Goal: Task Accomplishment & Management: Manage account settings

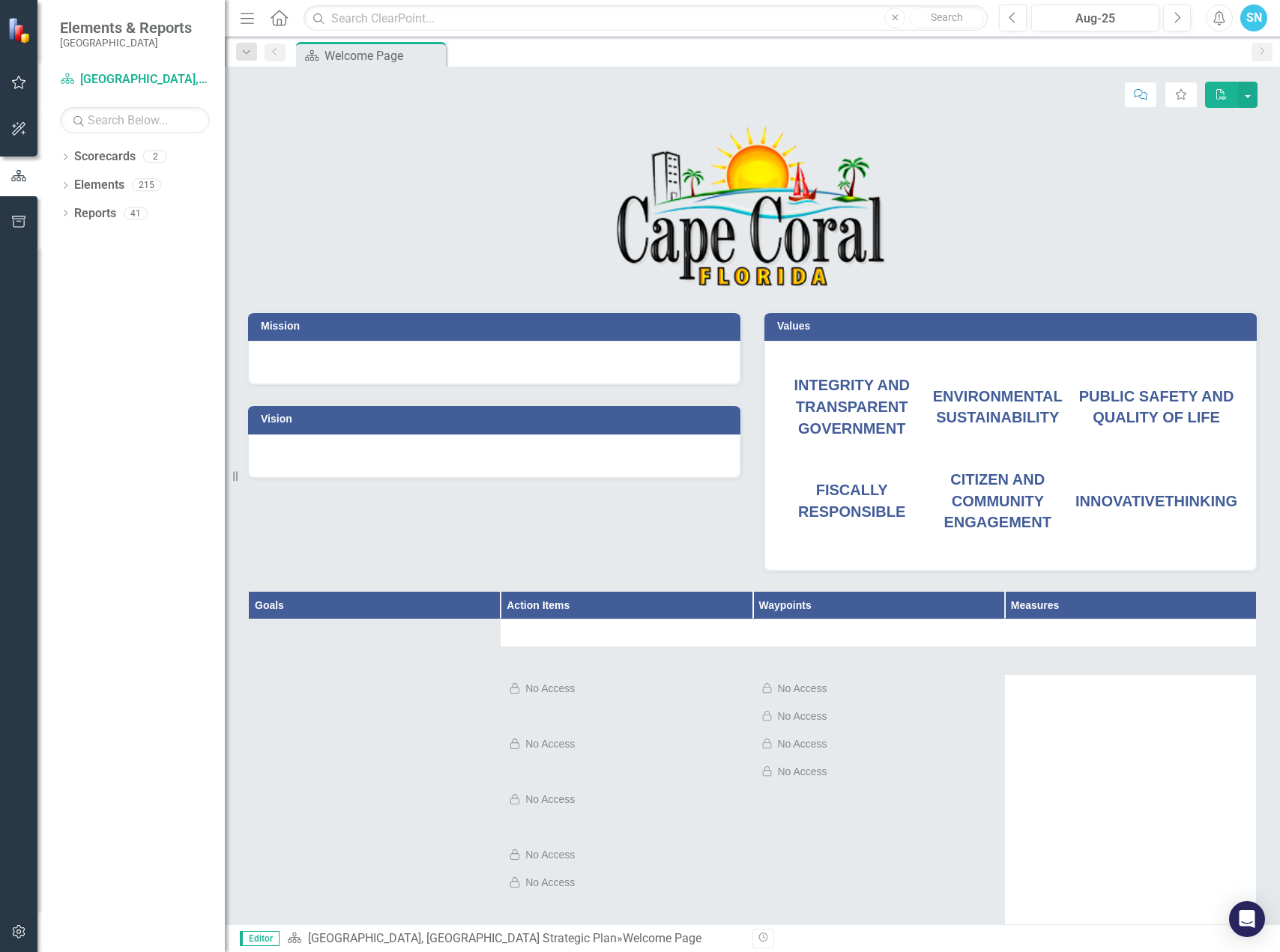
click at [1160, 388] on span "PUBLIC SAFETY AND QUALITY OF LIFE" at bounding box center [1157, 407] width 155 height 39
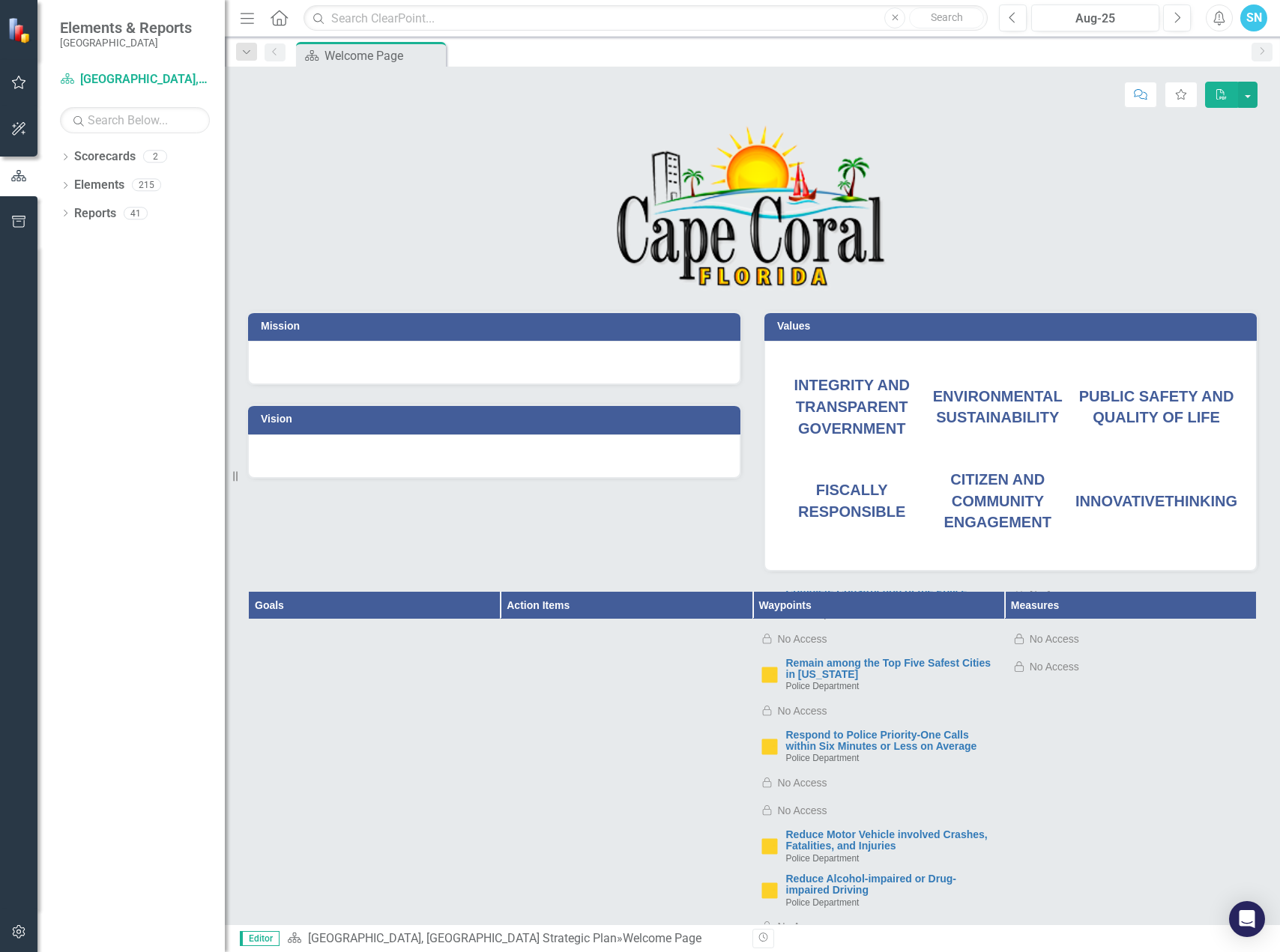
scroll to position [75, 0]
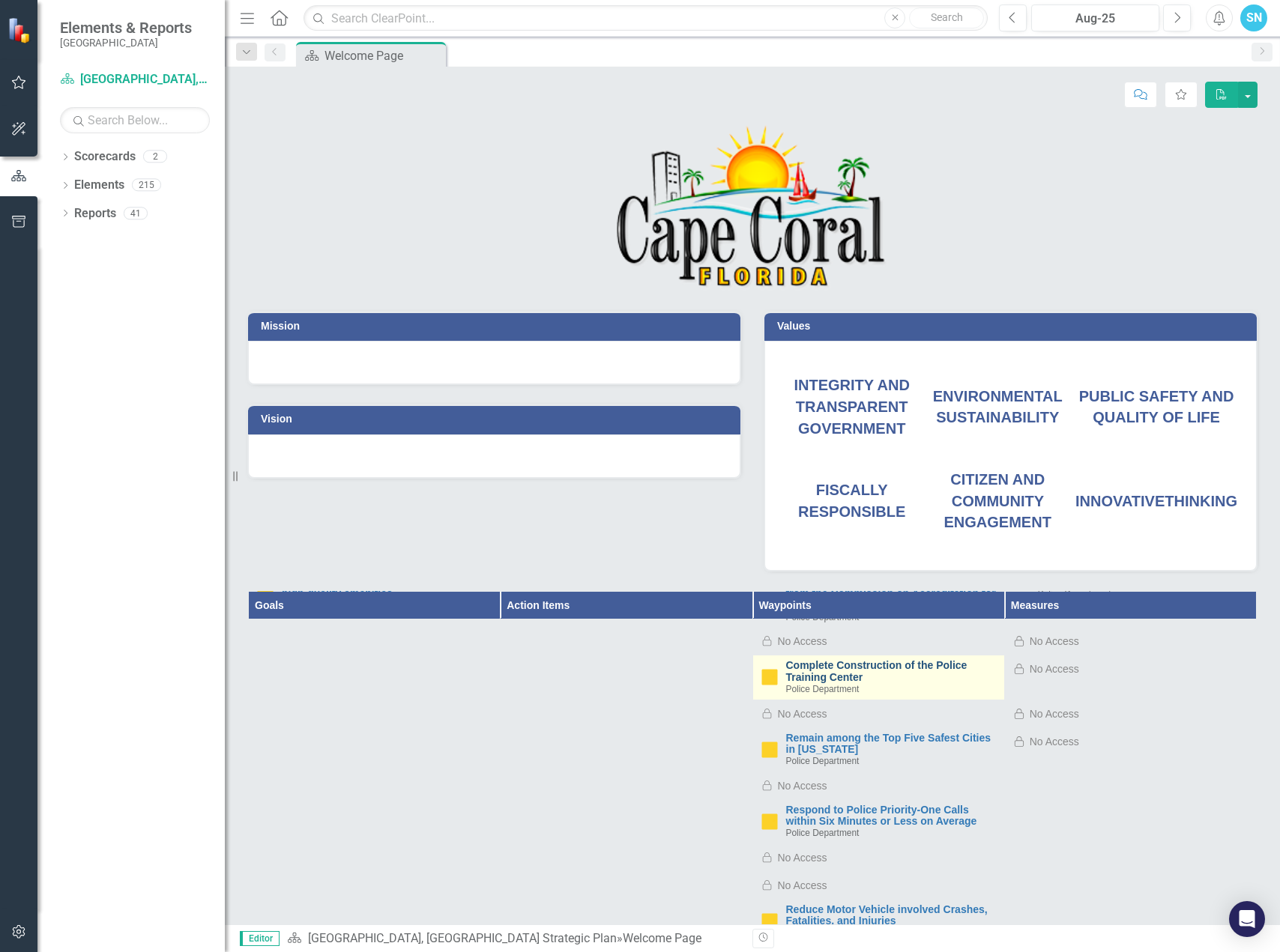
click at [830, 674] on link "Complete Construction of the Police Training Center" at bounding box center [892, 671] width 211 height 23
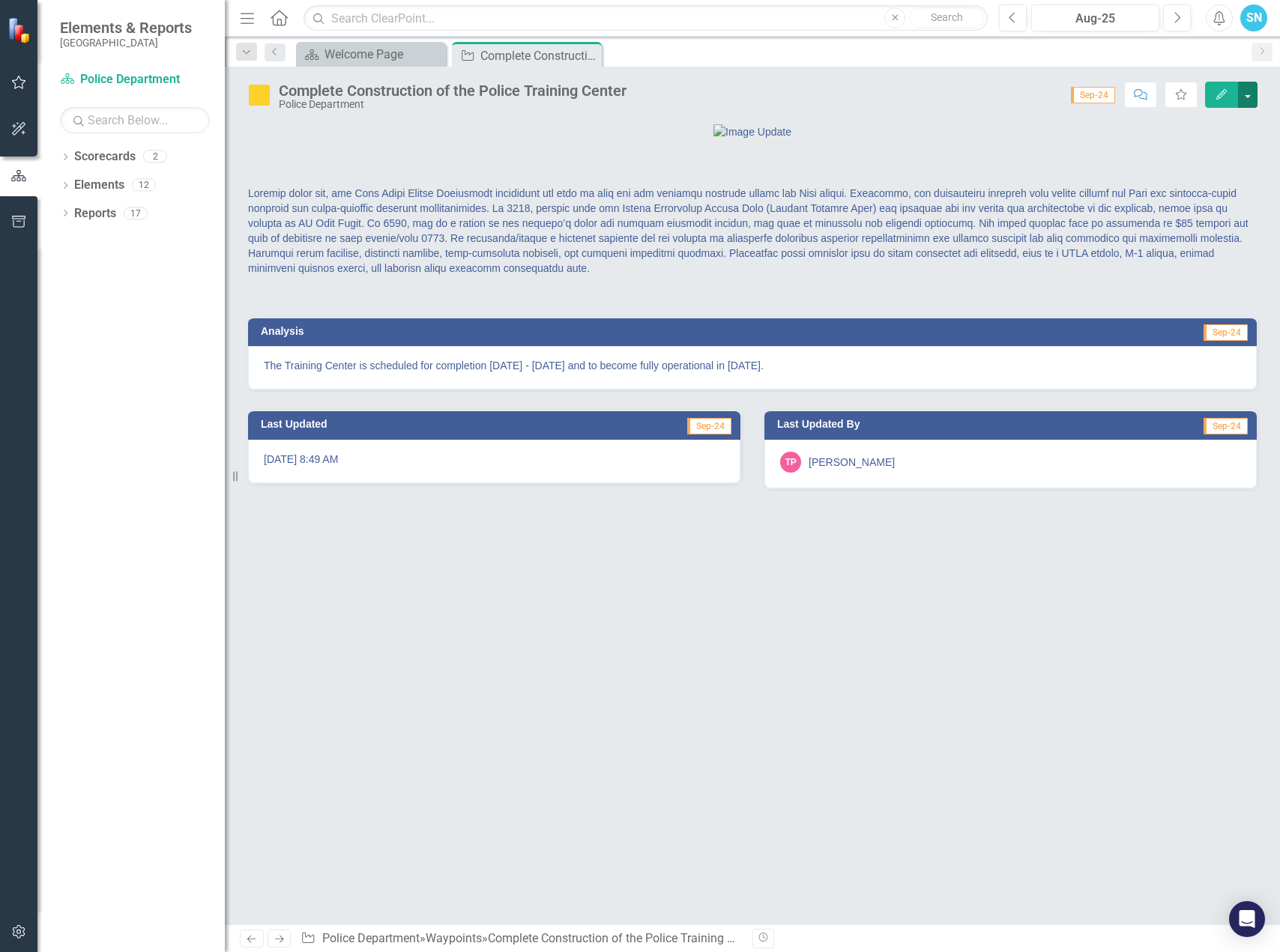
click at [1250, 94] on button "button" at bounding box center [1247, 94] width 20 height 27
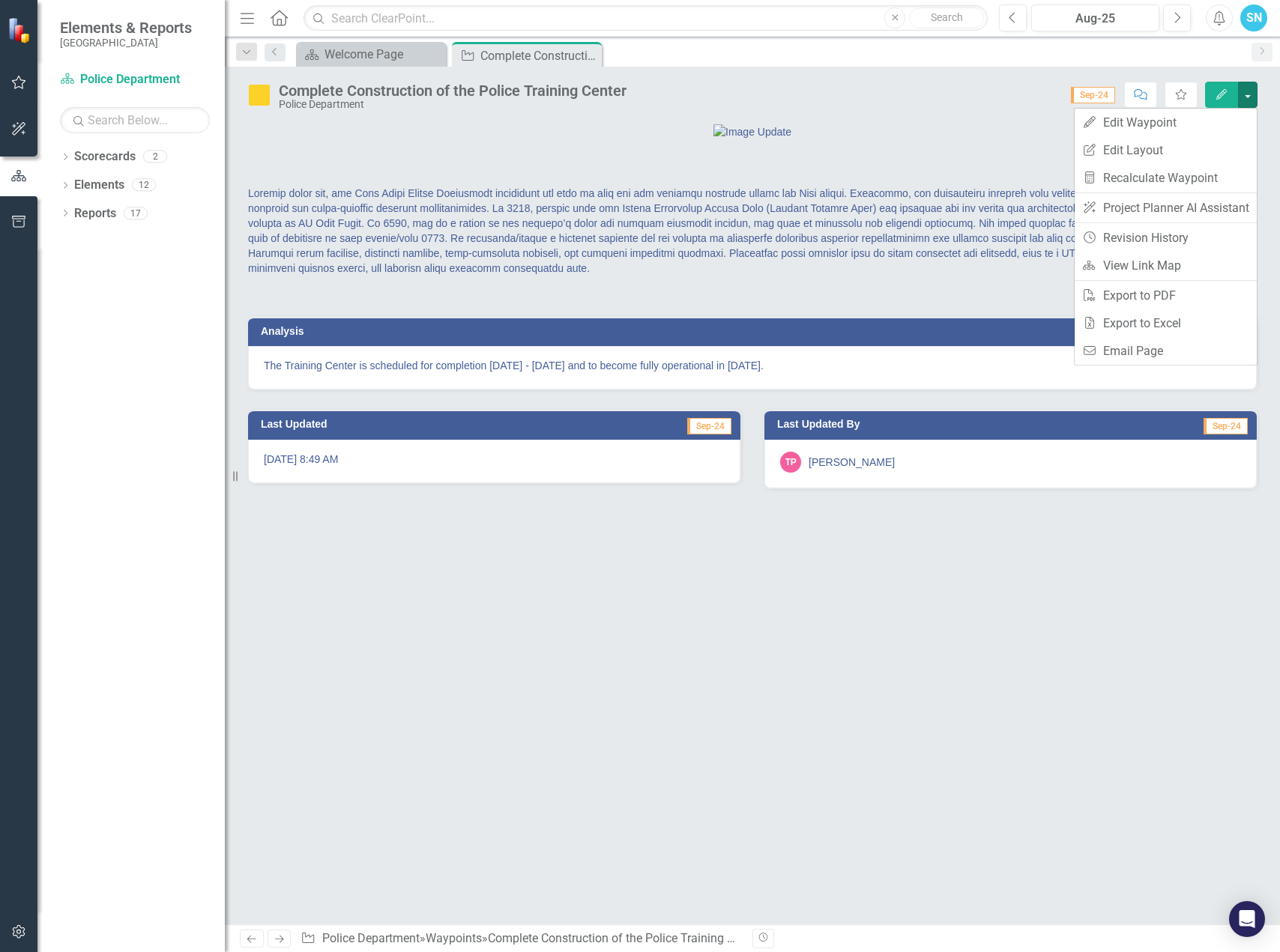
click at [1195, 593] on div "Analysis Sep-24 The Training Center is scheduled for completion [DATE] - [DATE]…" at bounding box center [752, 524] width 1055 height 802
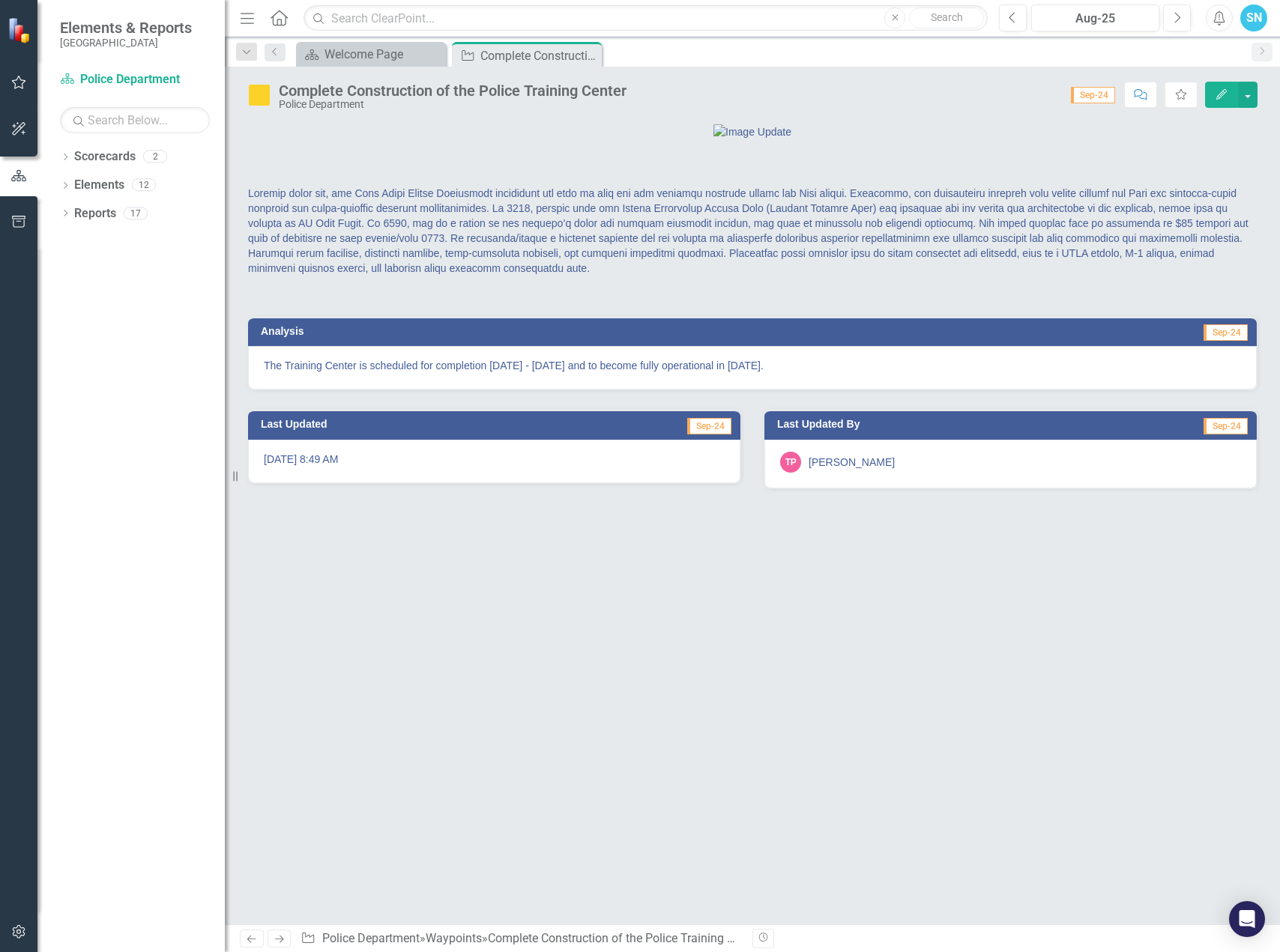
click at [592, 266] on p at bounding box center [752, 232] width 1009 height 93
click at [1228, 93] on icon "Edit" at bounding box center [1222, 94] width 14 height 10
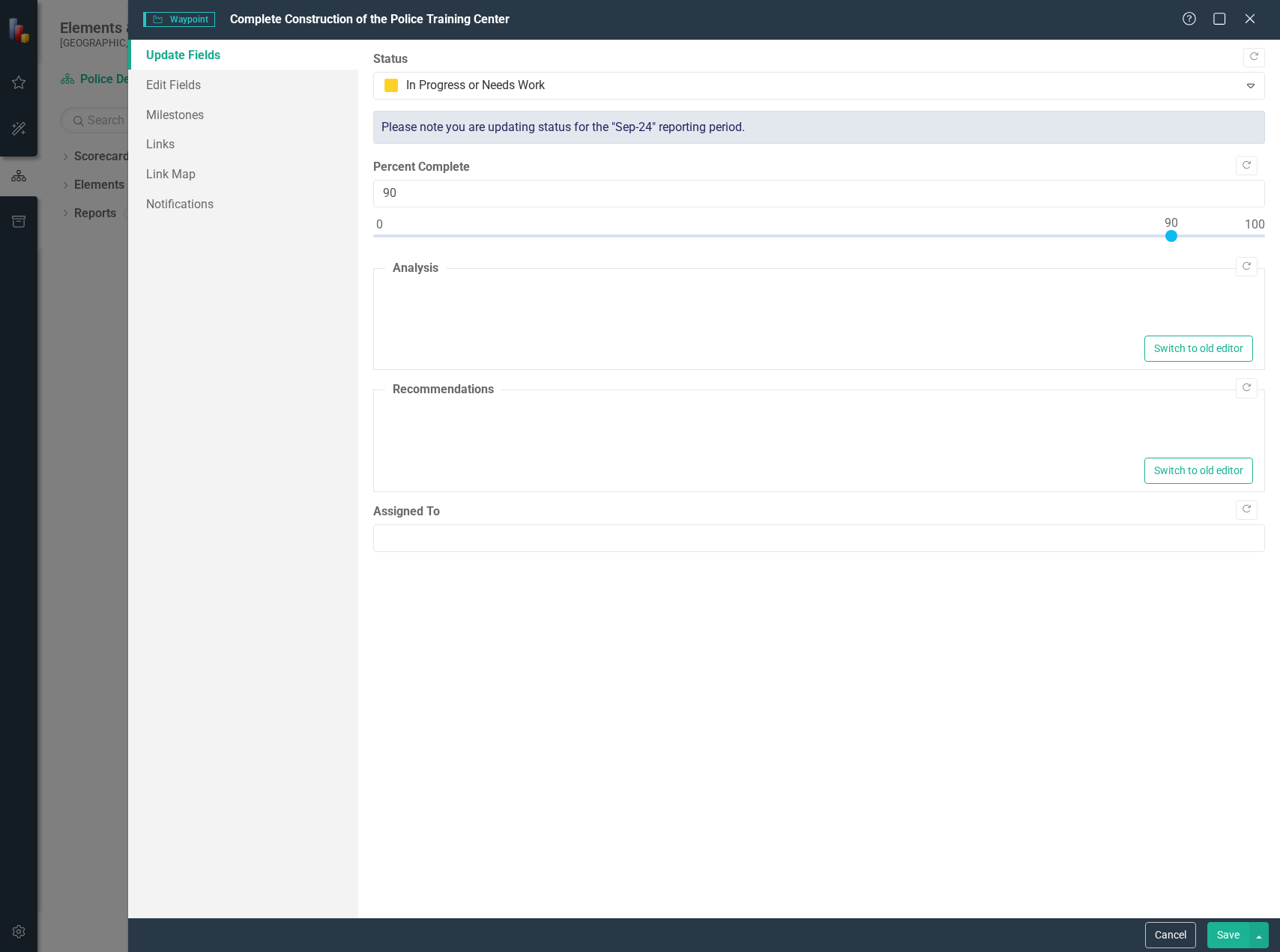
type textarea "<p>The Training Center is scheduled for completion [DATE] - [DATE] and to becom…"
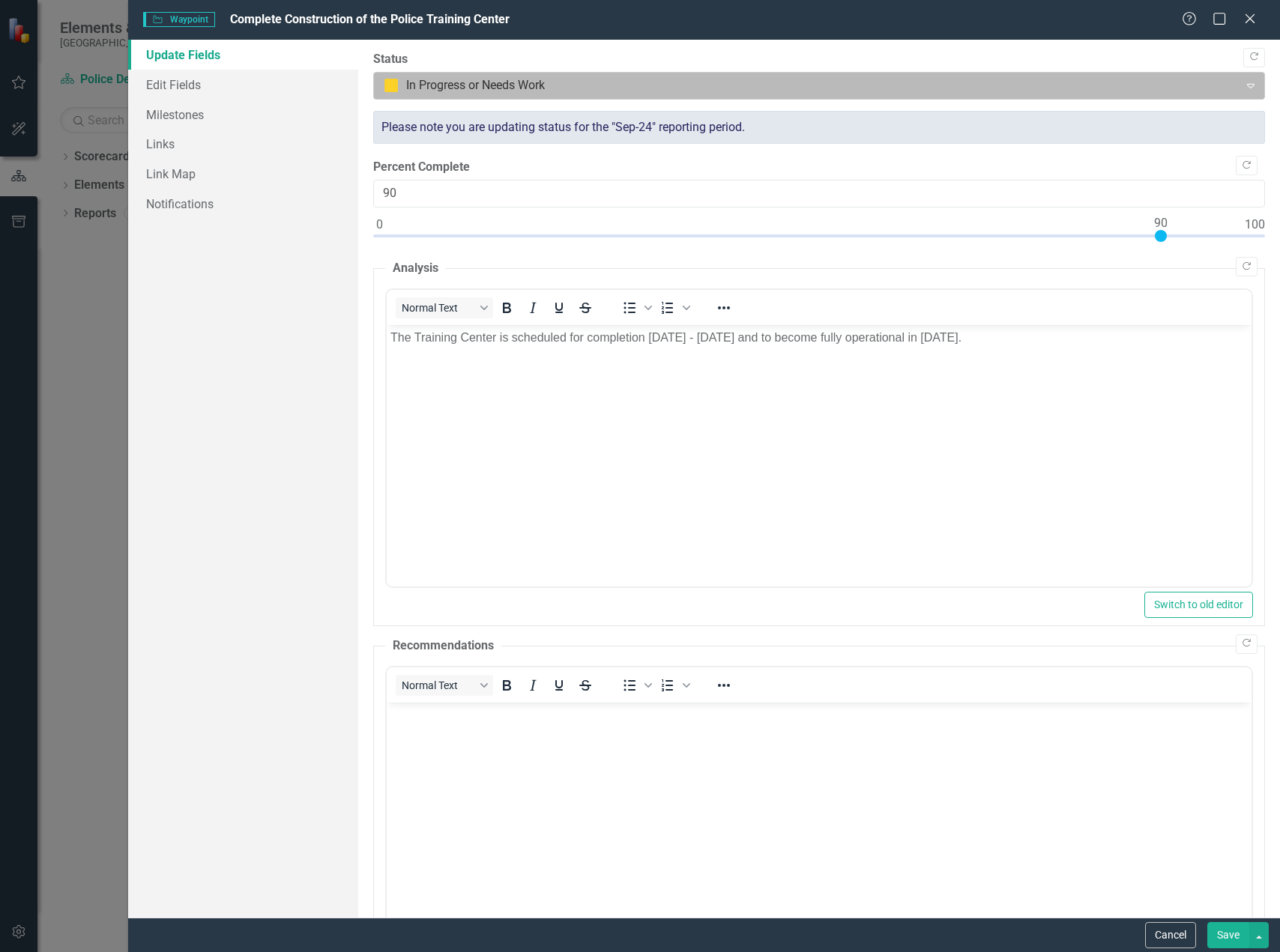
click at [1238, 78] on div "Expand" at bounding box center [1251, 86] width 27 height 24
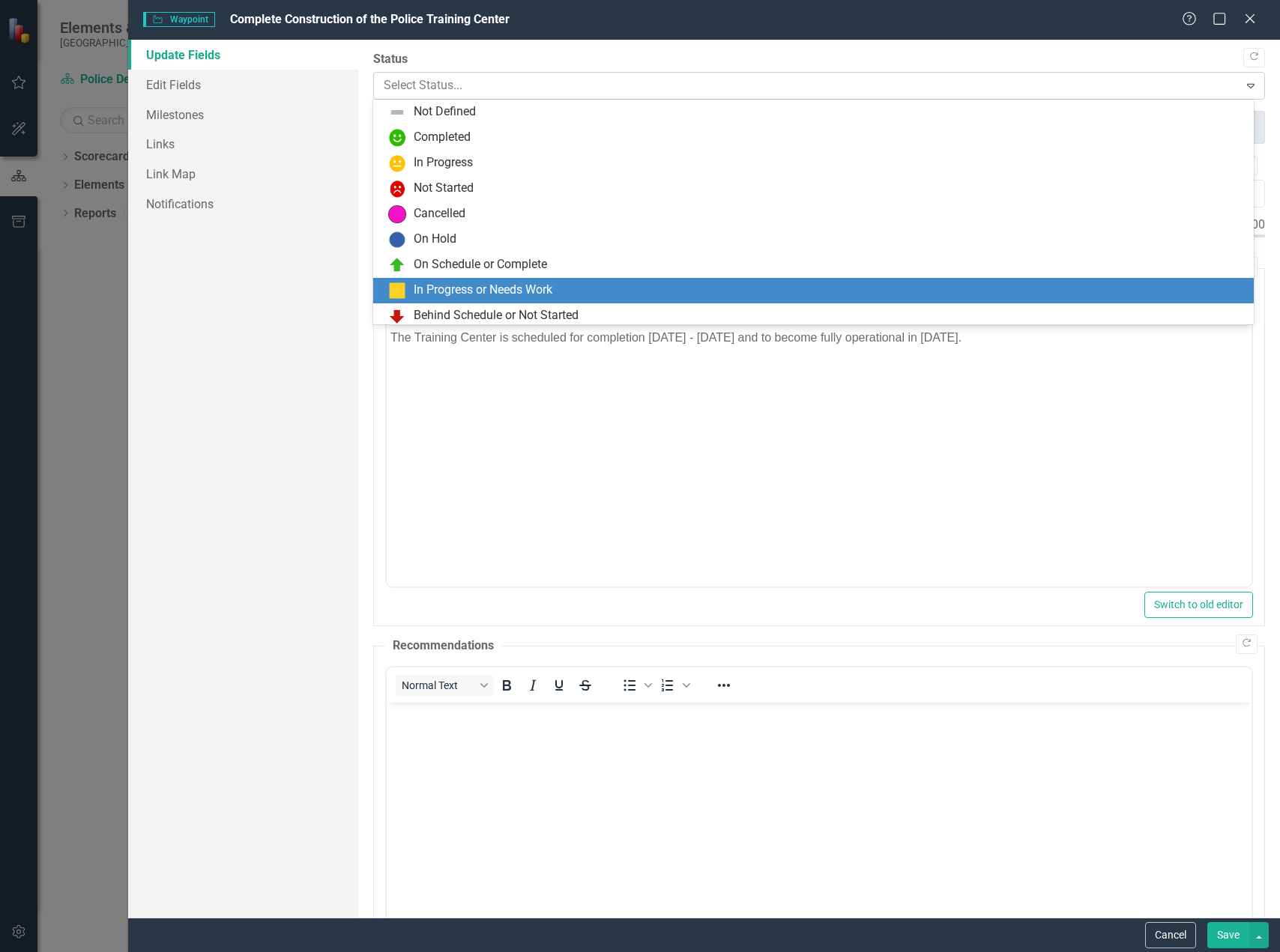
scroll to position [30, 0]
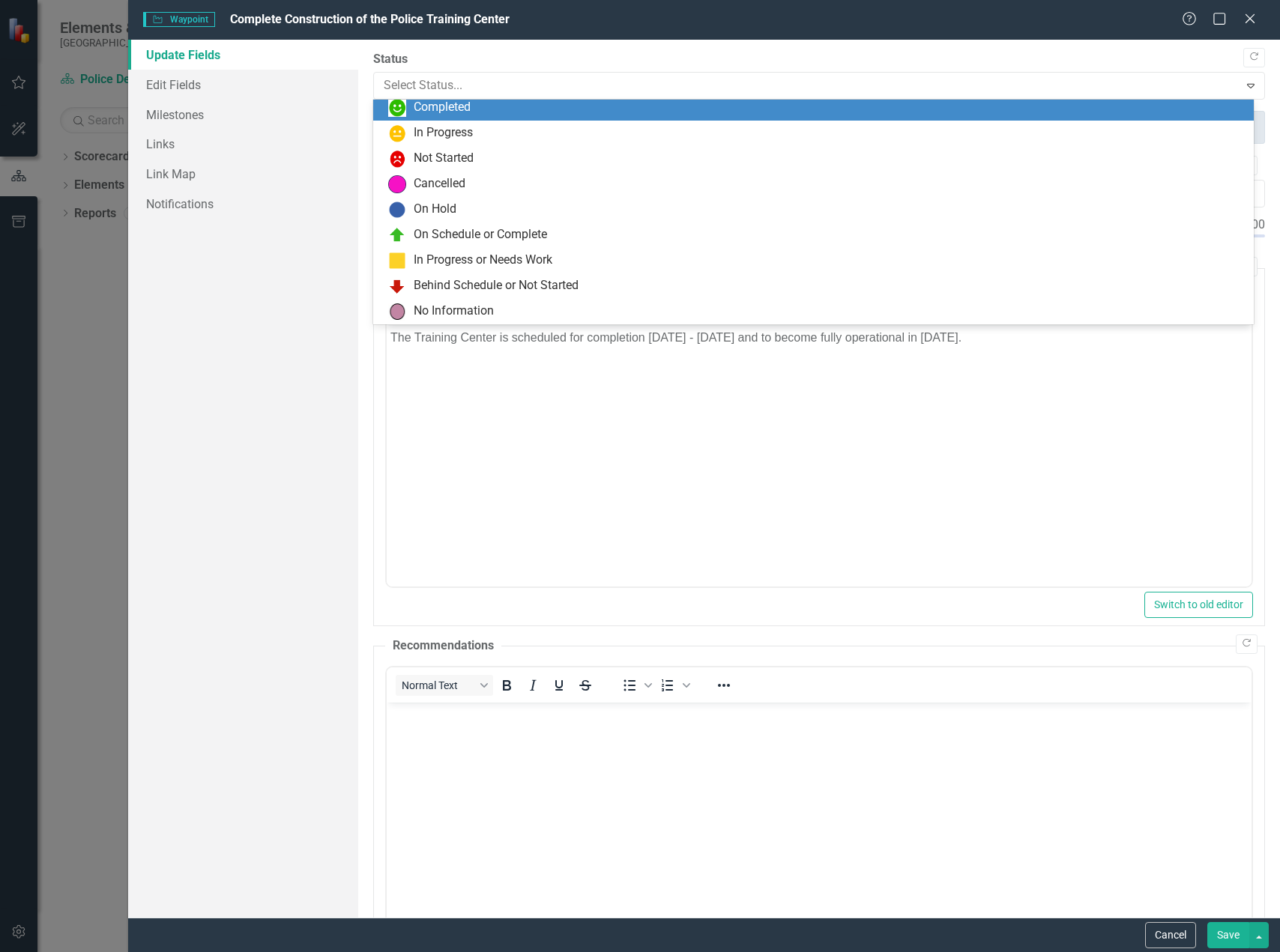
click at [599, 111] on div "Completed" at bounding box center [816, 107] width 856 height 18
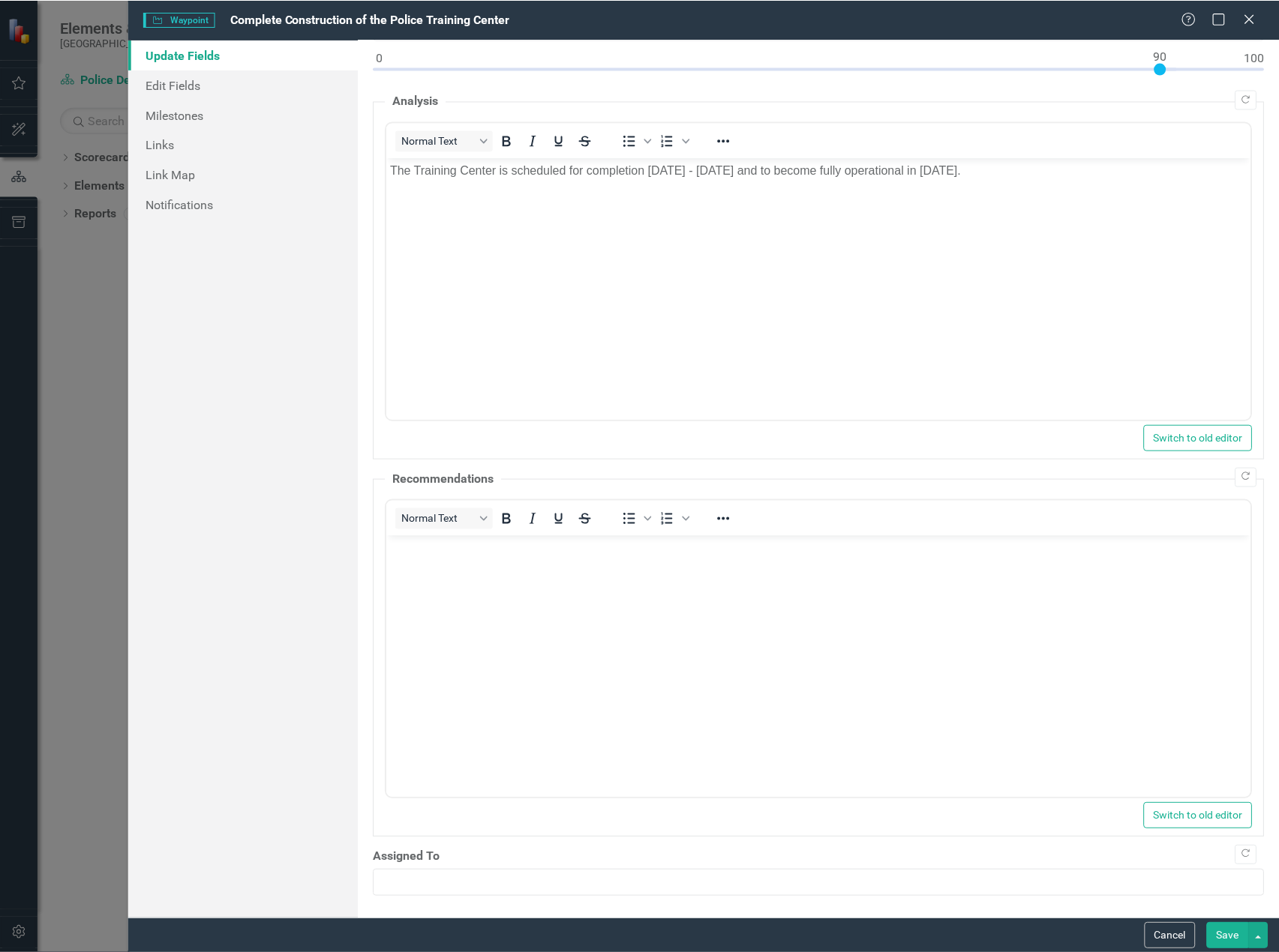
scroll to position [168, 0]
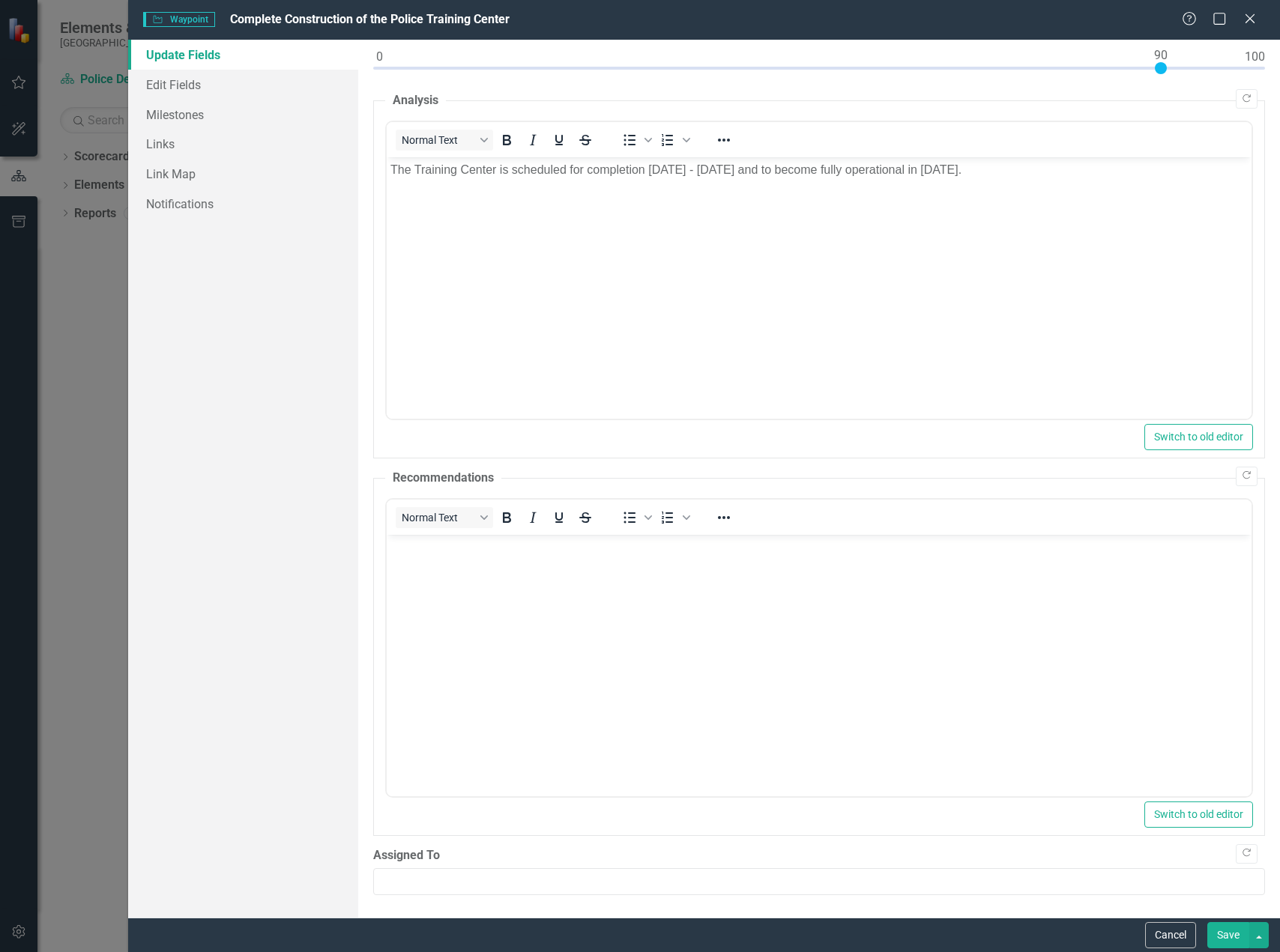
click at [1232, 934] on button "Save" at bounding box center [1229, 935] width 42 height 27
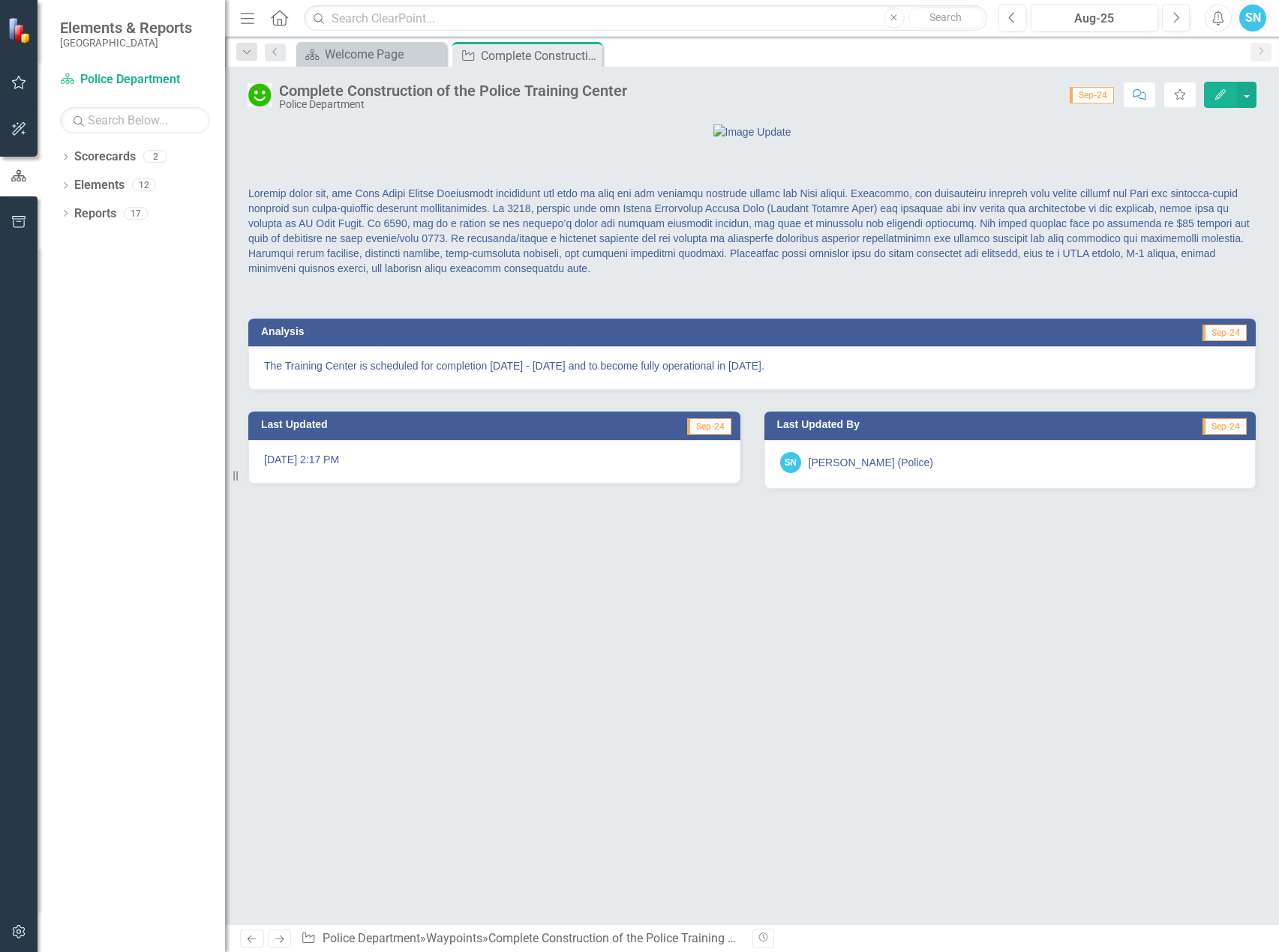
click at [281, 940] on icon "Next" at bounding box center [279, 938] width 13 height 9
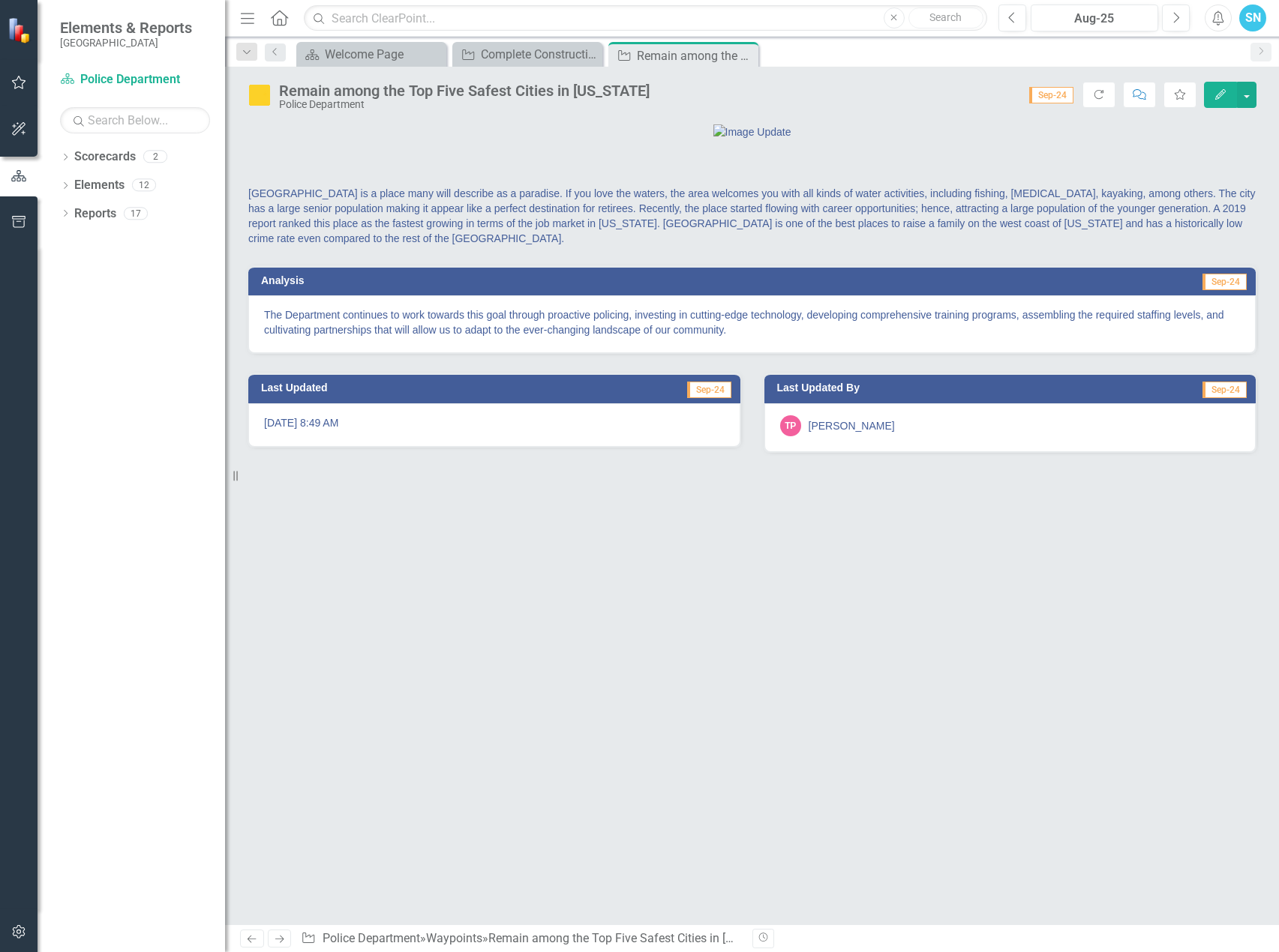
click at [1216, 90] on icon "Edit" at bounding box center [1221, 94] width 14 height 10
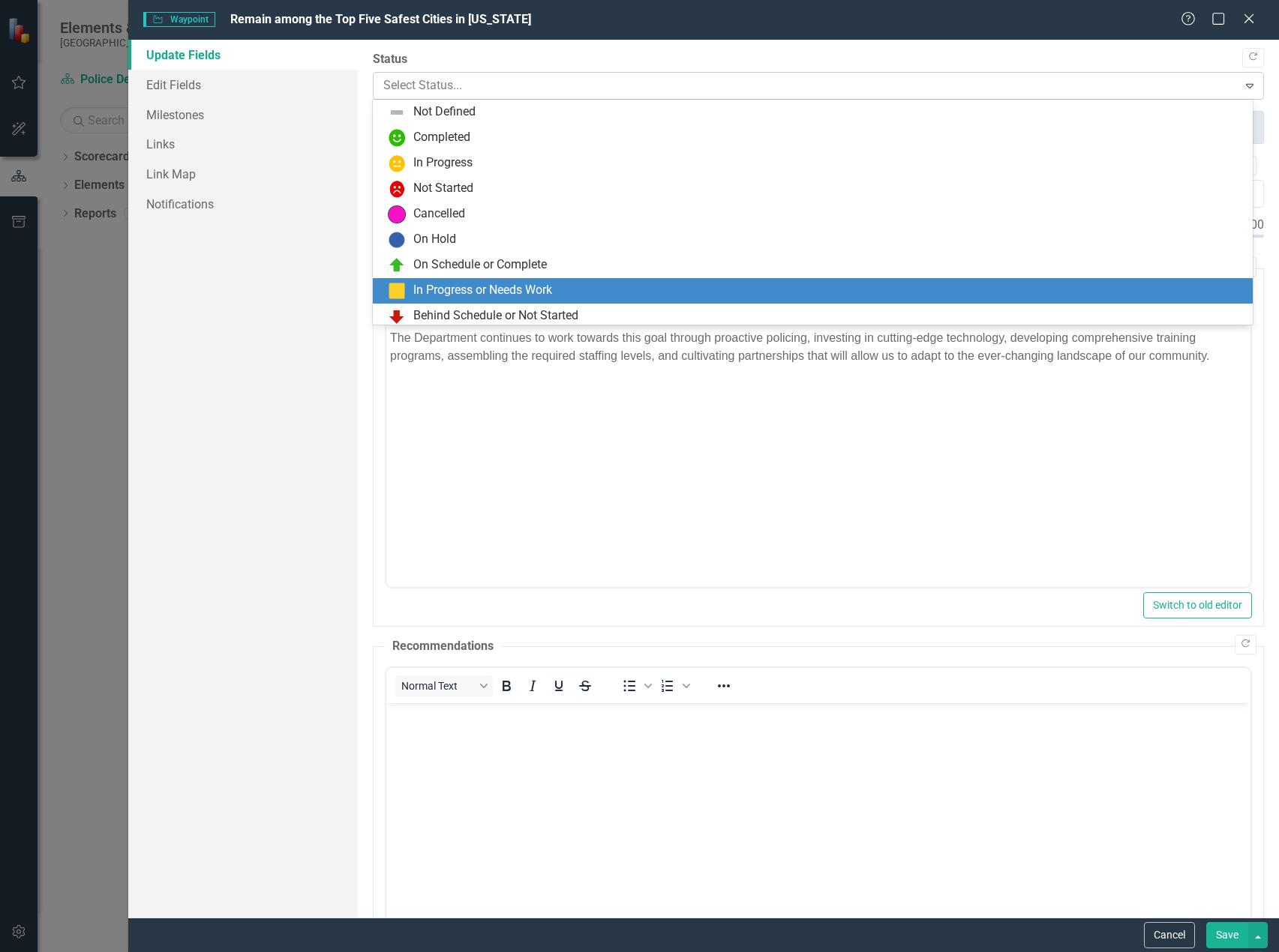
click at [719, 88] on div at bounding box center [805, 86] width 844 height 21
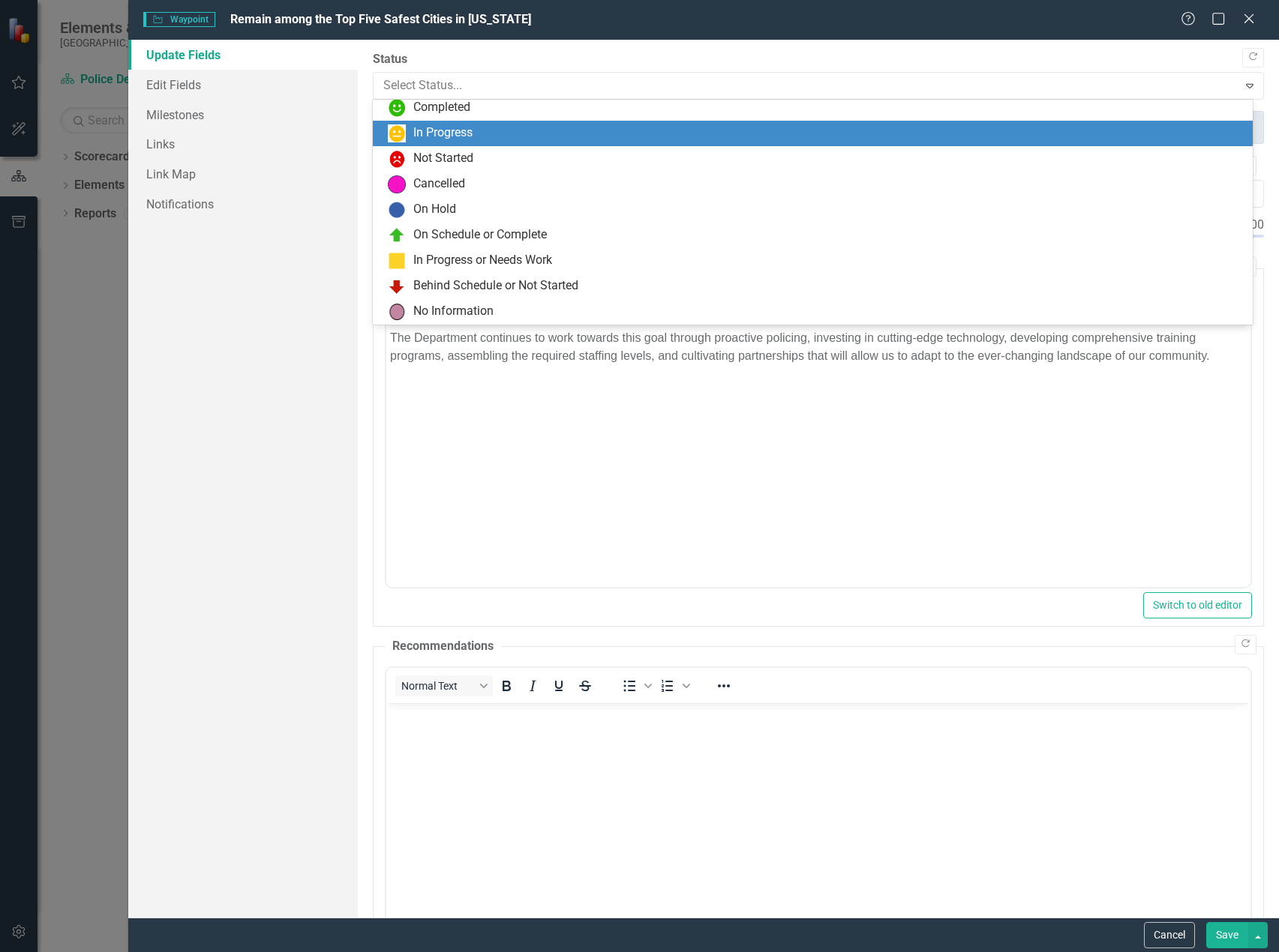
click at [444, 130] on div "In Progress" at bounding box center [443, 133] width 59 height 17
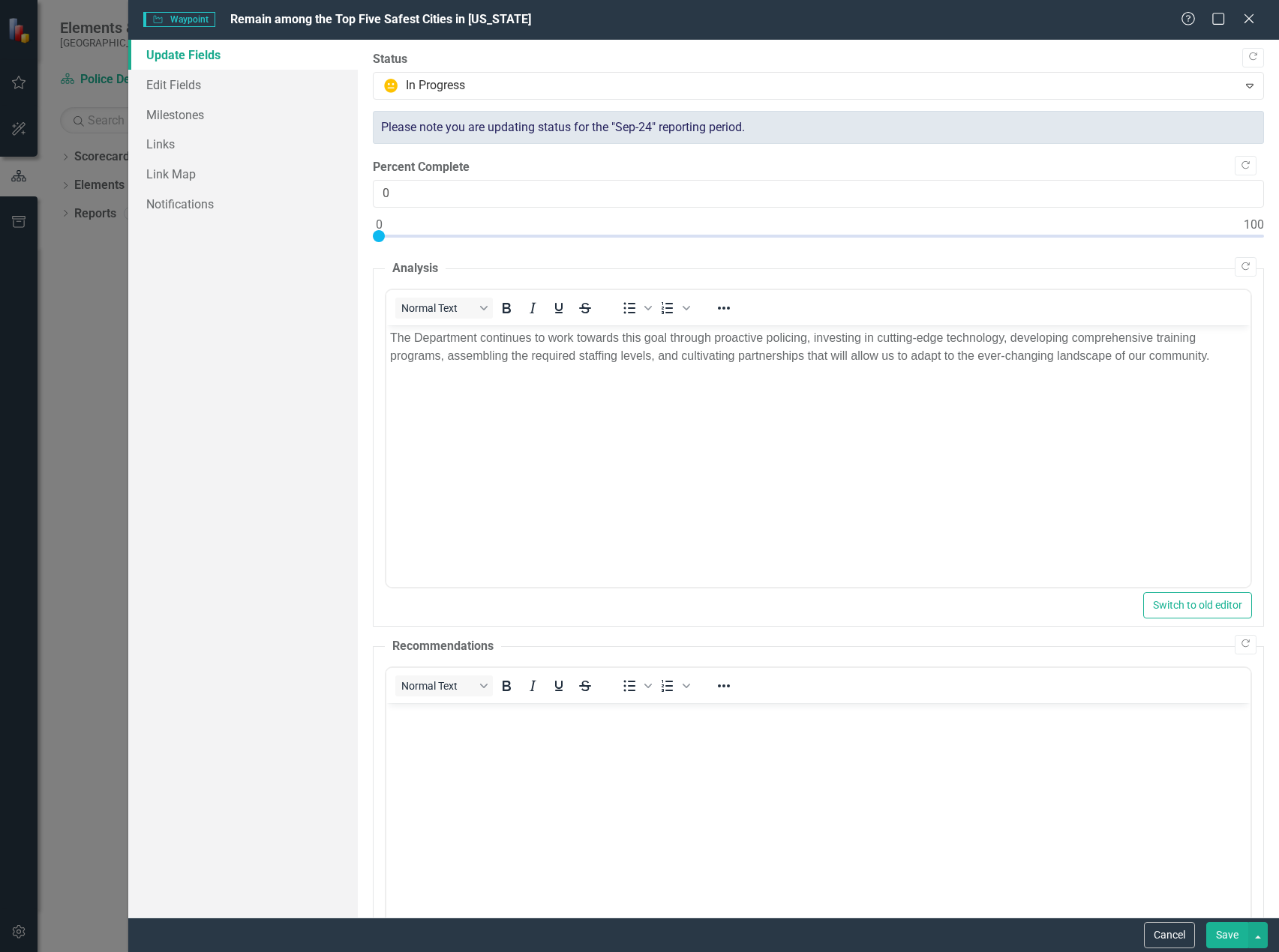
click at [1217, 938] on button "Save" at bounding box center [1227, 935] width 42 height 27
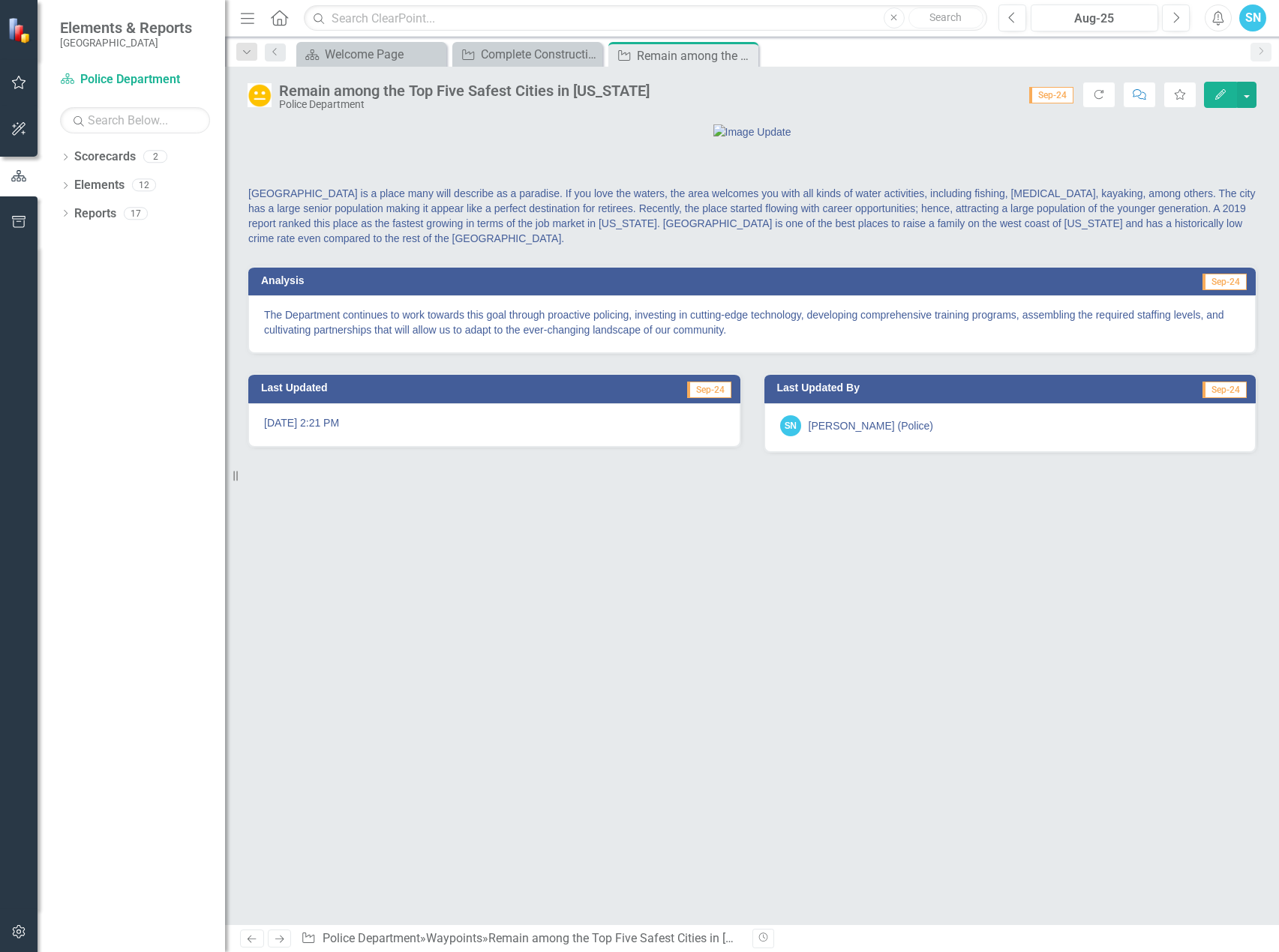
click at [286, 940] on icon "Next" at bounding box center [279, 938] width 13 height 9
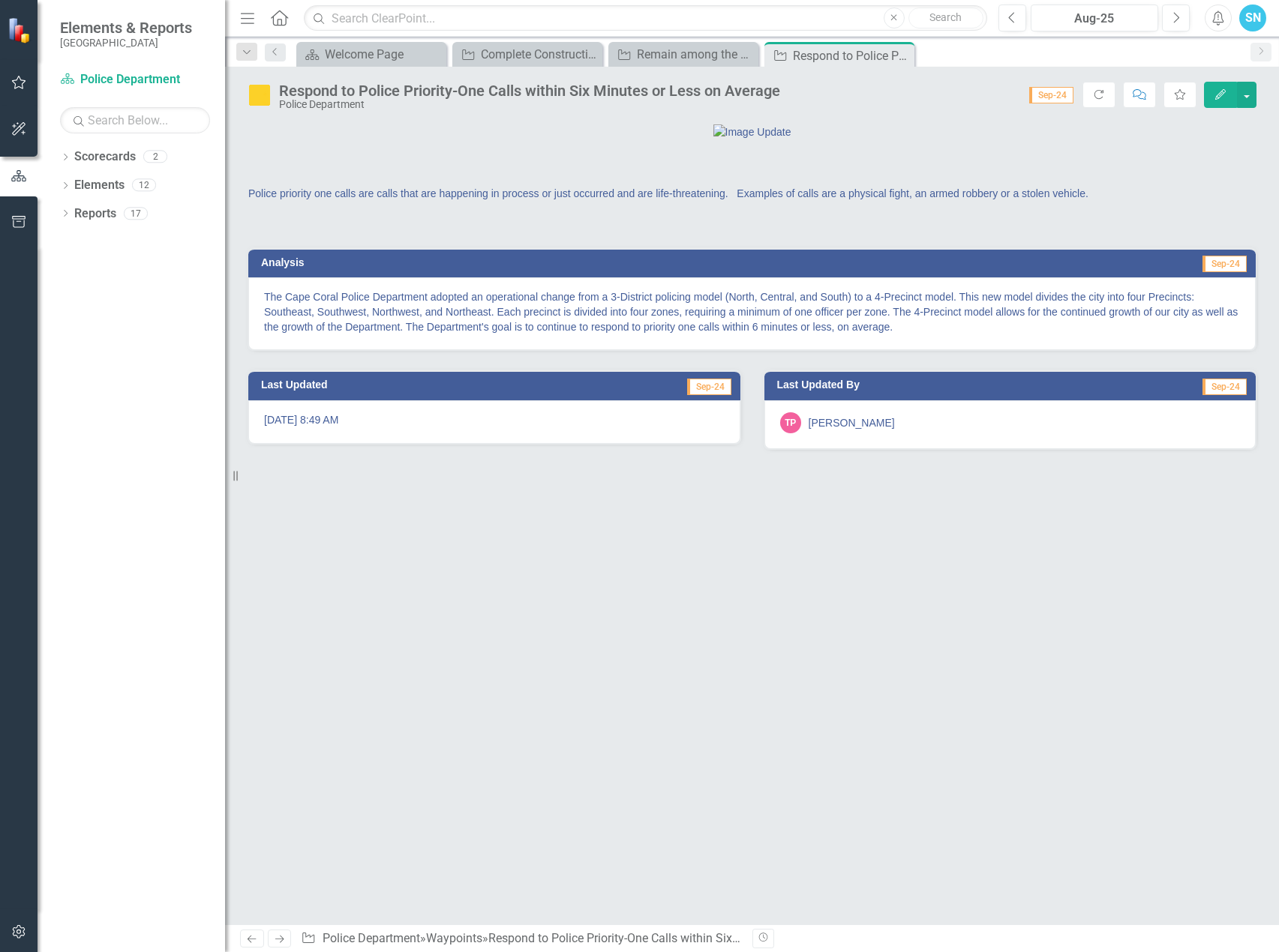
click at [276, 938] on icon "Next" at bounding box center [279, 938] width 13 height 9
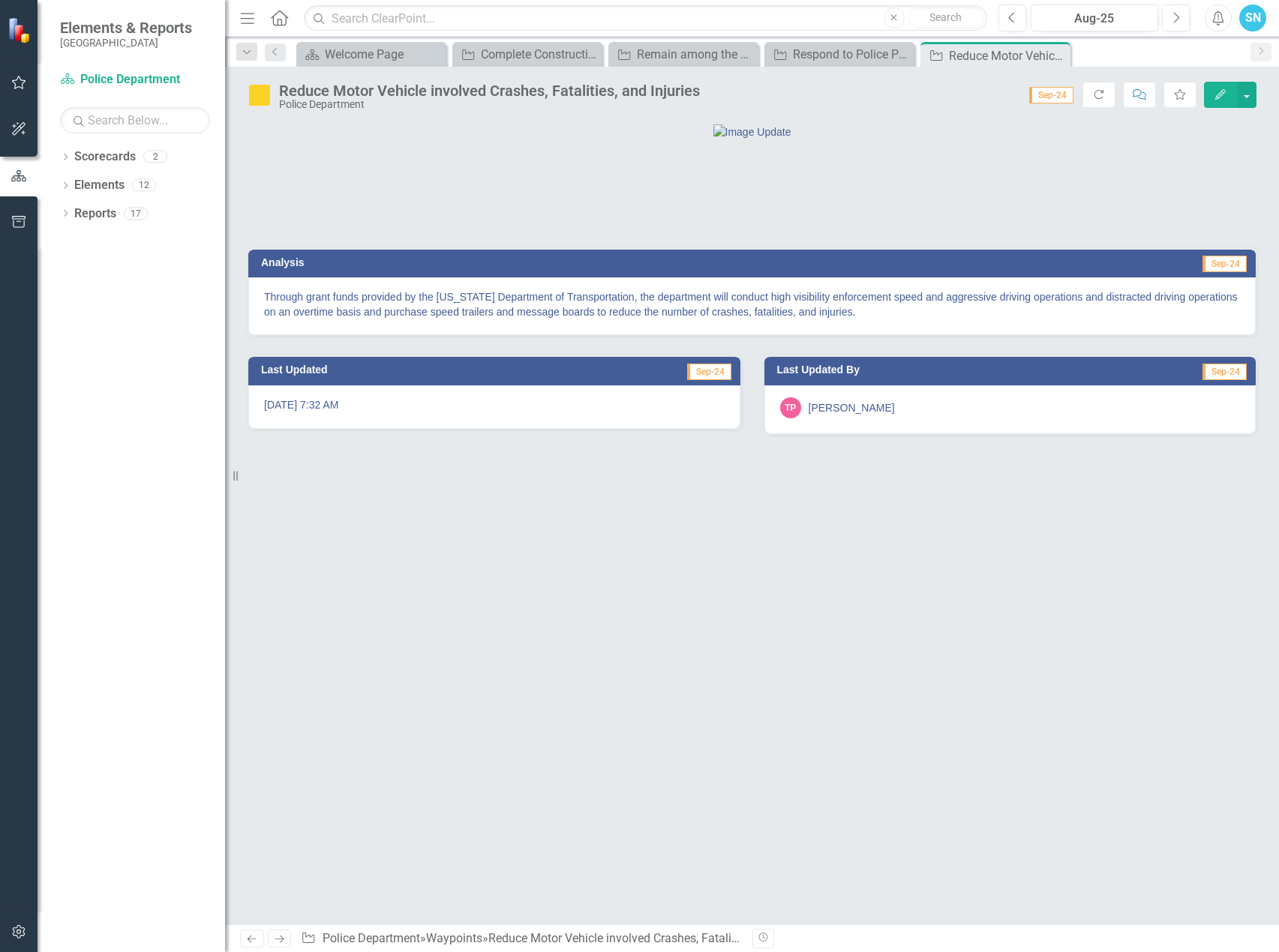
click at [1215, 87] on button "Edit" at bounding box center [1220, 94] width 33 height 27
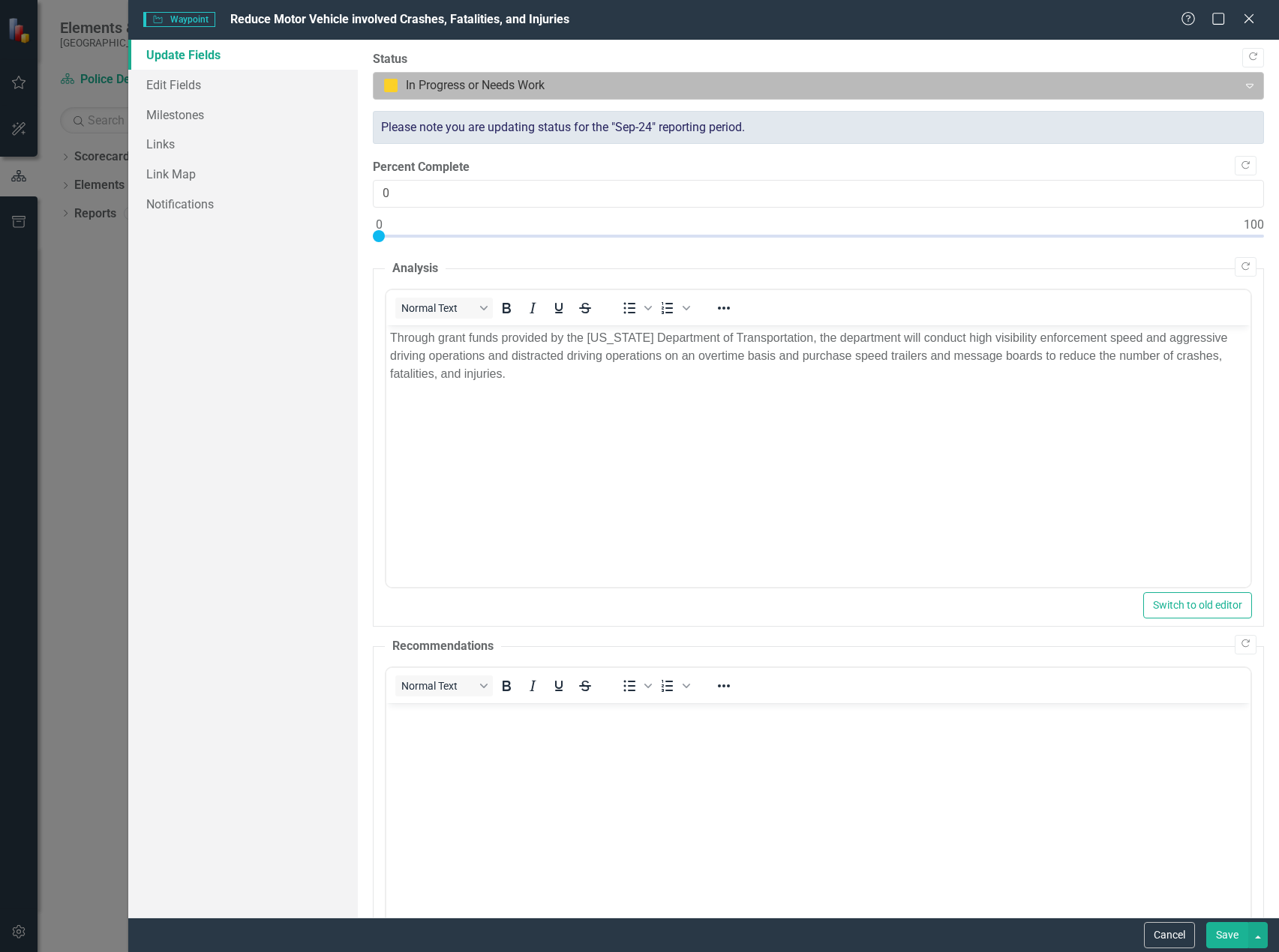
click at [1113, 87] on div at bounding box center [805, 86] width 844 height 21
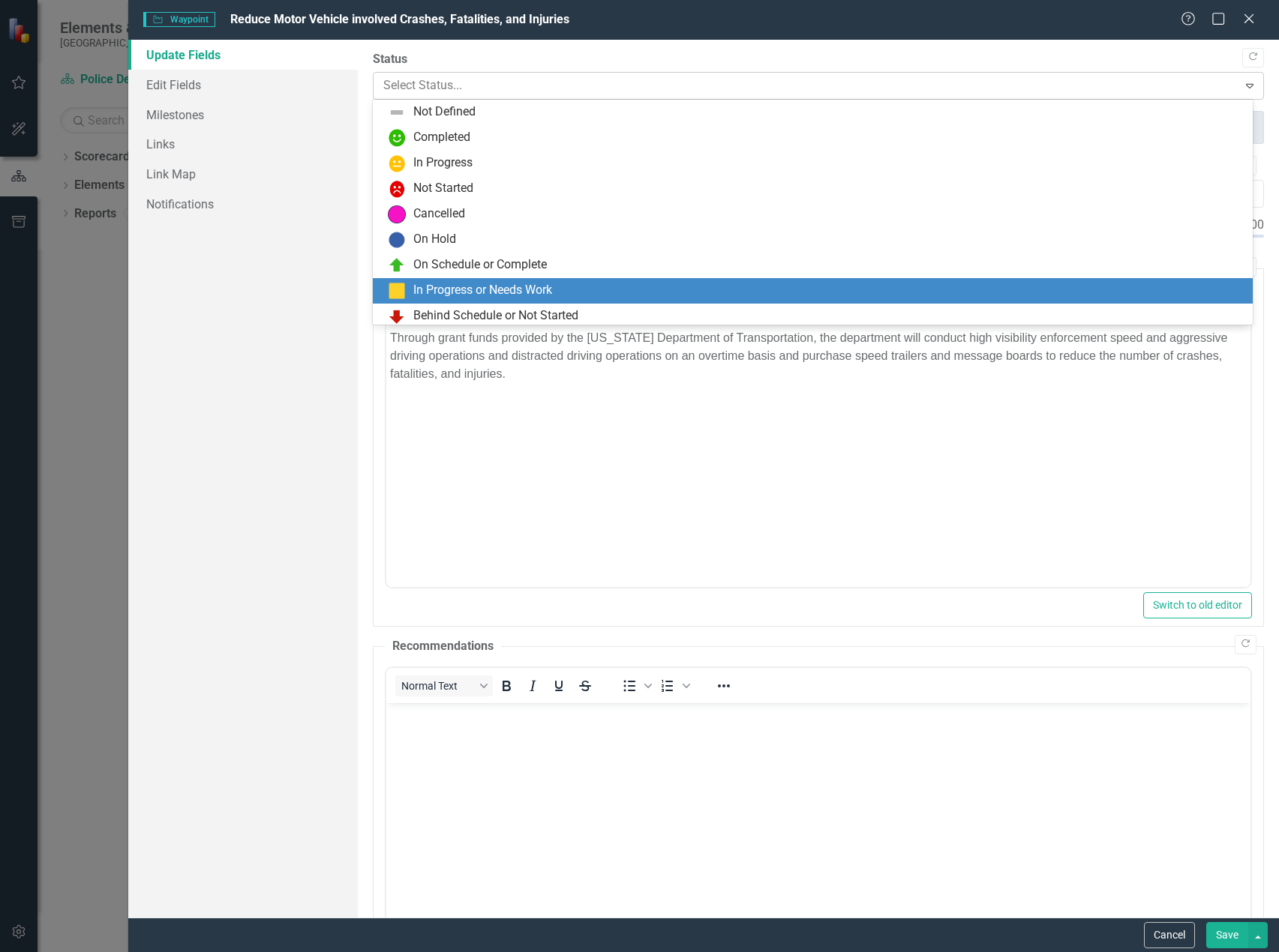
scroll to position [30, 0]
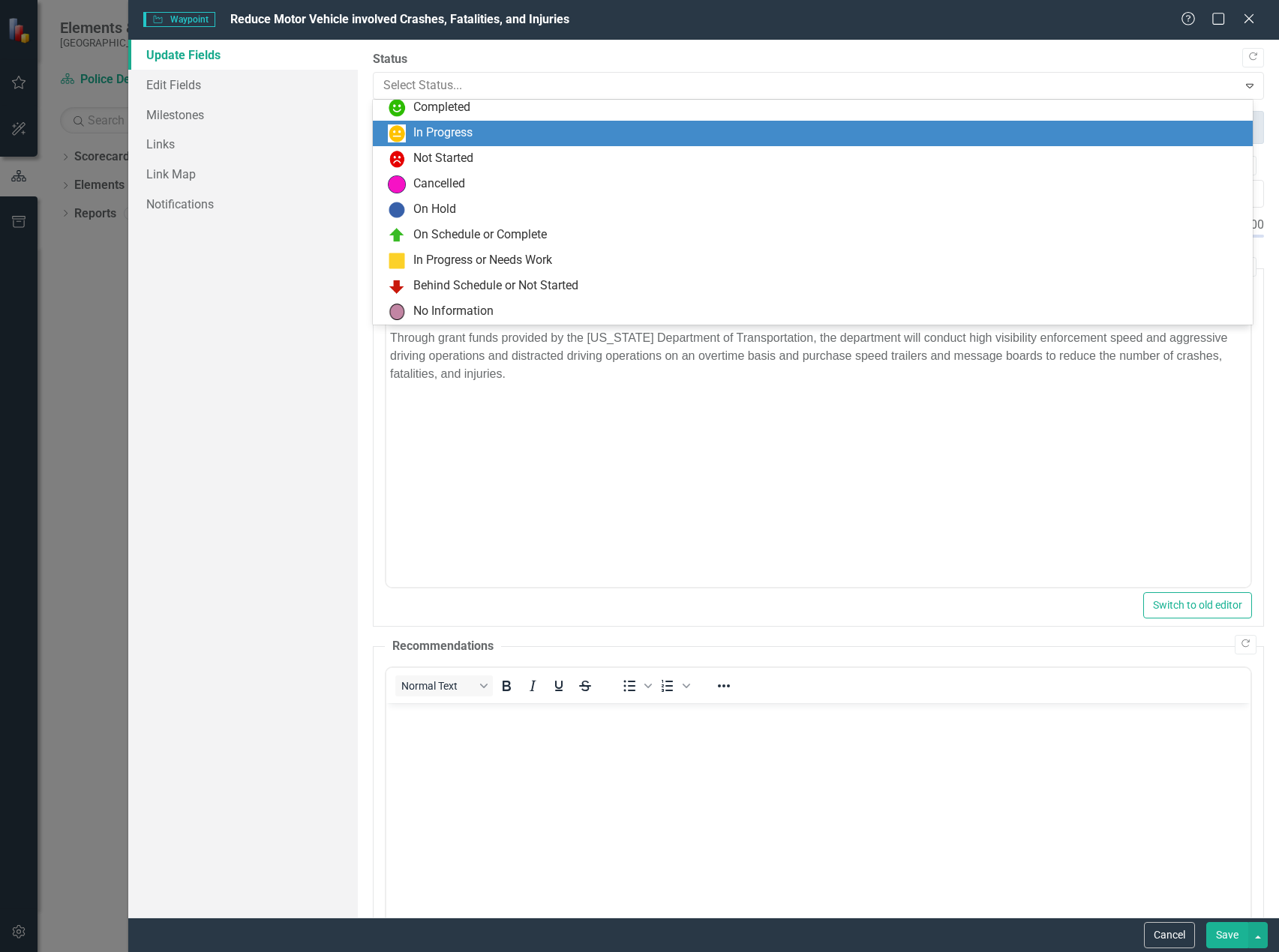
click at [482, 130] on div "In Progress" at bounding box center [816, 133] width 856 height 18
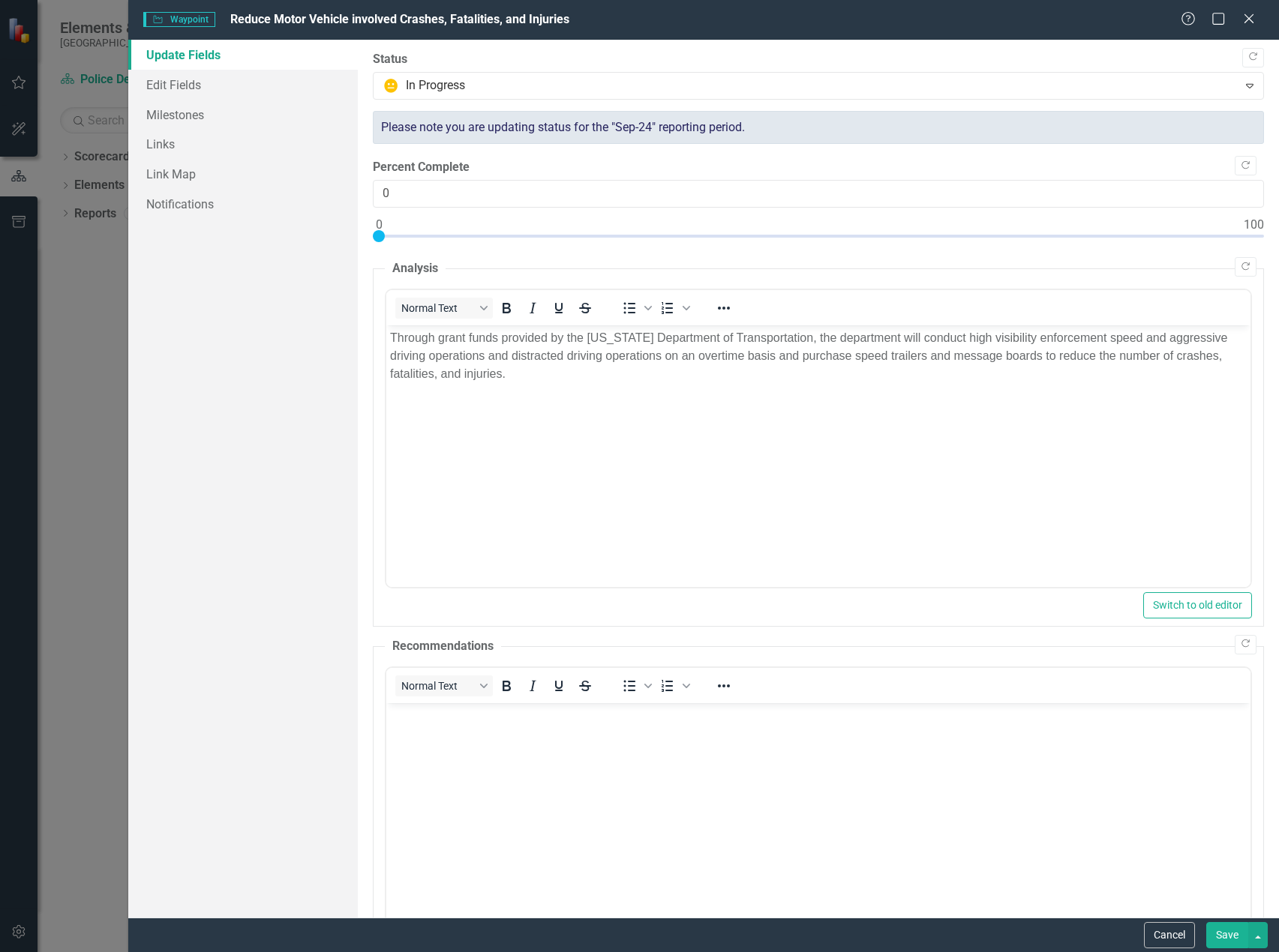
click at [1223, 927] on button "Save" at bounding box center [1227, 935] width 42 height 27
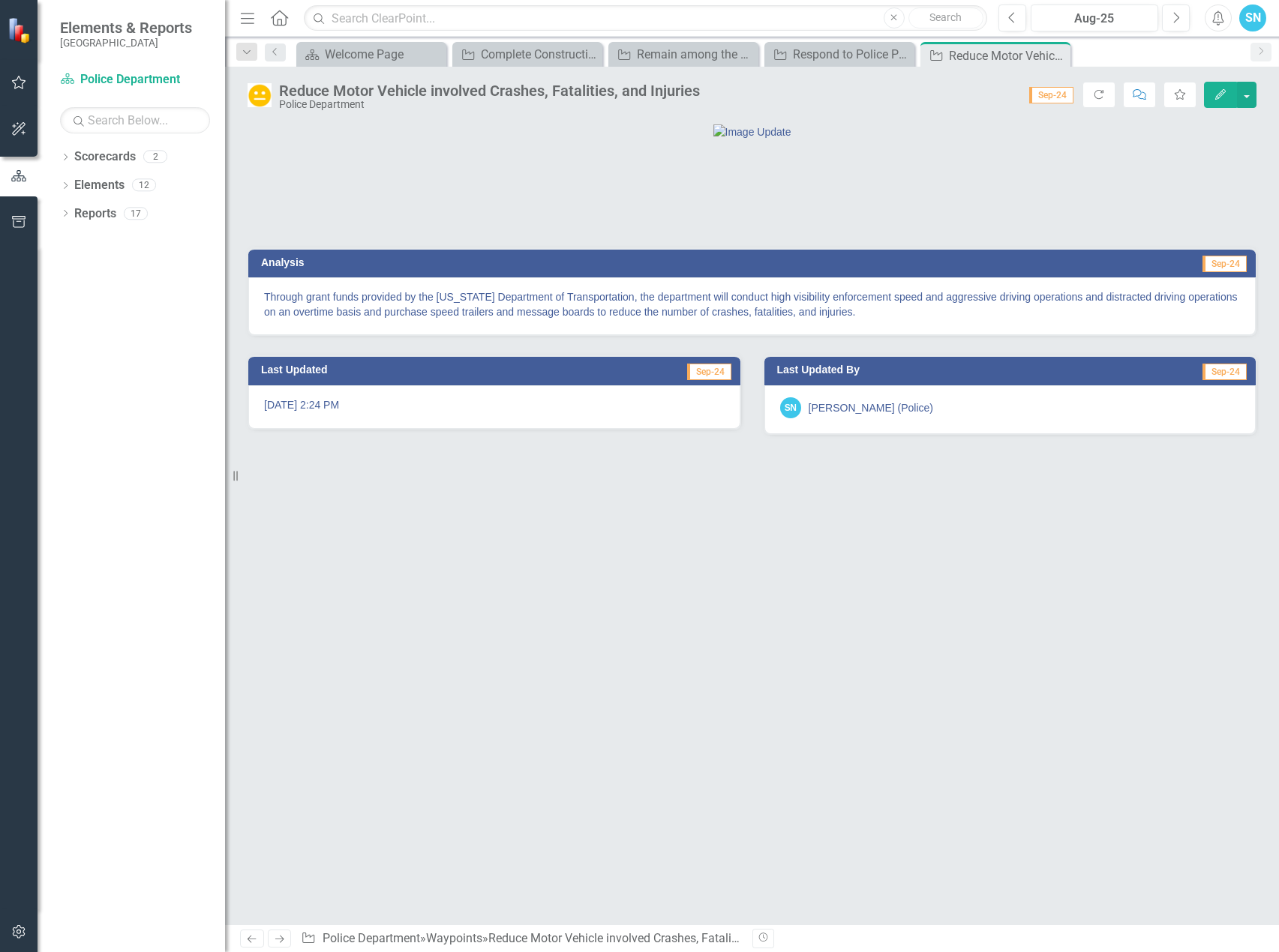
click at [280, 943] on icon "Next" at bounding box center [279, 938] width 13 height 9
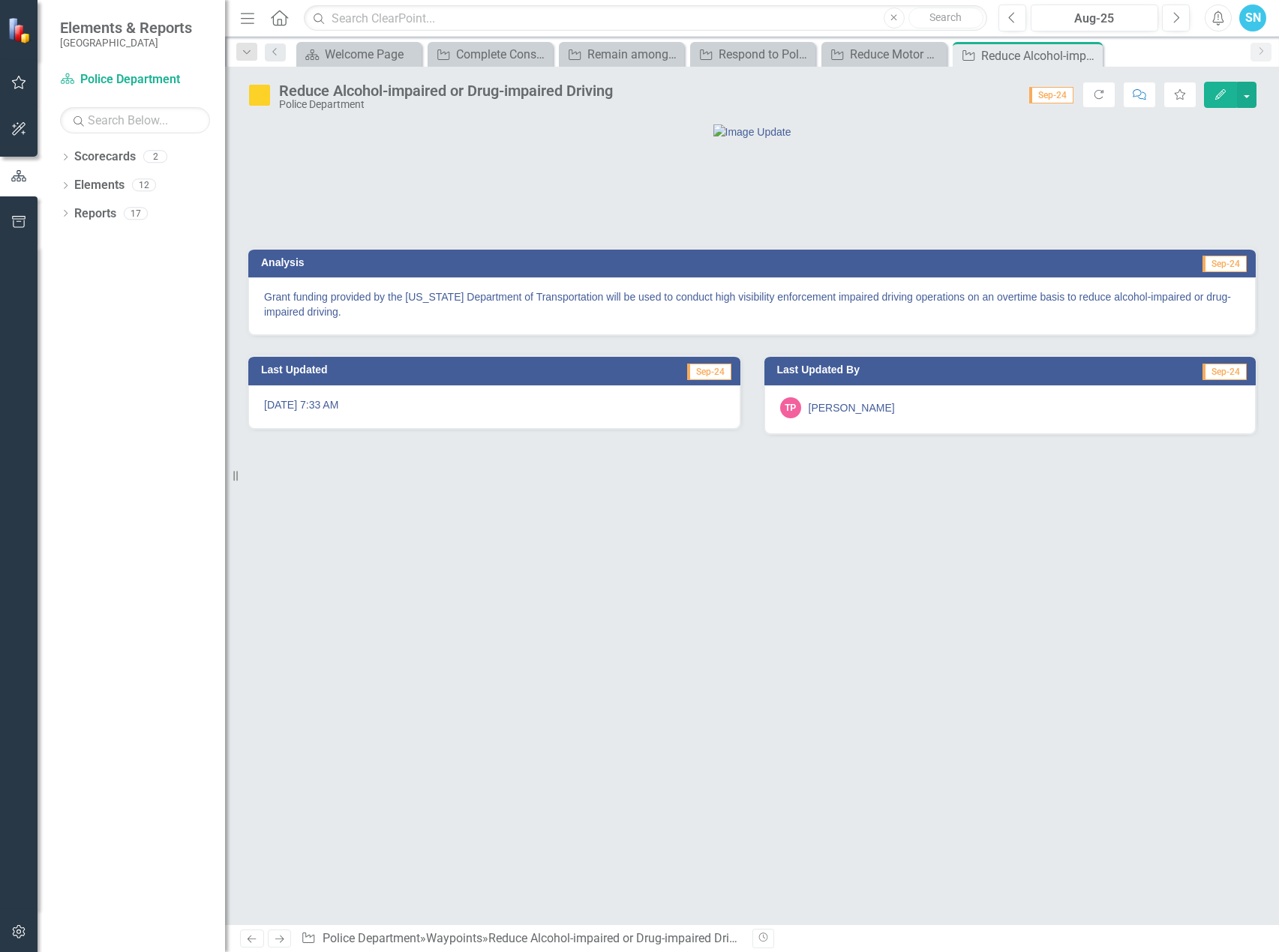
click at [1212, 96] on button "Edit" at bounding box center [1220, 94] width 33 height 27
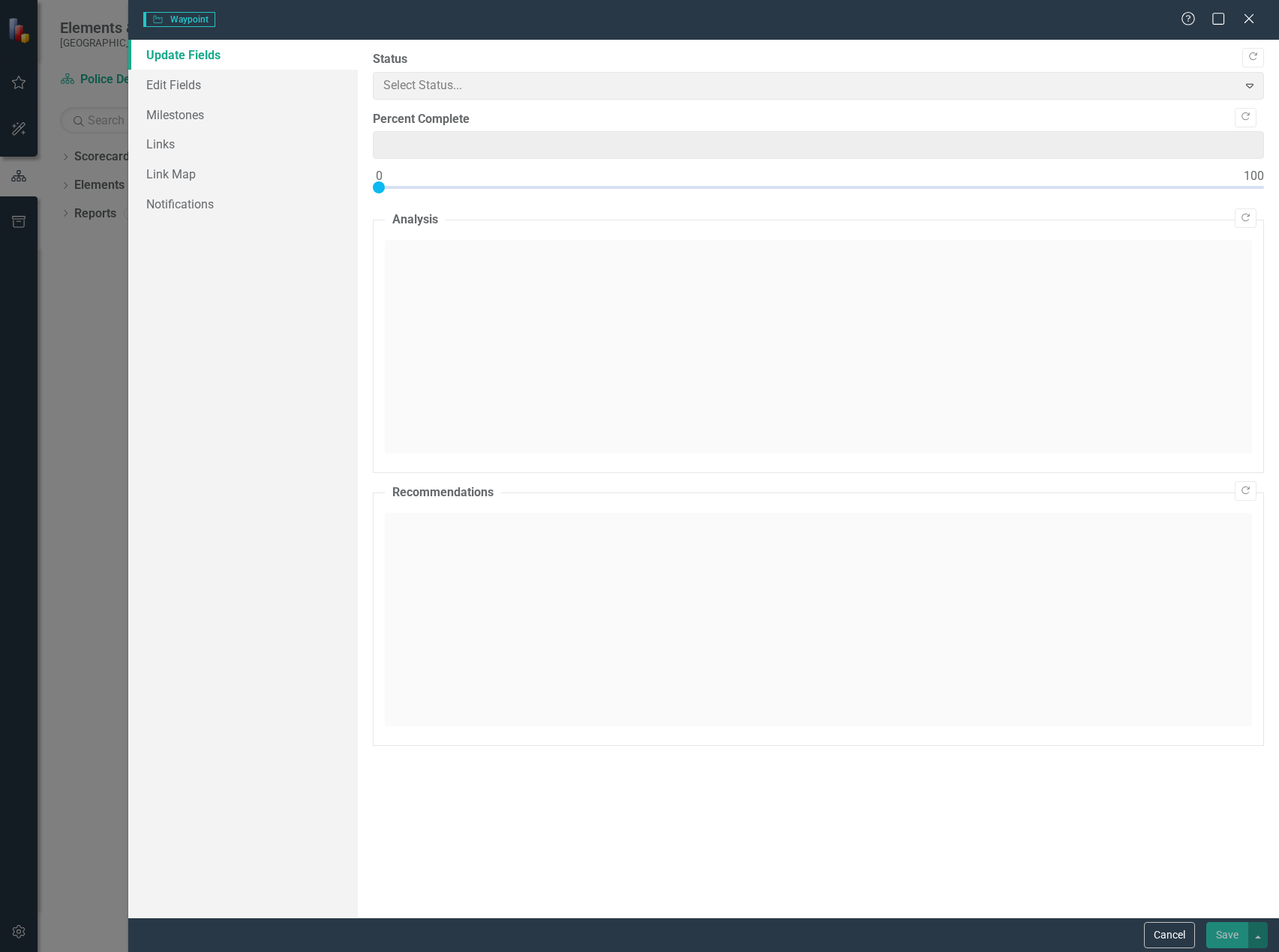
type input "0"
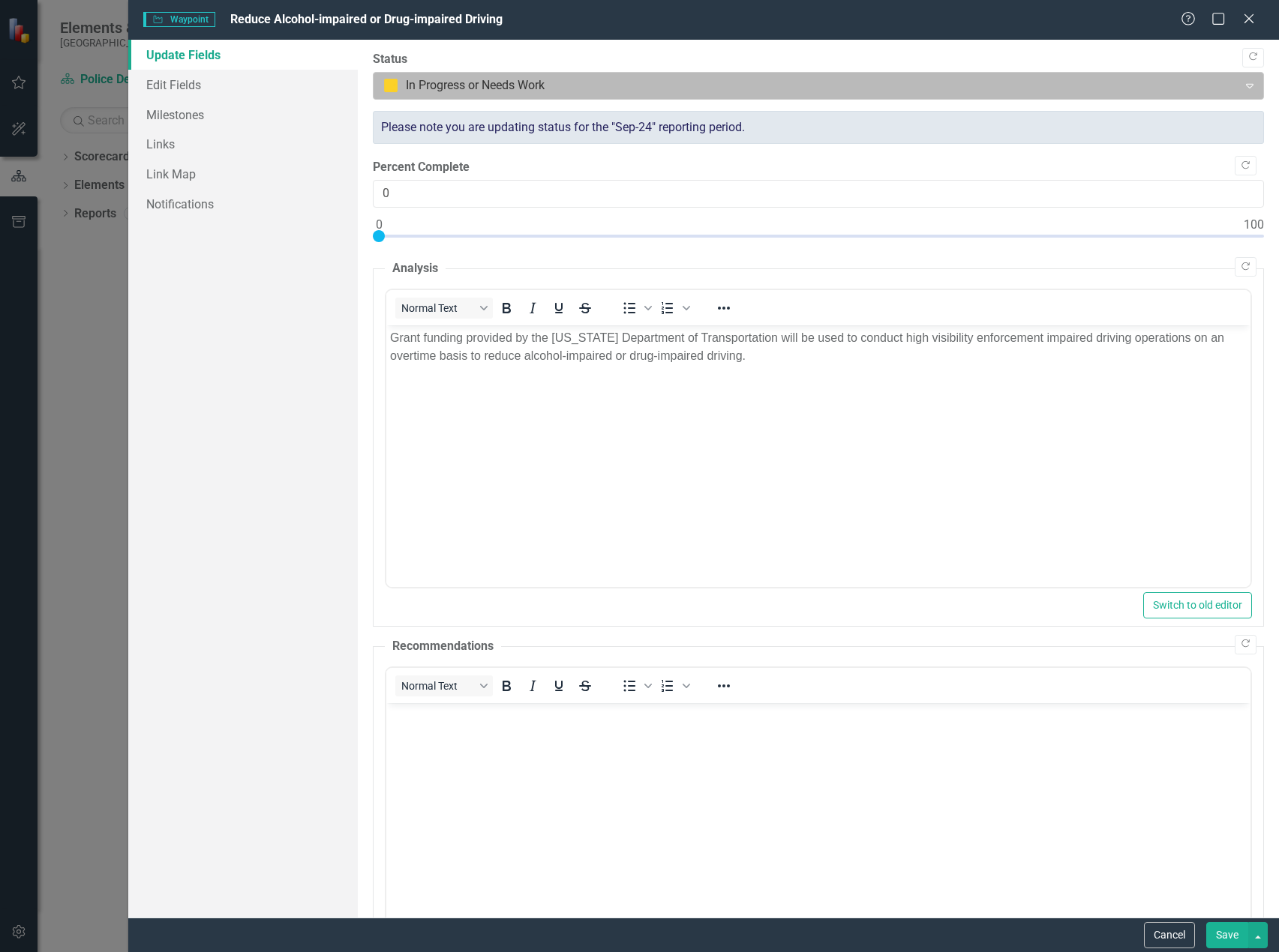
click at [452, 79] on div at bounding box center [805, 86] width 844 height 21
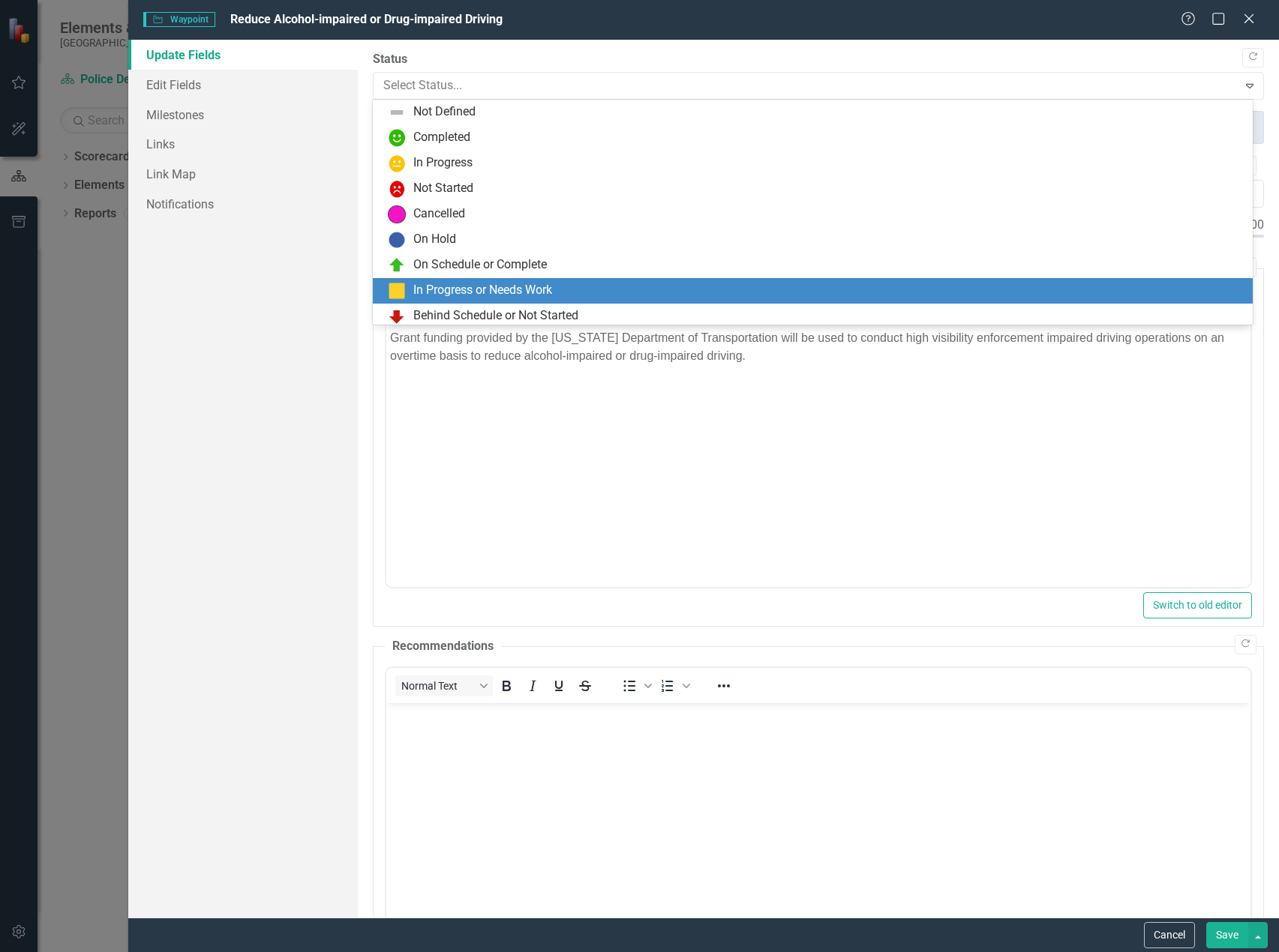
scroll to position [30, 0]
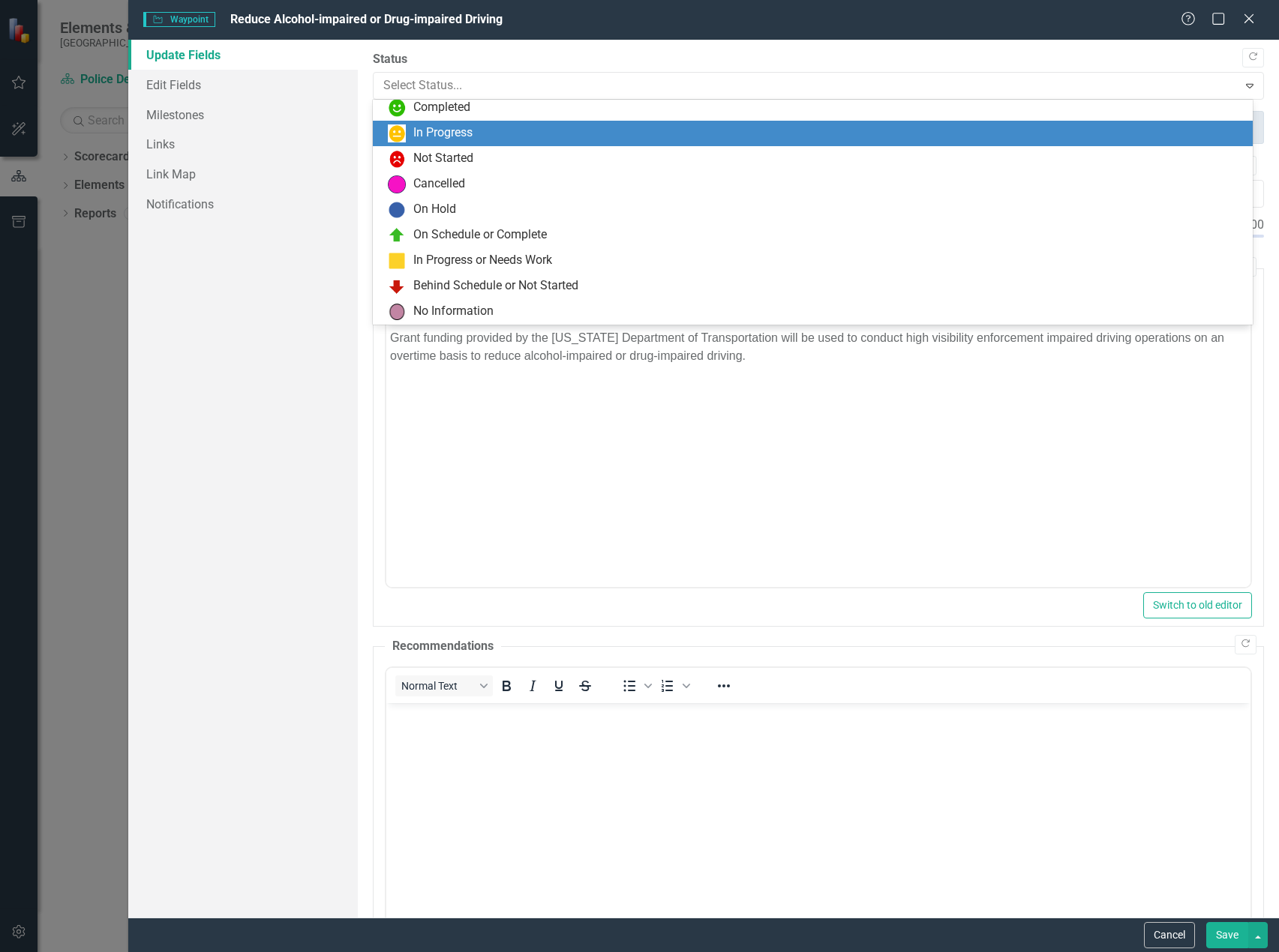
click at [443, 130] on div "In Progress" at bounding box center [443, 133] width 59 height 17
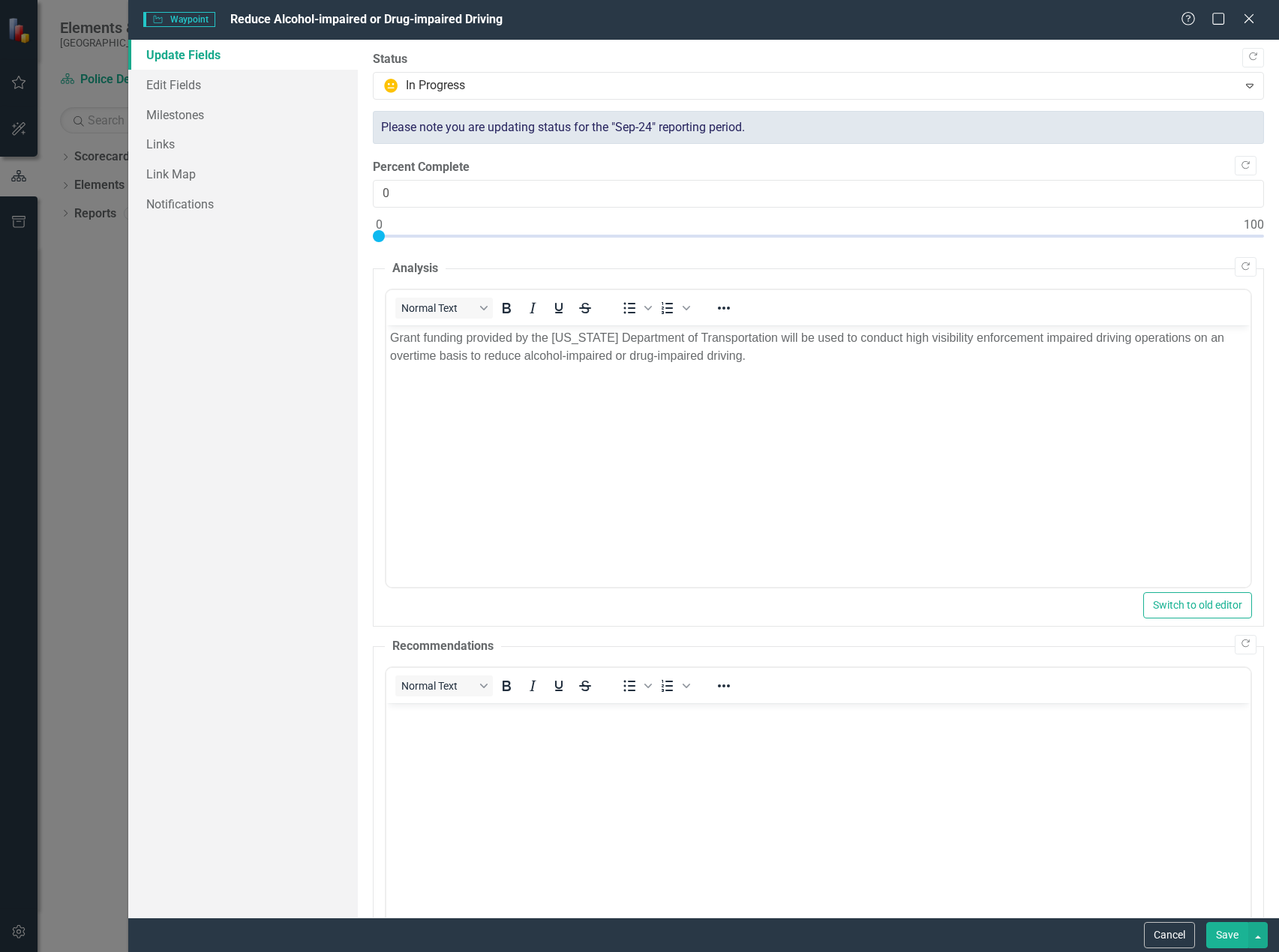
click at [1233, 929] on button "Save" at bounding box center [1227, 935] width 42 height 27
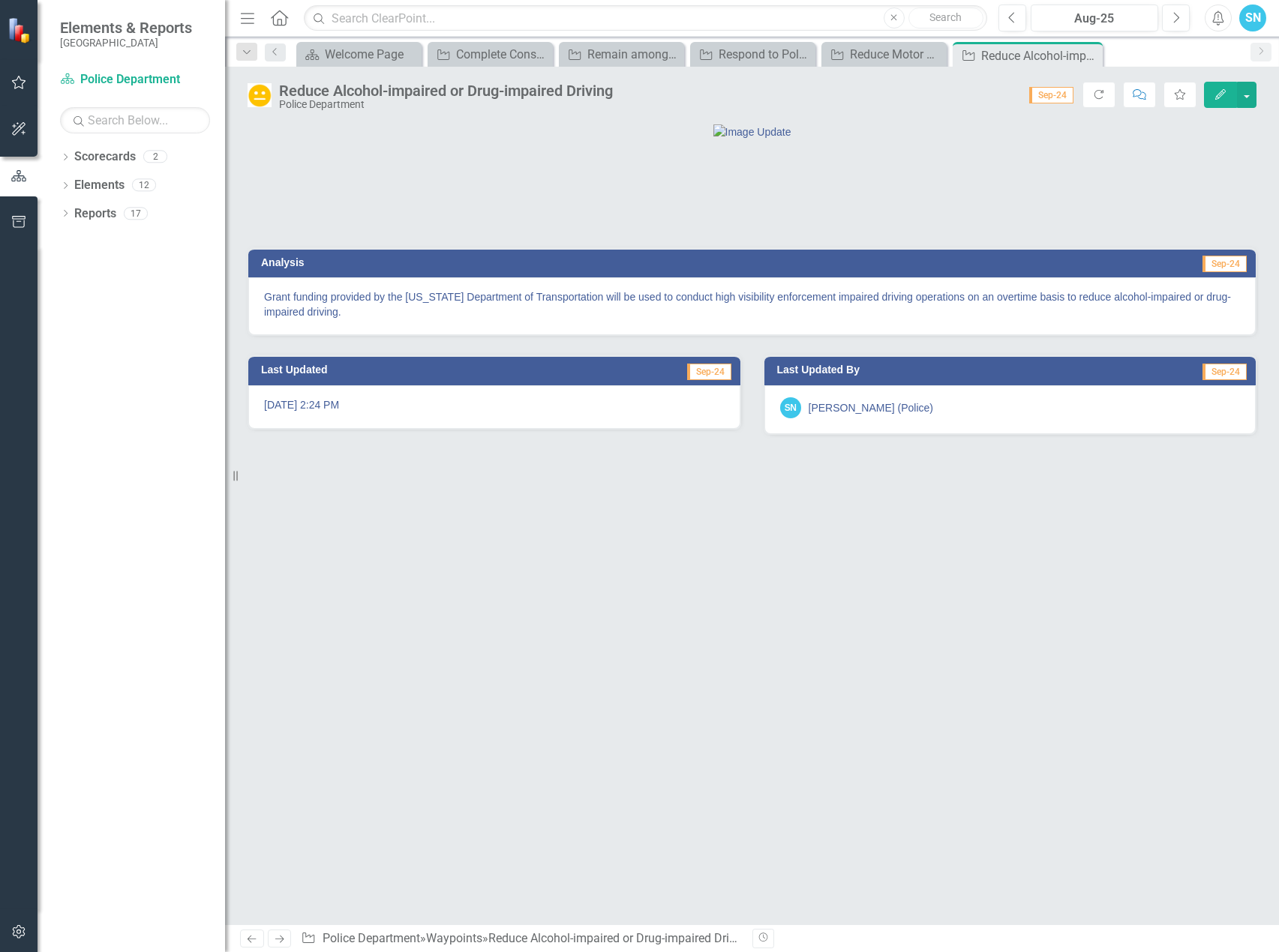
click at [279, 940] on icon at bounding box center [280, 939] width 9 height 8
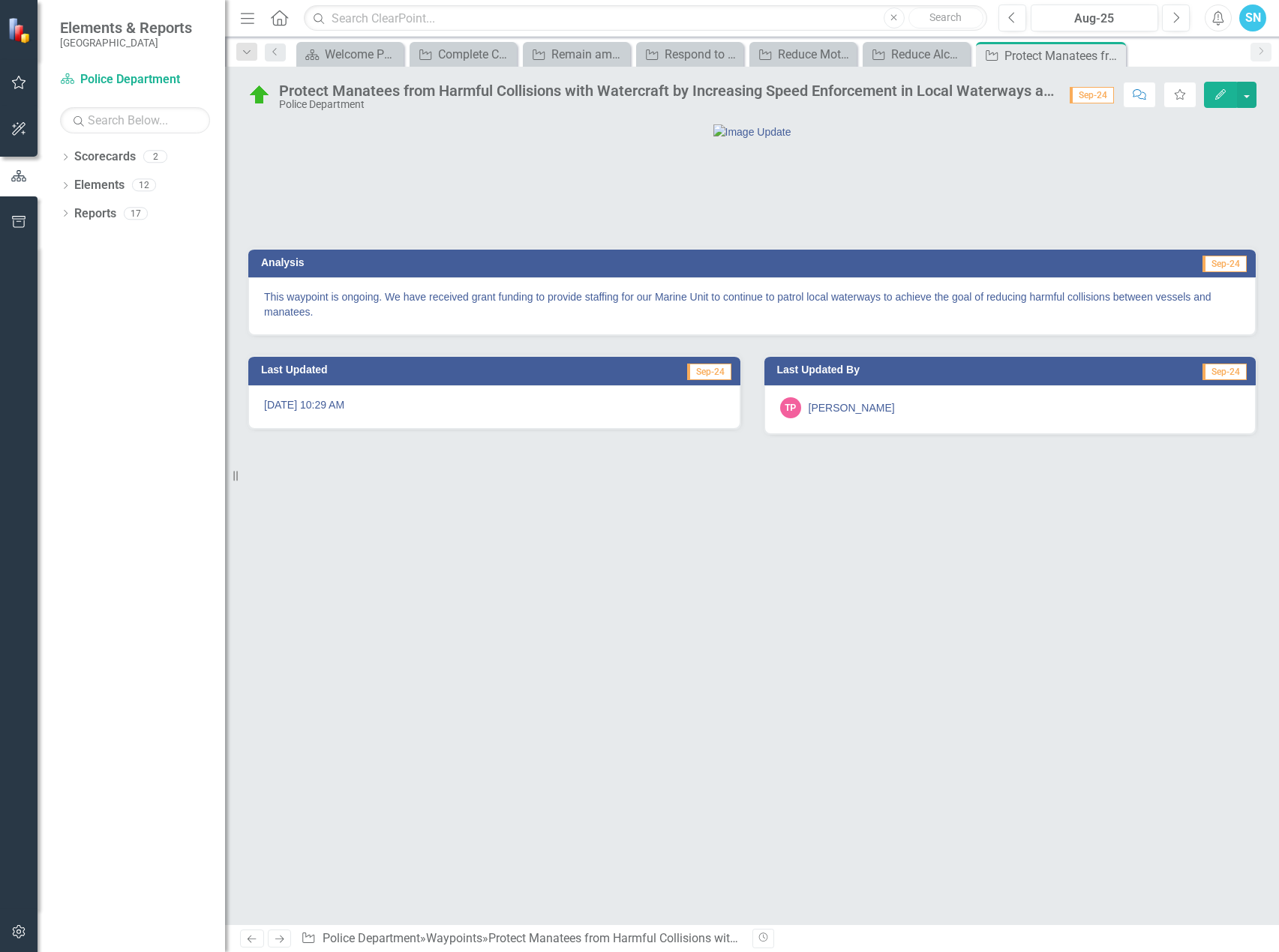
click at [1213, 99] on button "Edit" at bounding box center [1220, 94] width 33 height 27
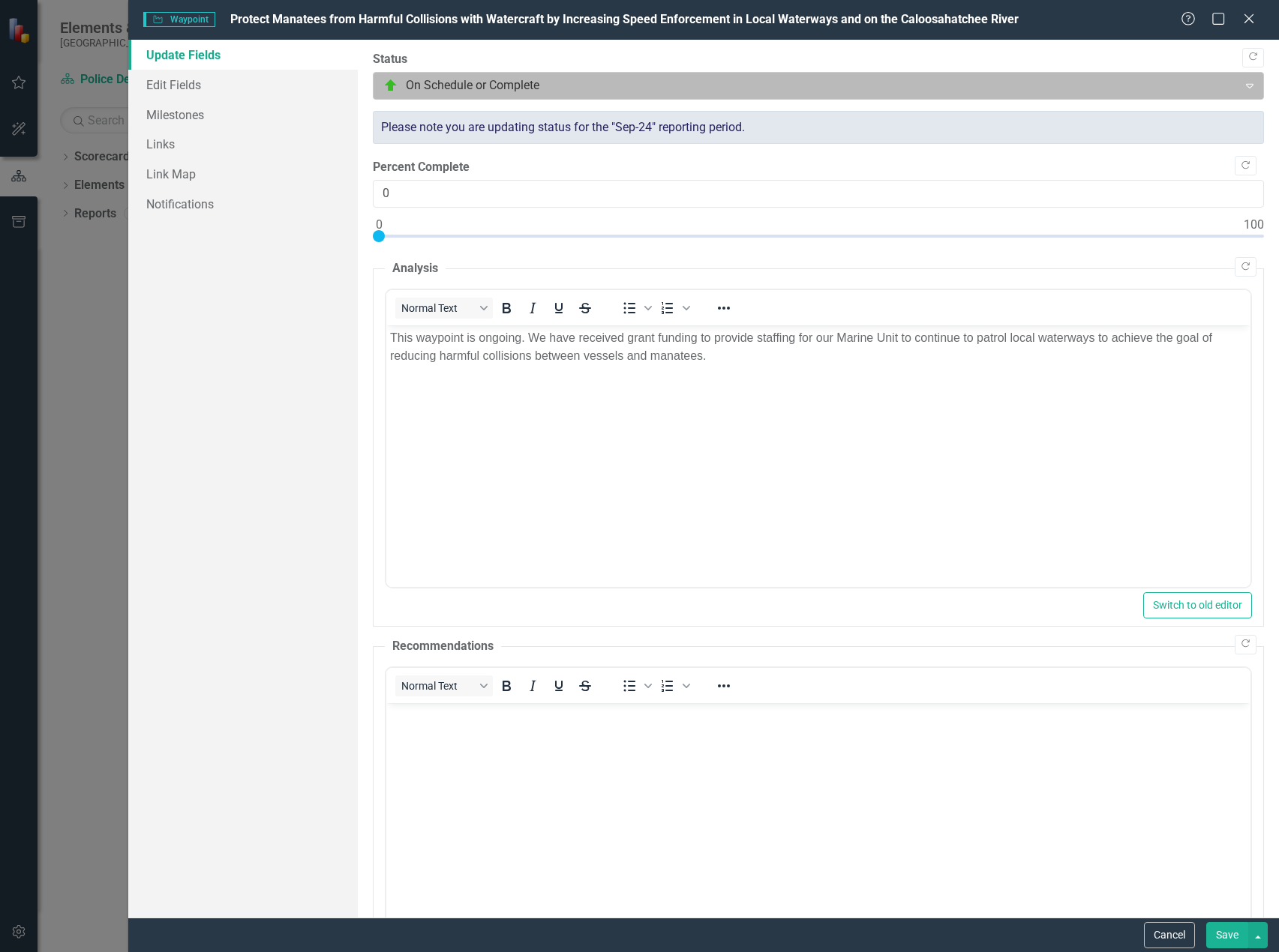
click at [718, 88] on div at bounding box center [805, 86] width 844 height 21
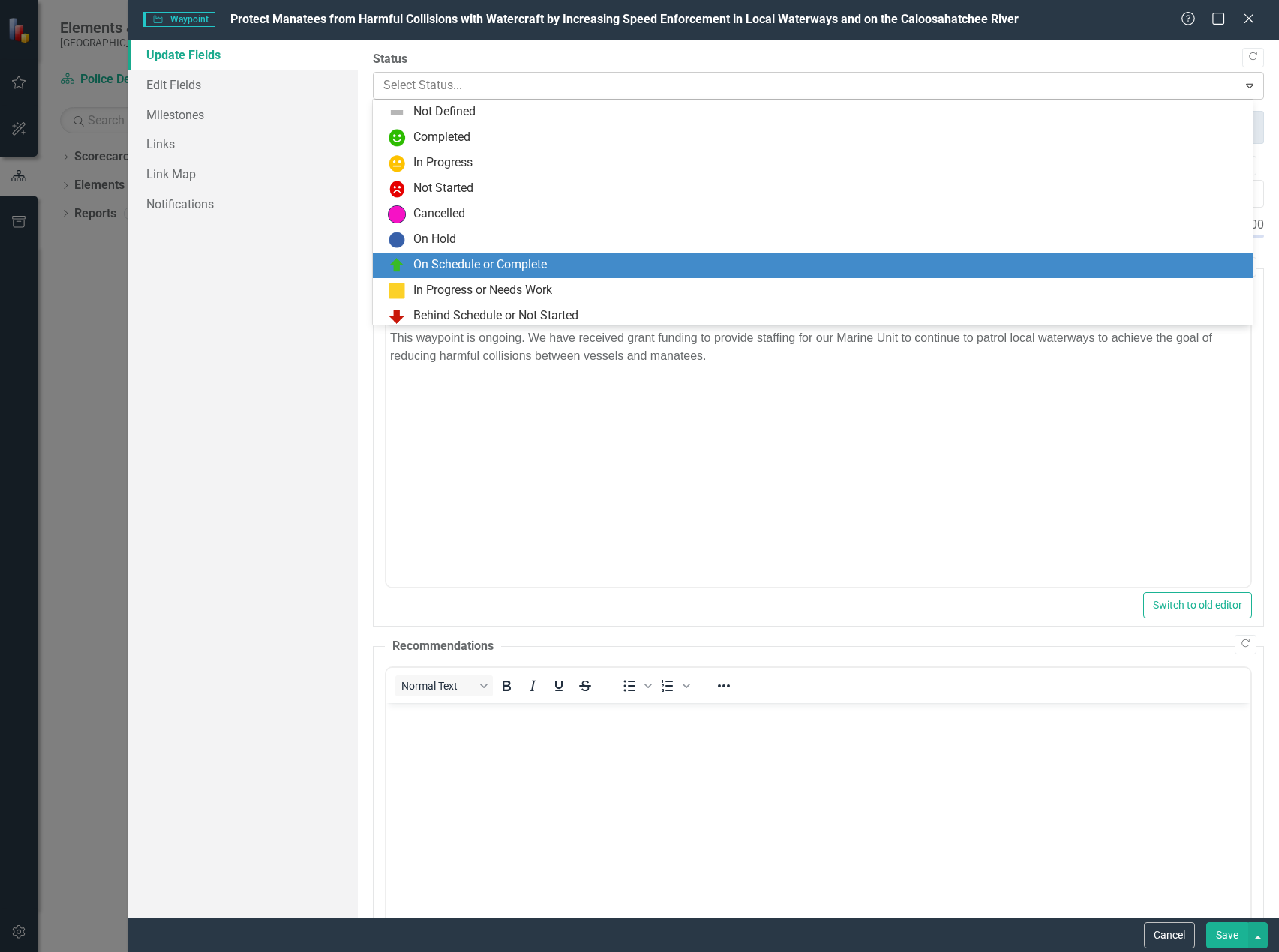
scroll to position [30, 0]
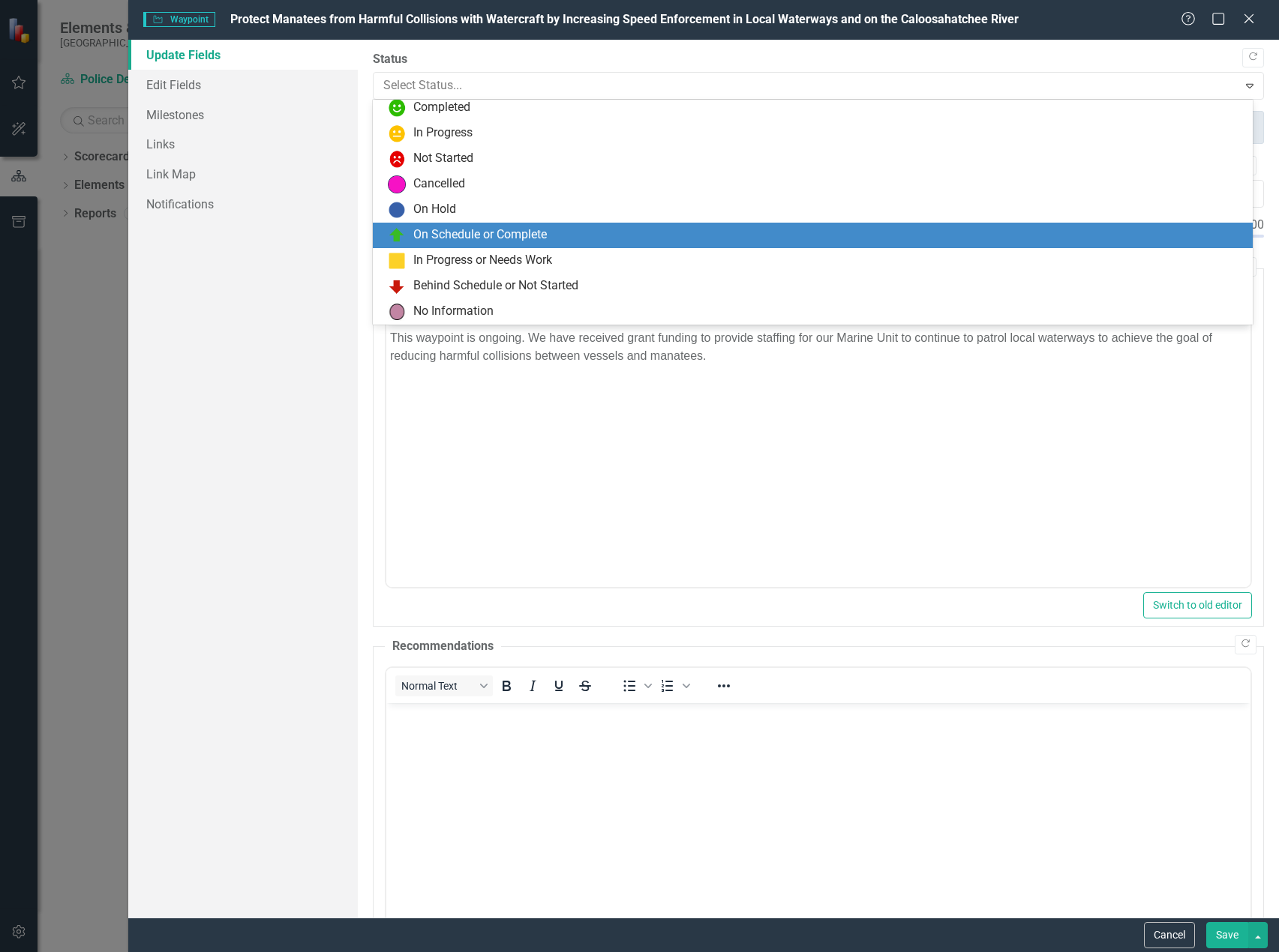
click at [493, 230] on div "On Schedule or Complete" at bounding box center [480, 235] width 134 height 17
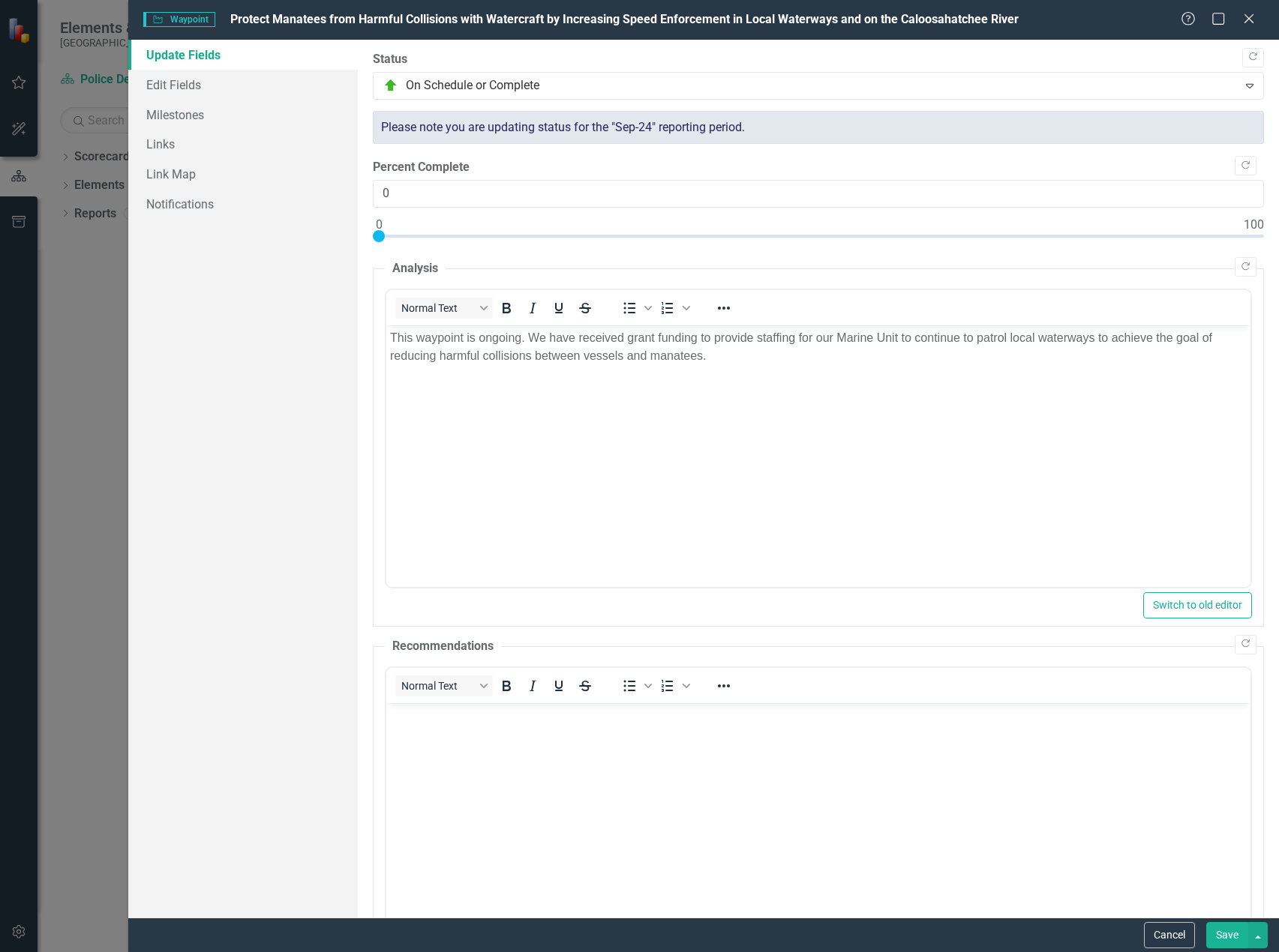
click at [1219, 933] on button "Save" at bounding box center [1227, 935] width 42 height 27
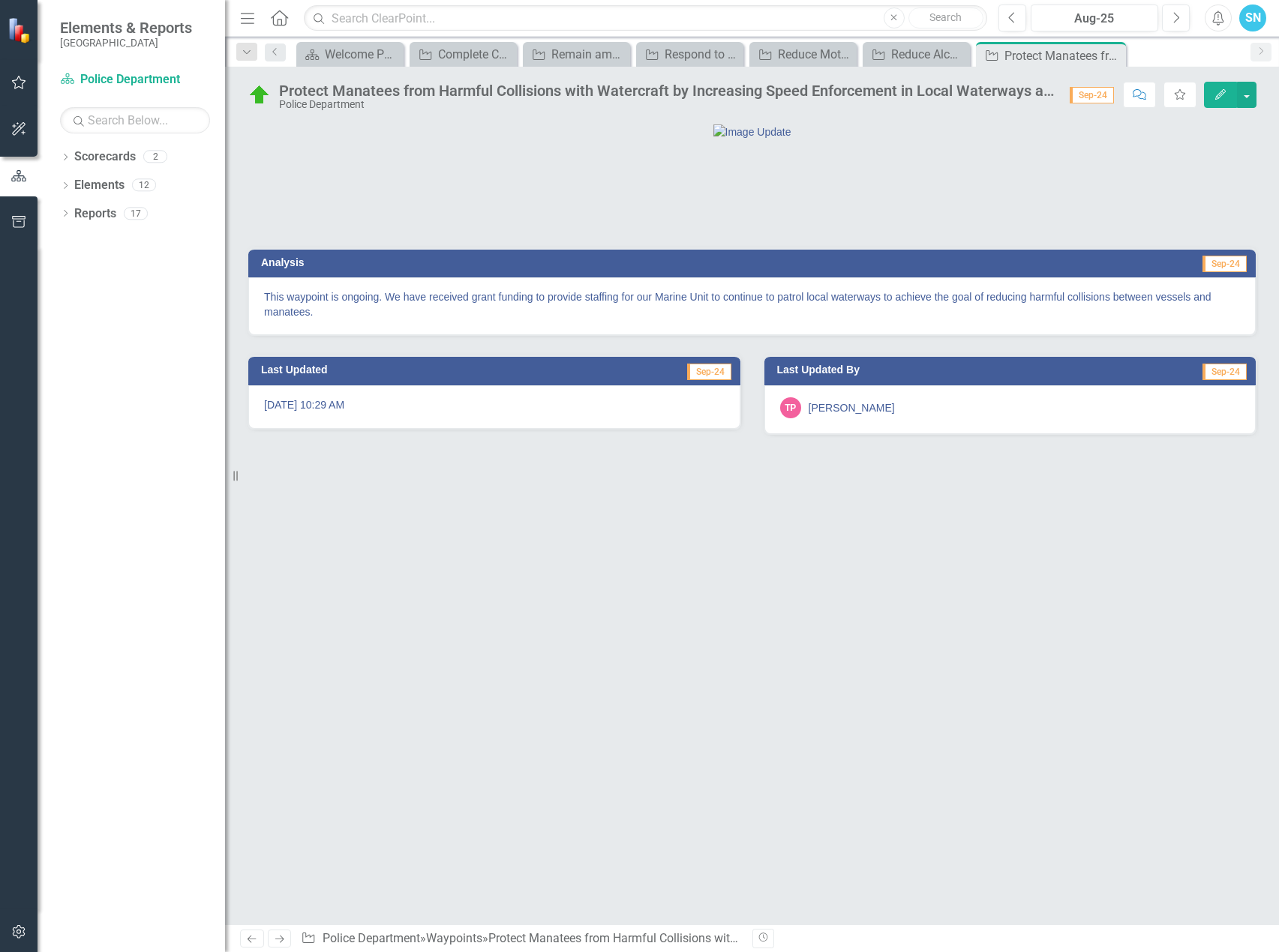
click at [248, 936] on icon "Previous" at bounding box center [251, 938] width 13 height 9
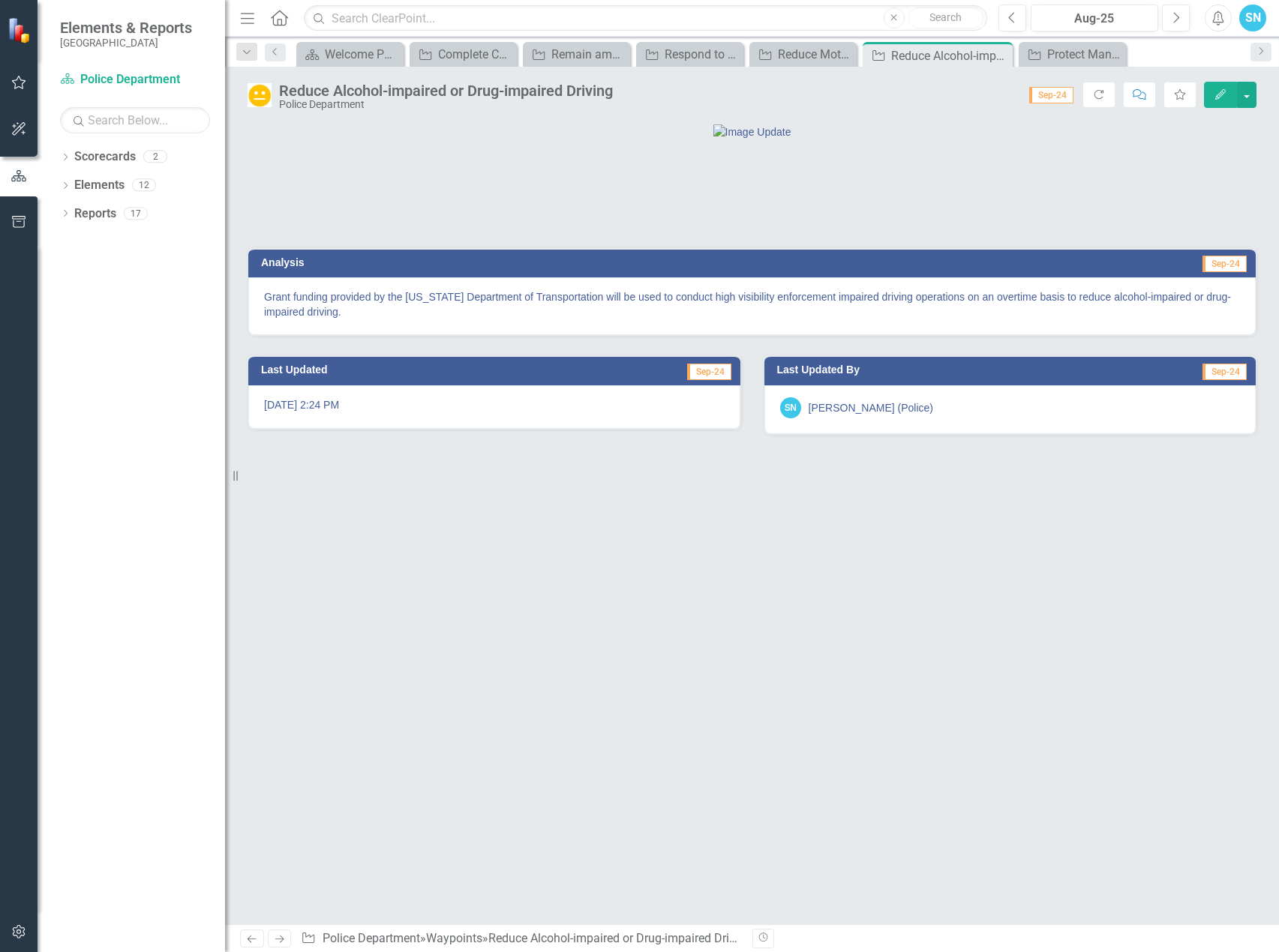
click at [1216, 95] on icon "Edit" at bounding box center [1221, 94] width 14 height 10
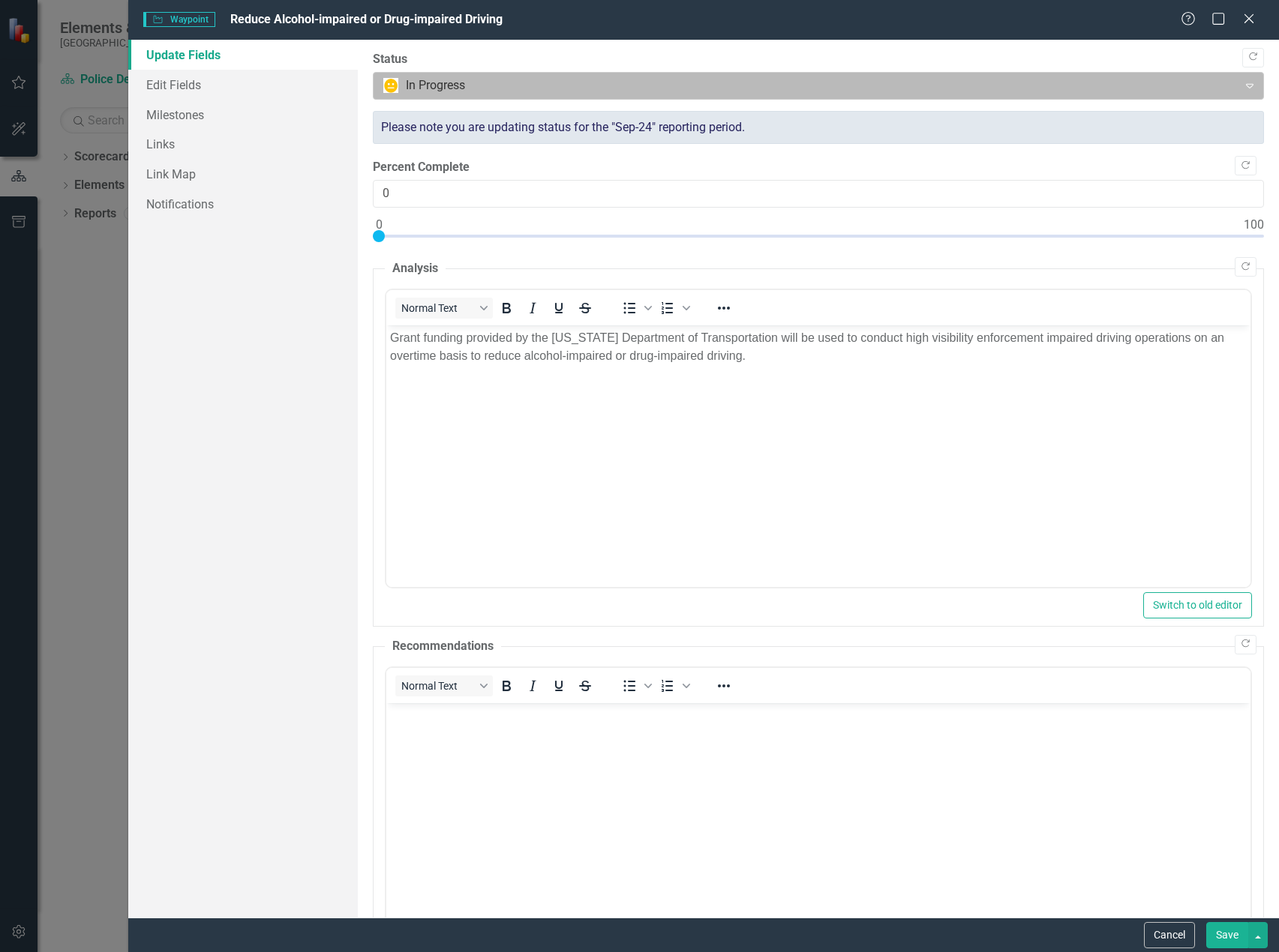
click at [557, 87] on div at bounding box center [805, 86] width 844 height 21
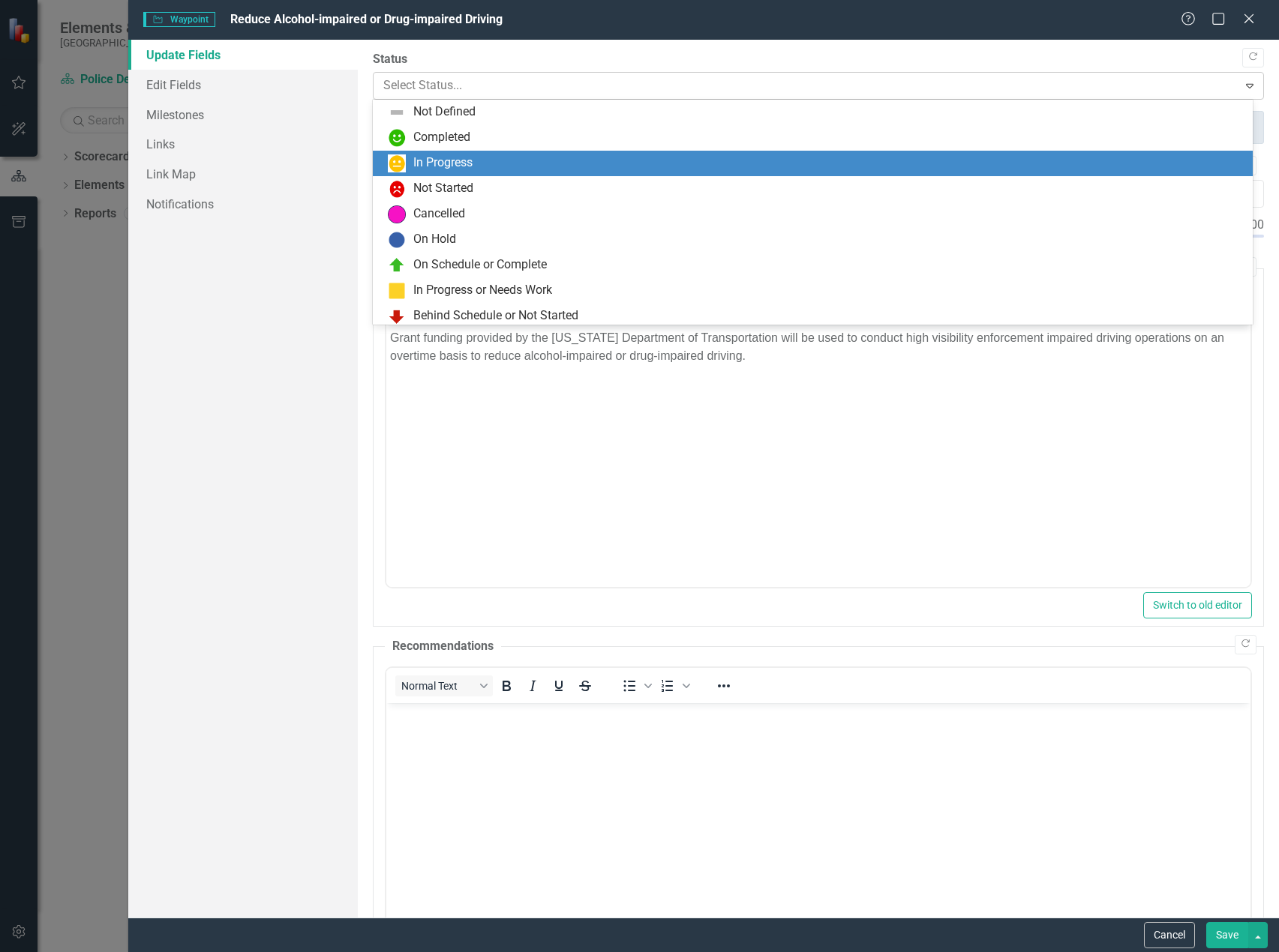
scroll to position [30, 0]
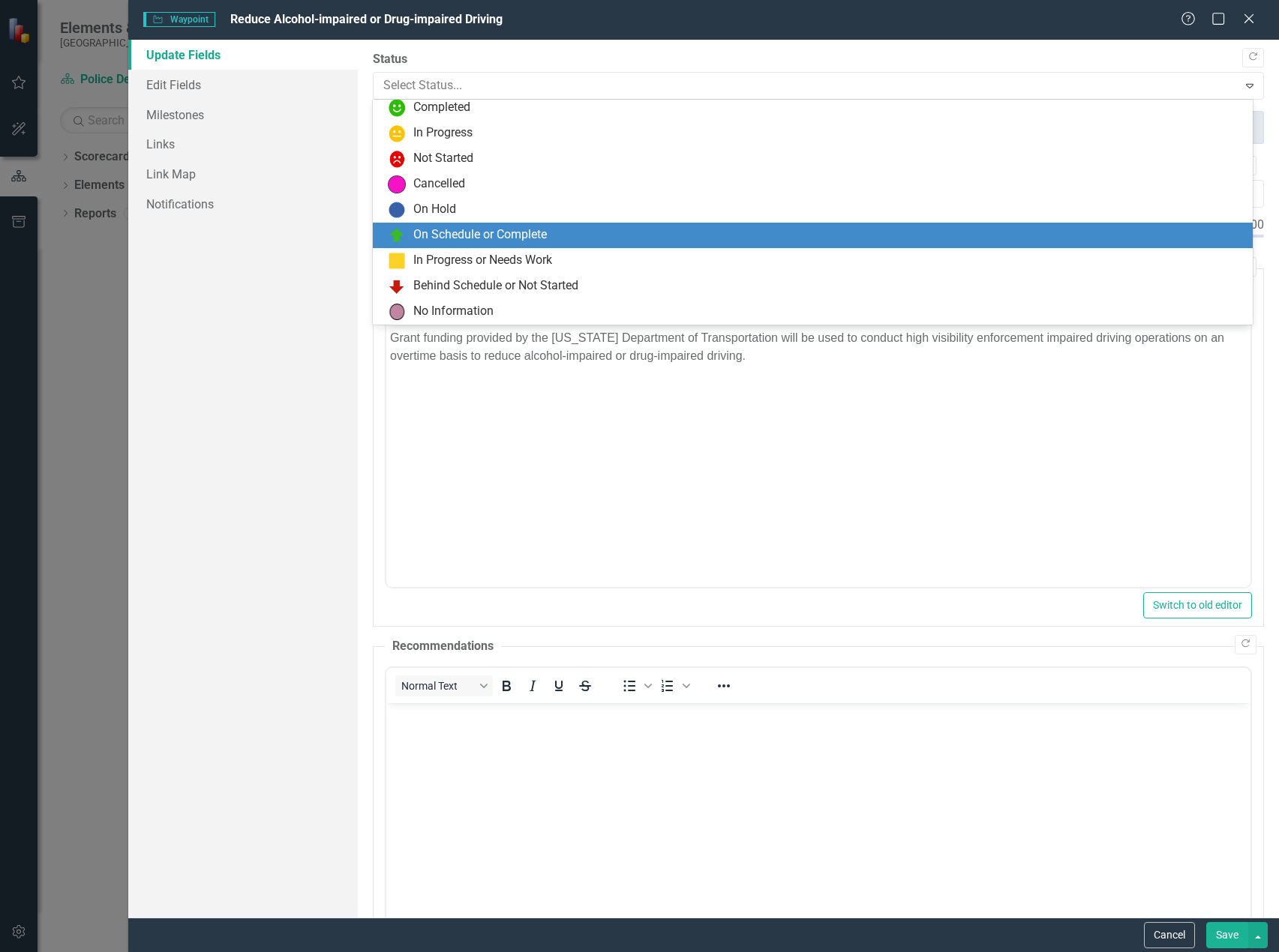
click at [456, 234] on div "On Schedule or Complete" at bounding box center [480, 235] width 134 height 17
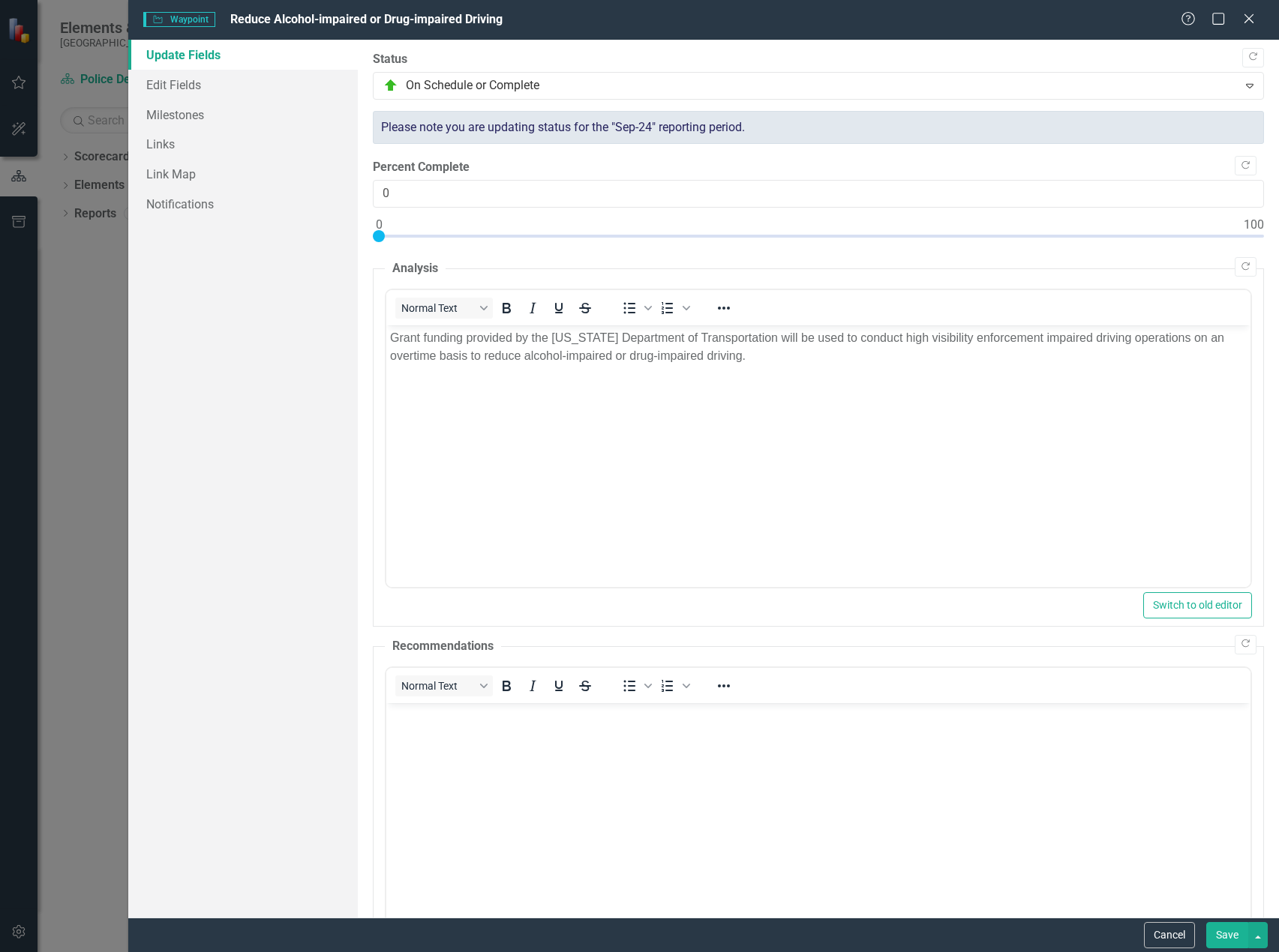
click at [1229, 933] on button "Save" at bounding box center [1227, 935] width 42 height 27
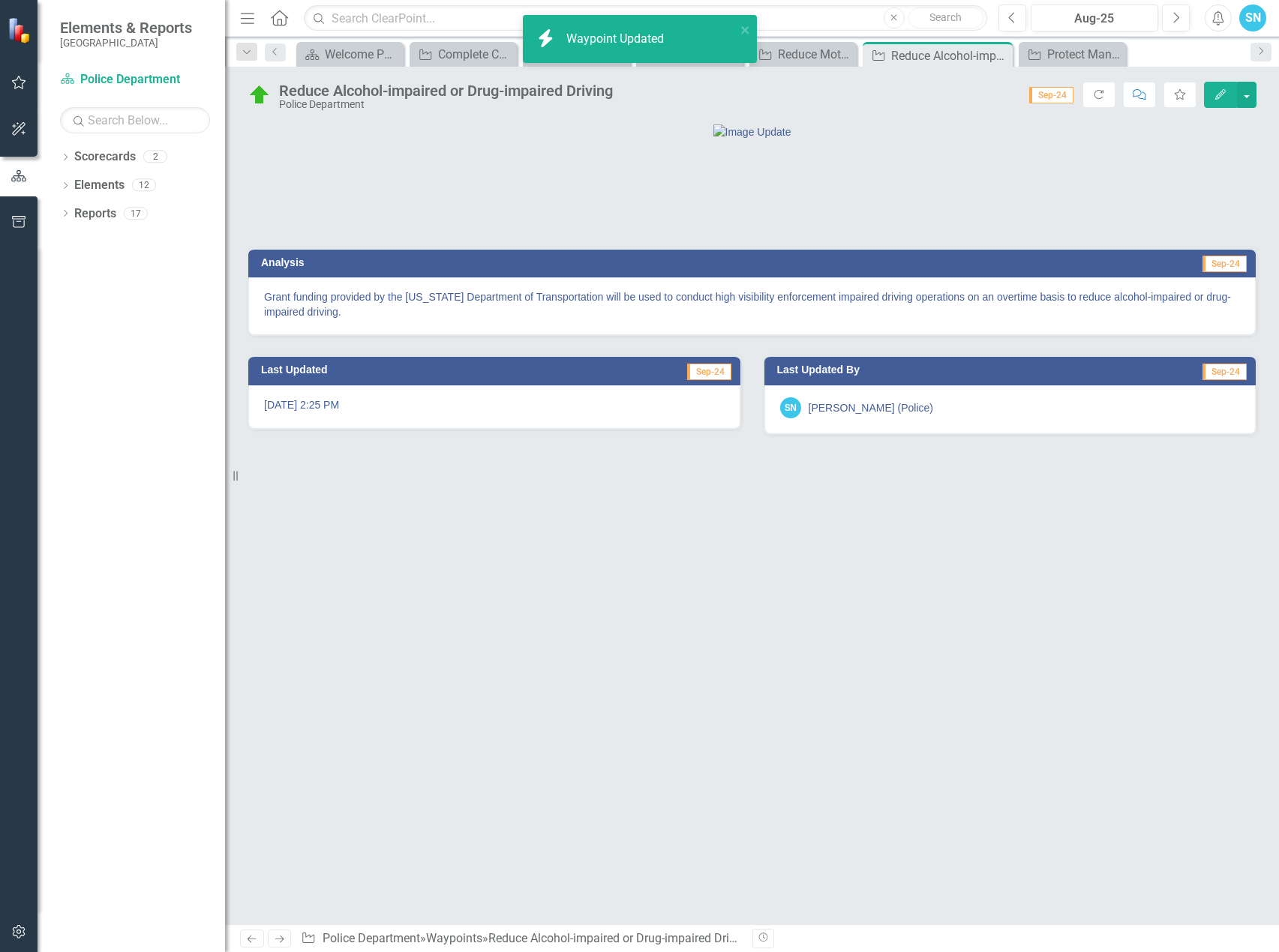
click at [254, 941] on icon "Previous" at bounding box center [251, 938] width 13 height 9
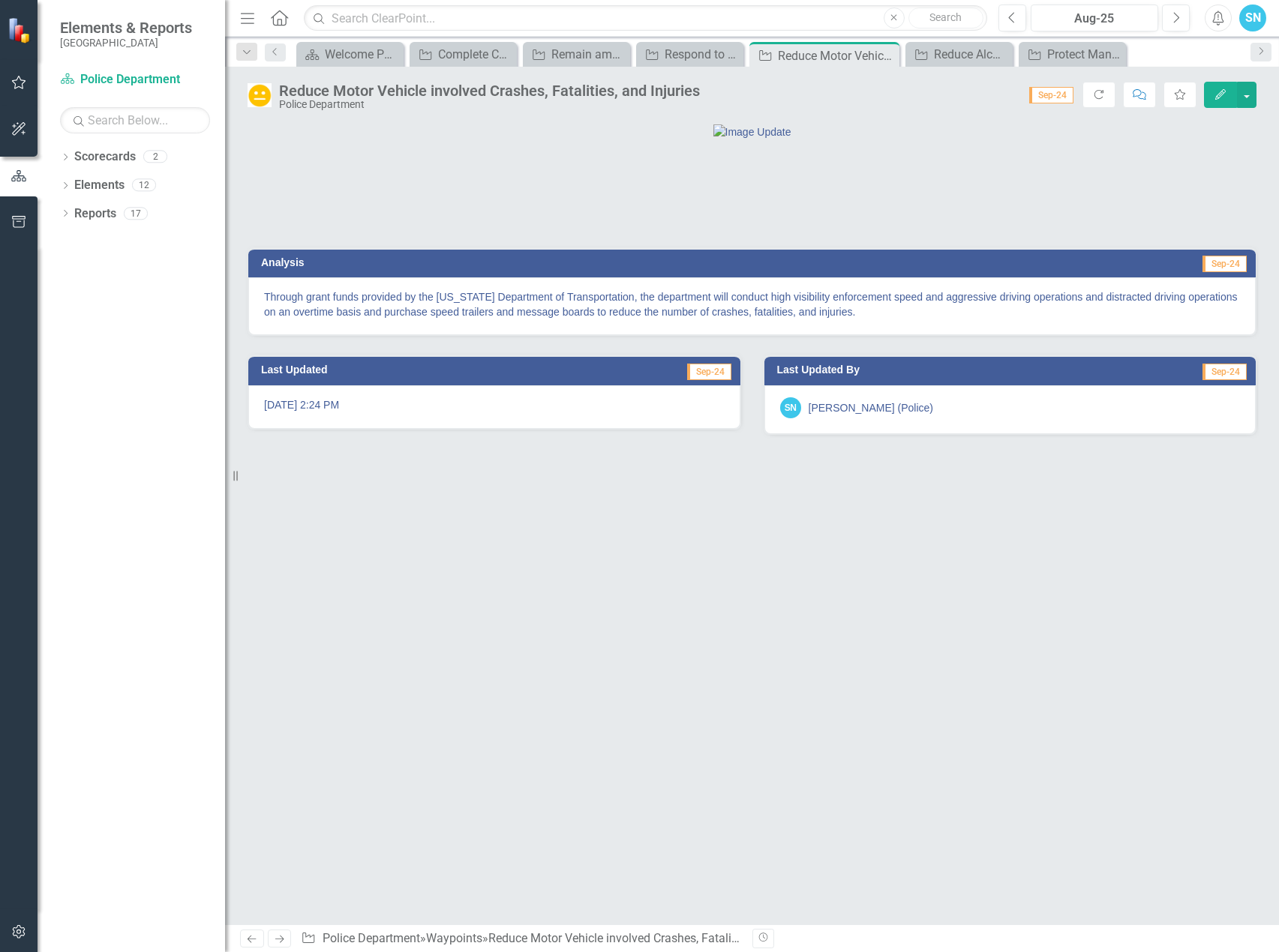
click at [1213, 87] on button "Edit" at bounding box center [1220, 94] width 33 height 27
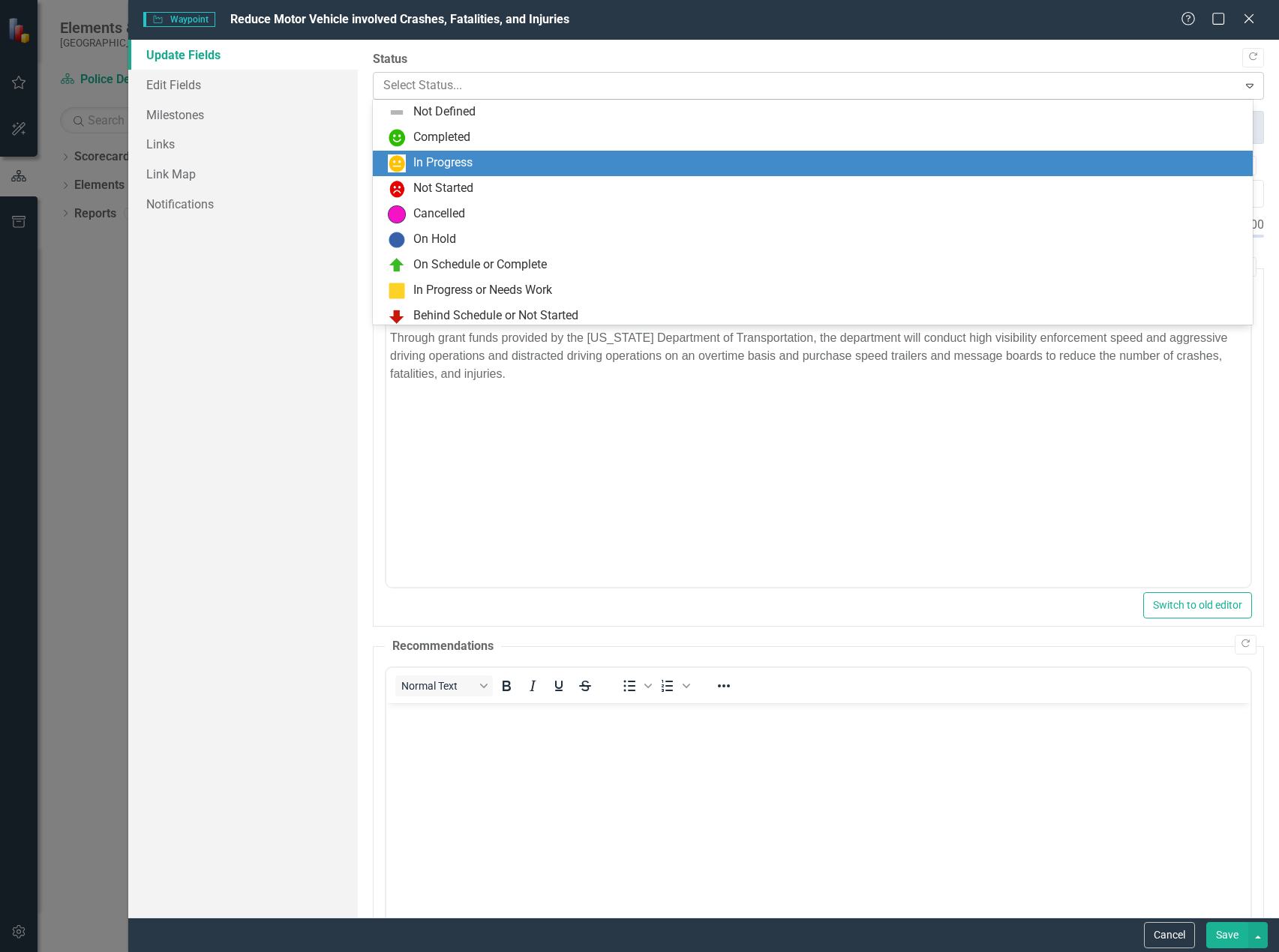
click at [436, 86] on div at bounding box center [805, 86] width 844 height 21
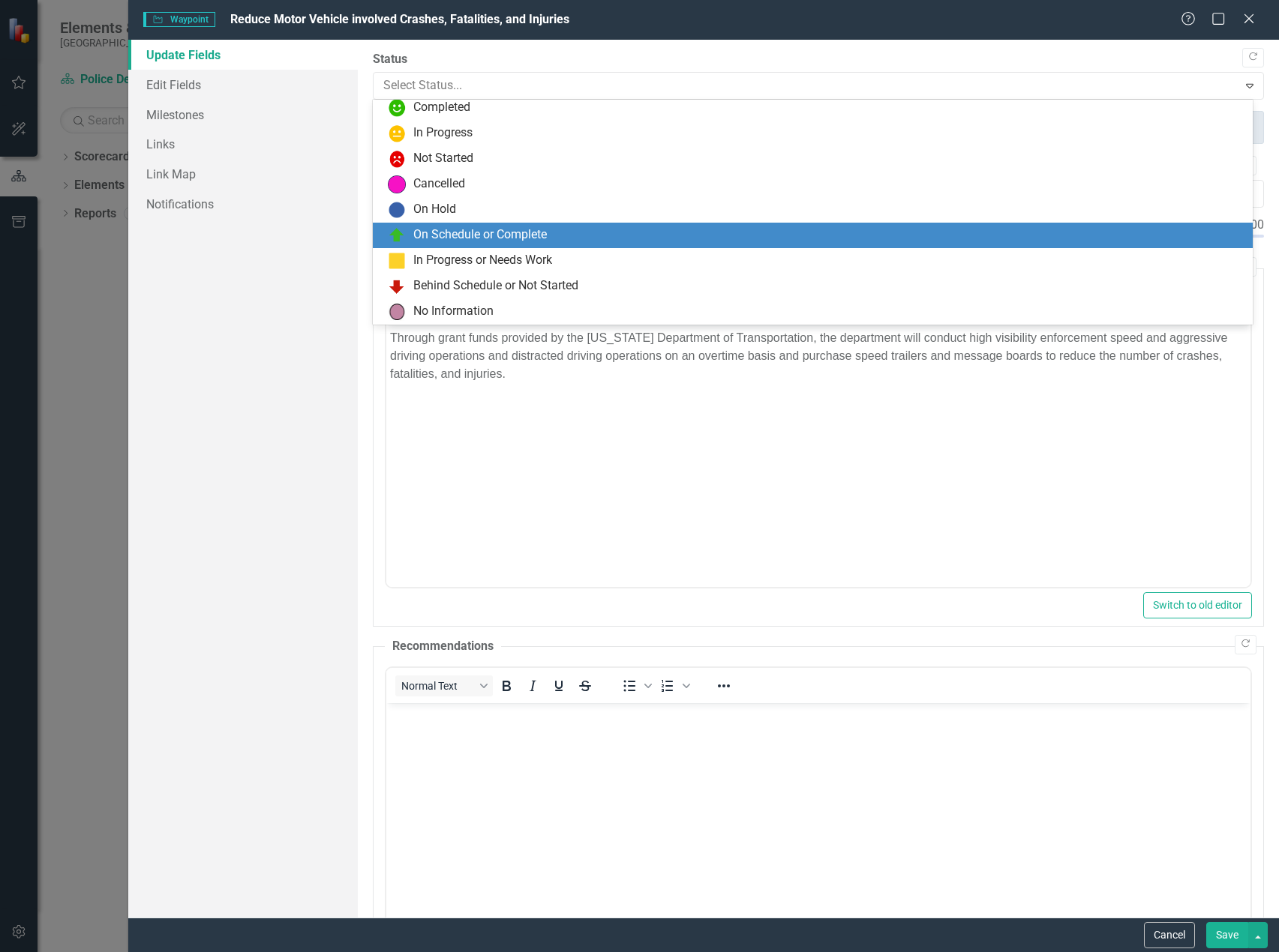
click at [516, 231] on div "On Schedule or Complete" at bounding box center [480, 235] width 134 height 17
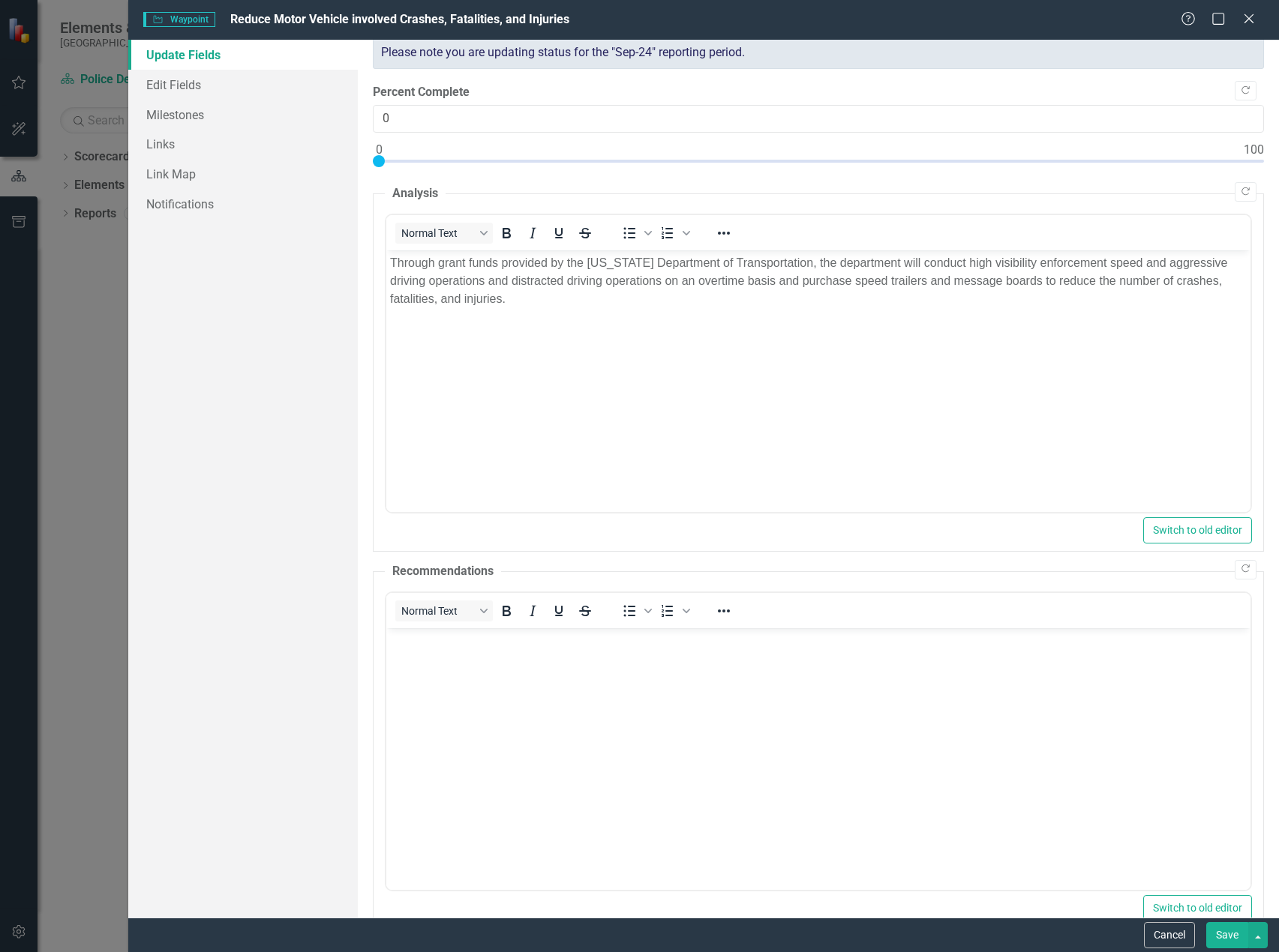
scroll to position [150, 0]
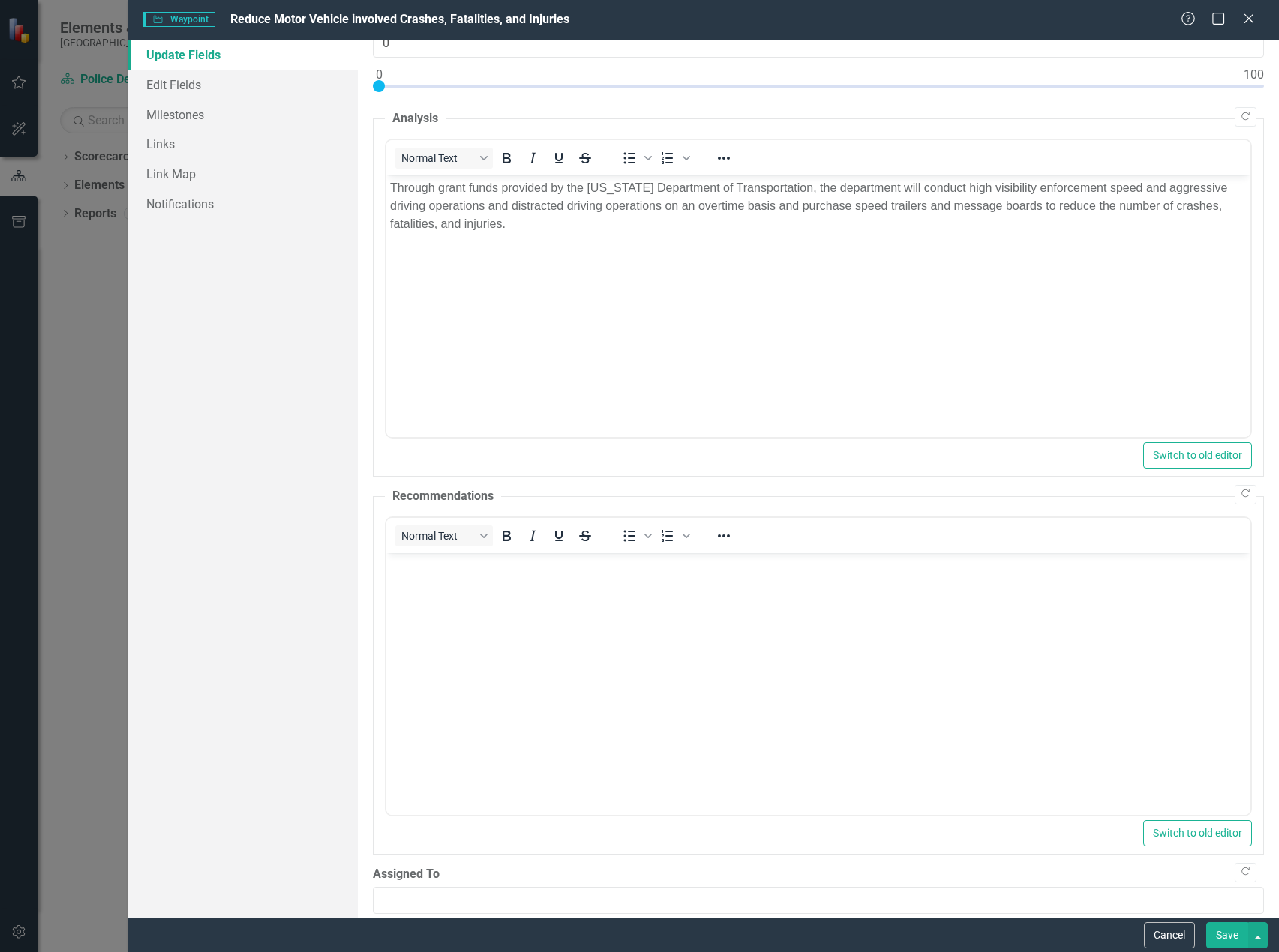
click at [1225, 932] on button "Save" at bounding box center [1227, 935] width 42 height 27
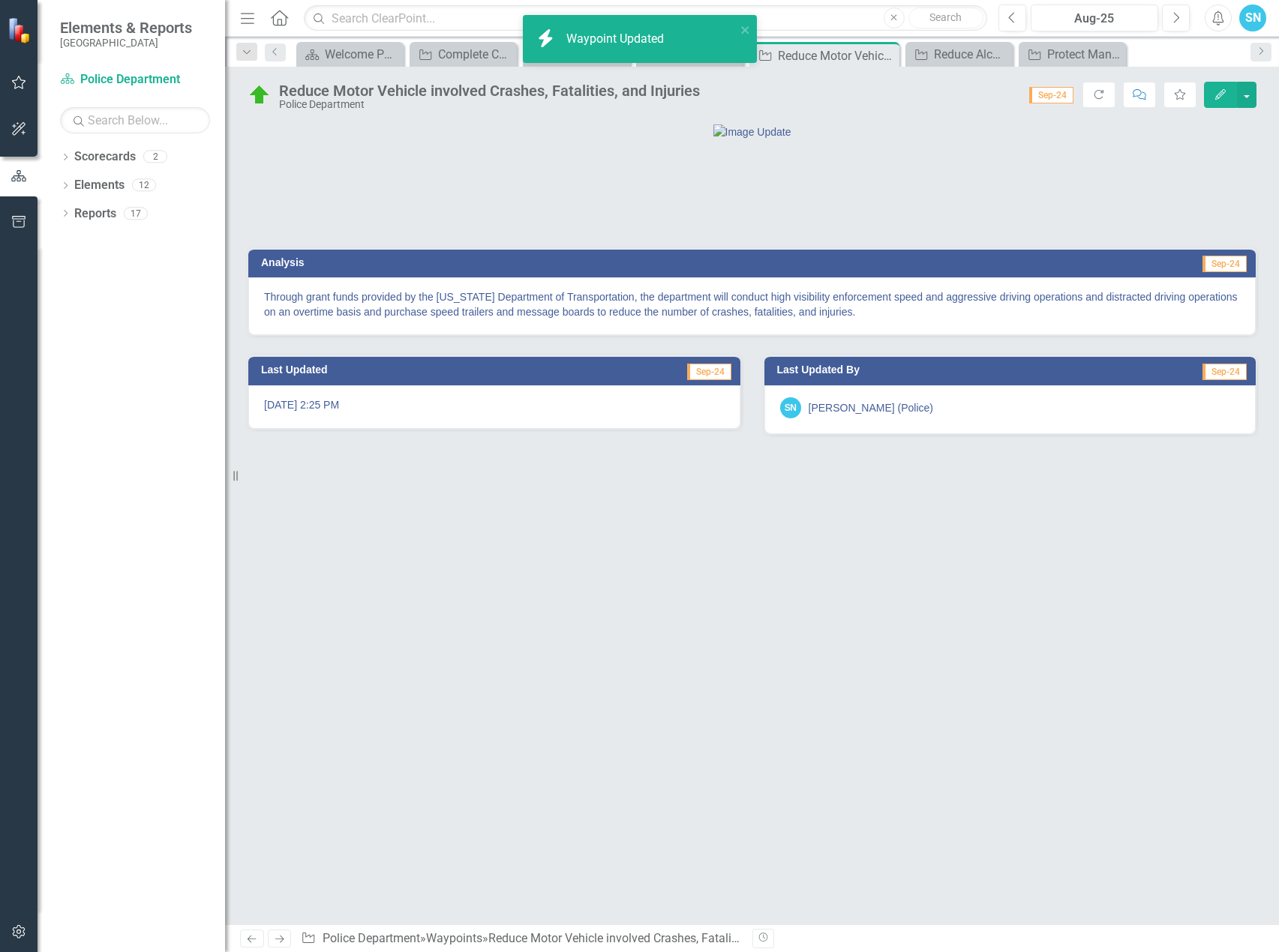
click at [246, 938] on icon "Previous" at bounding box center [251, 938] width 13 height 9
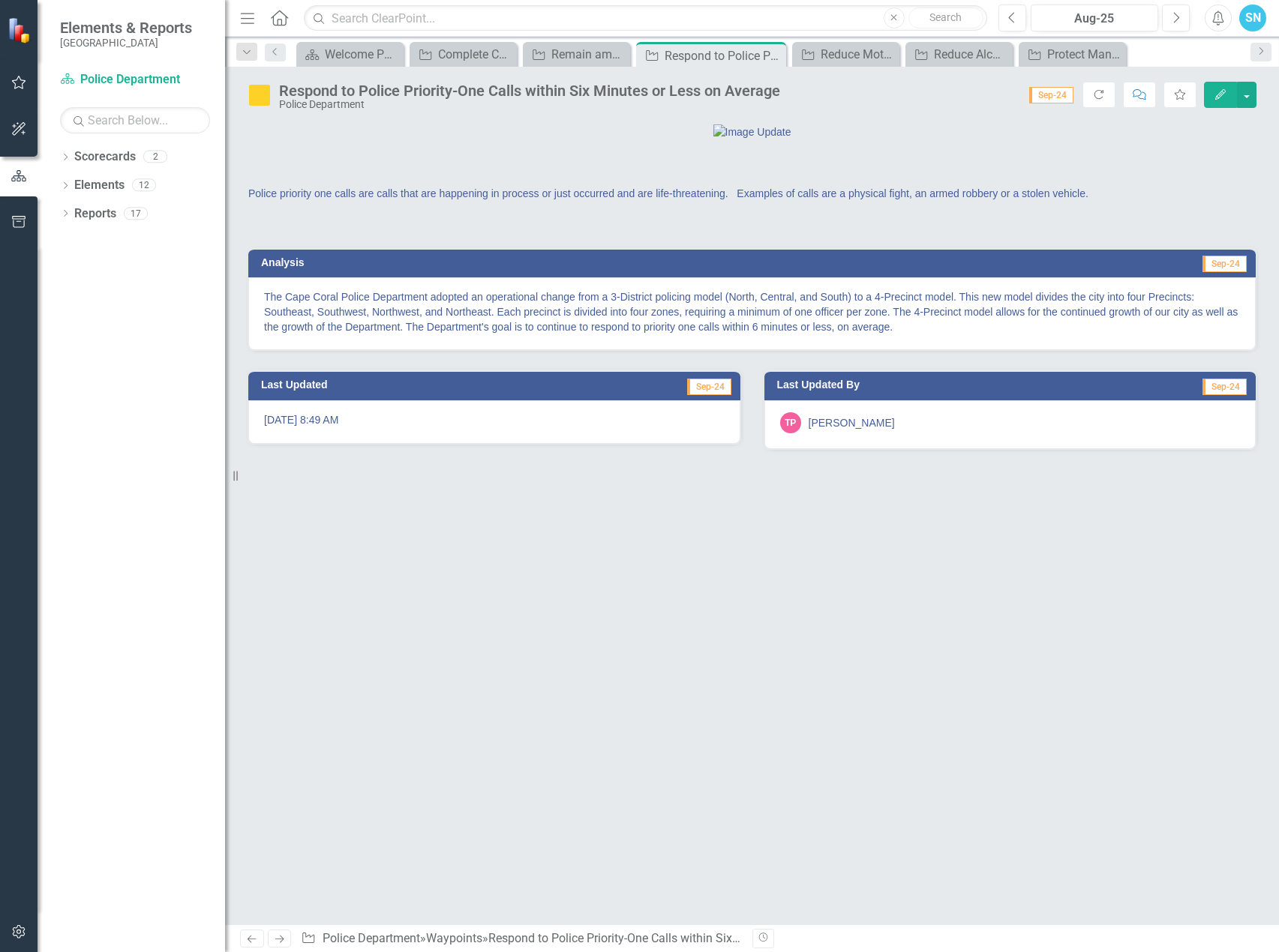
click at [272, 933] on link "Next" at bounding box center [280, 938] width 24 height 18
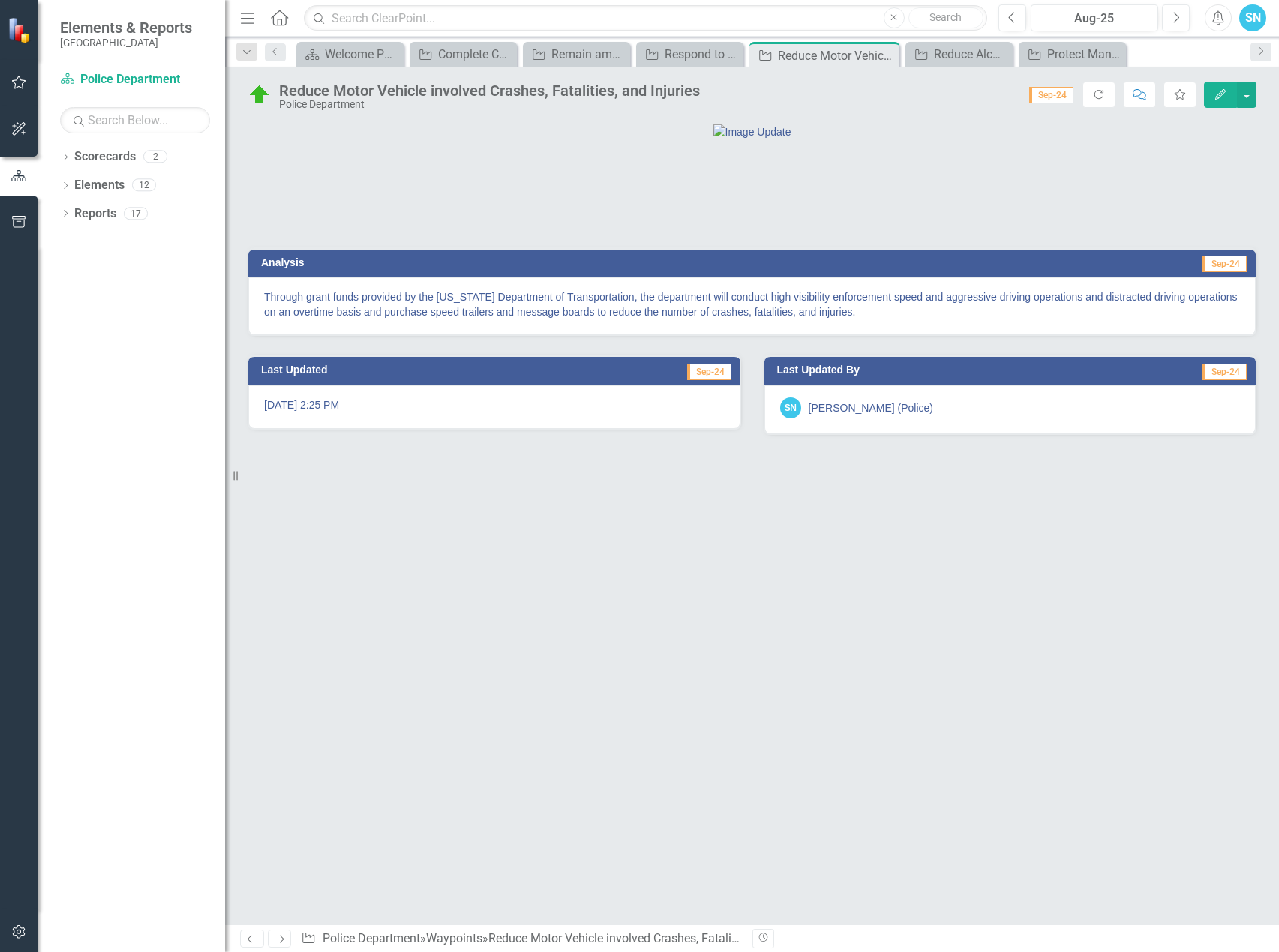
click at [274, 933] on link "Next" at bounding box center [280, 938] width 24 height 18
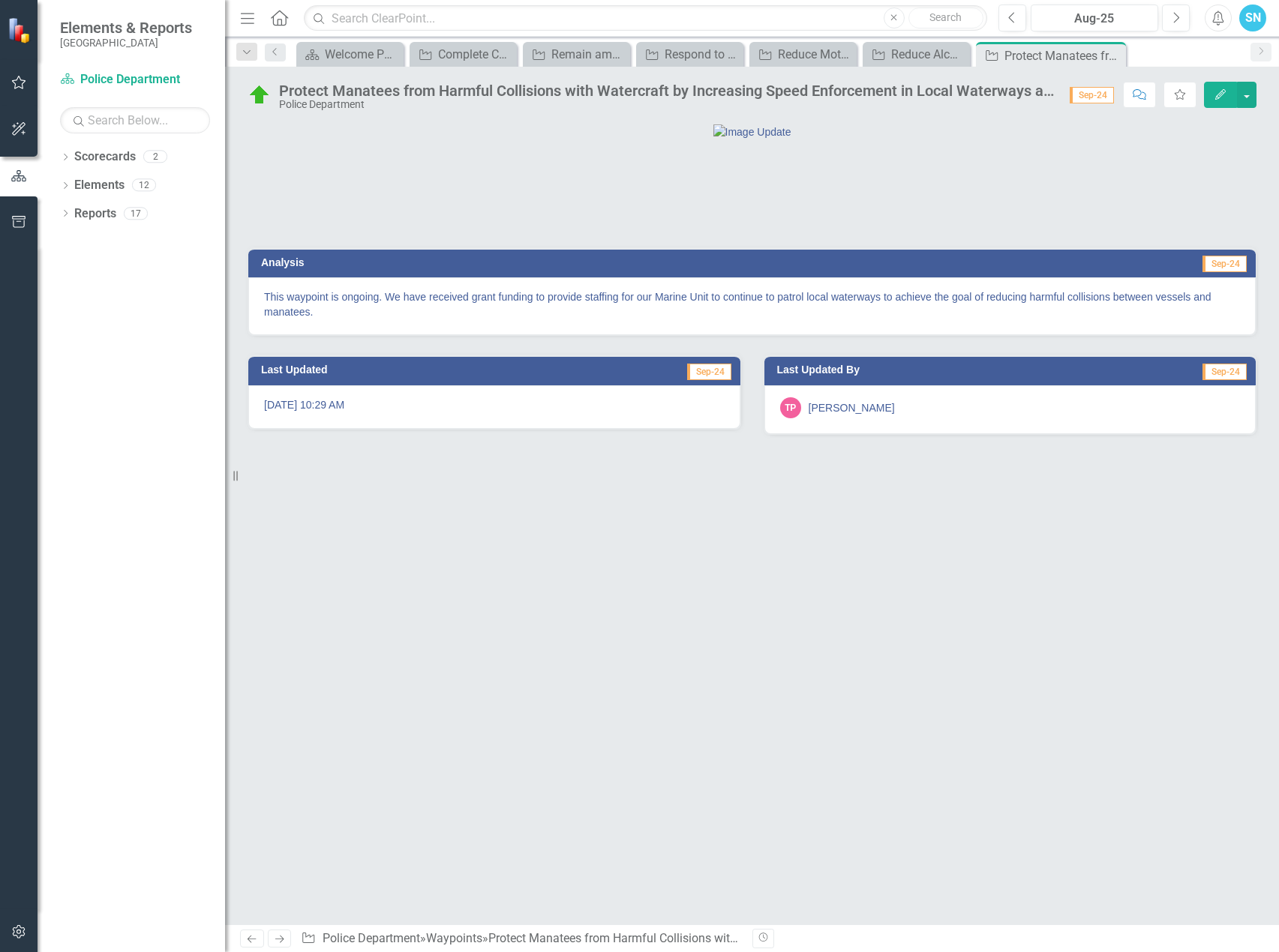
click at [1218, 93] on icon "Edit" at bounding box center [1221, 94] width 14 height 10
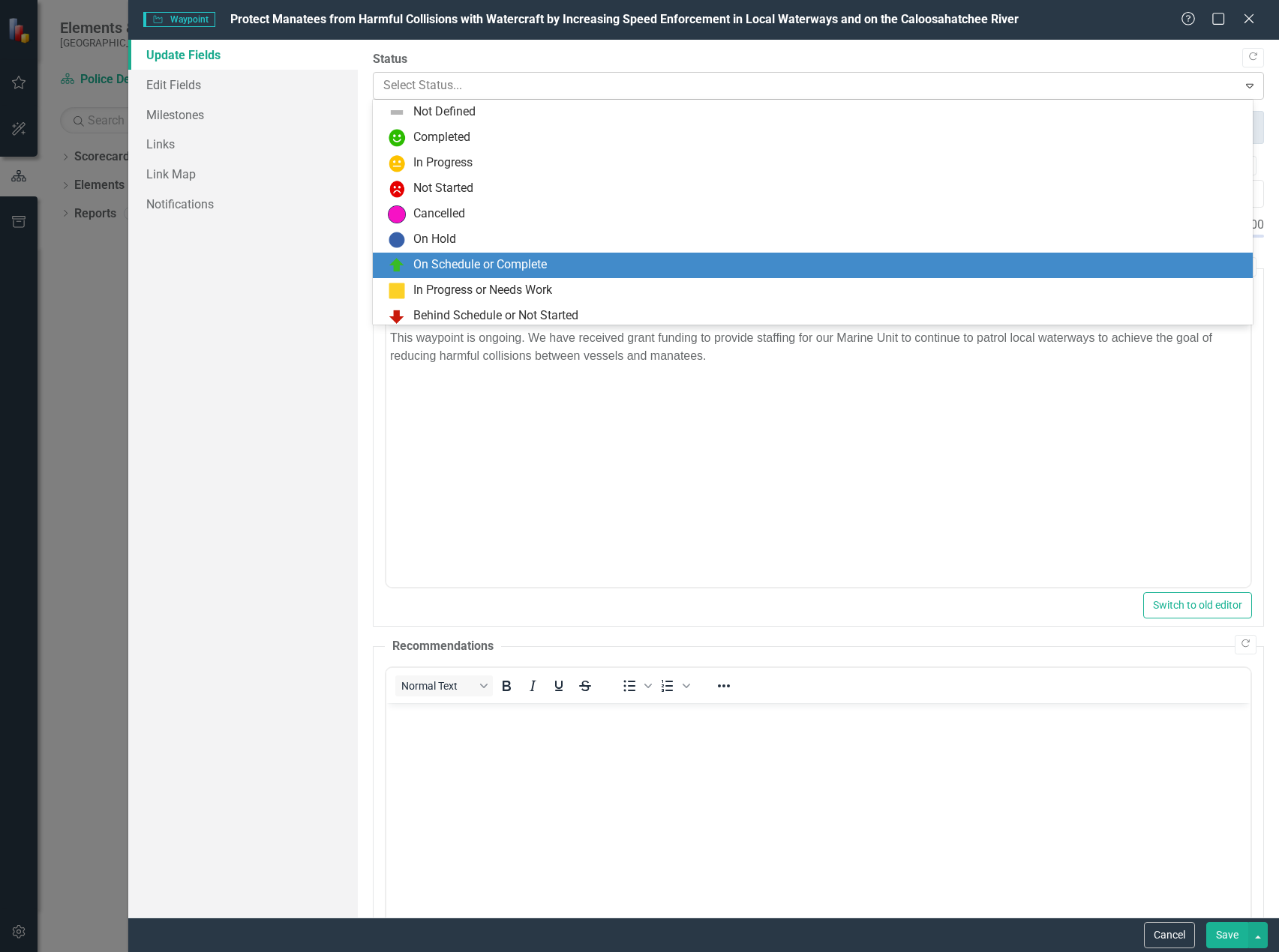
click at [596, 86] on div at bounding box center [805, 86] width 844 height 21
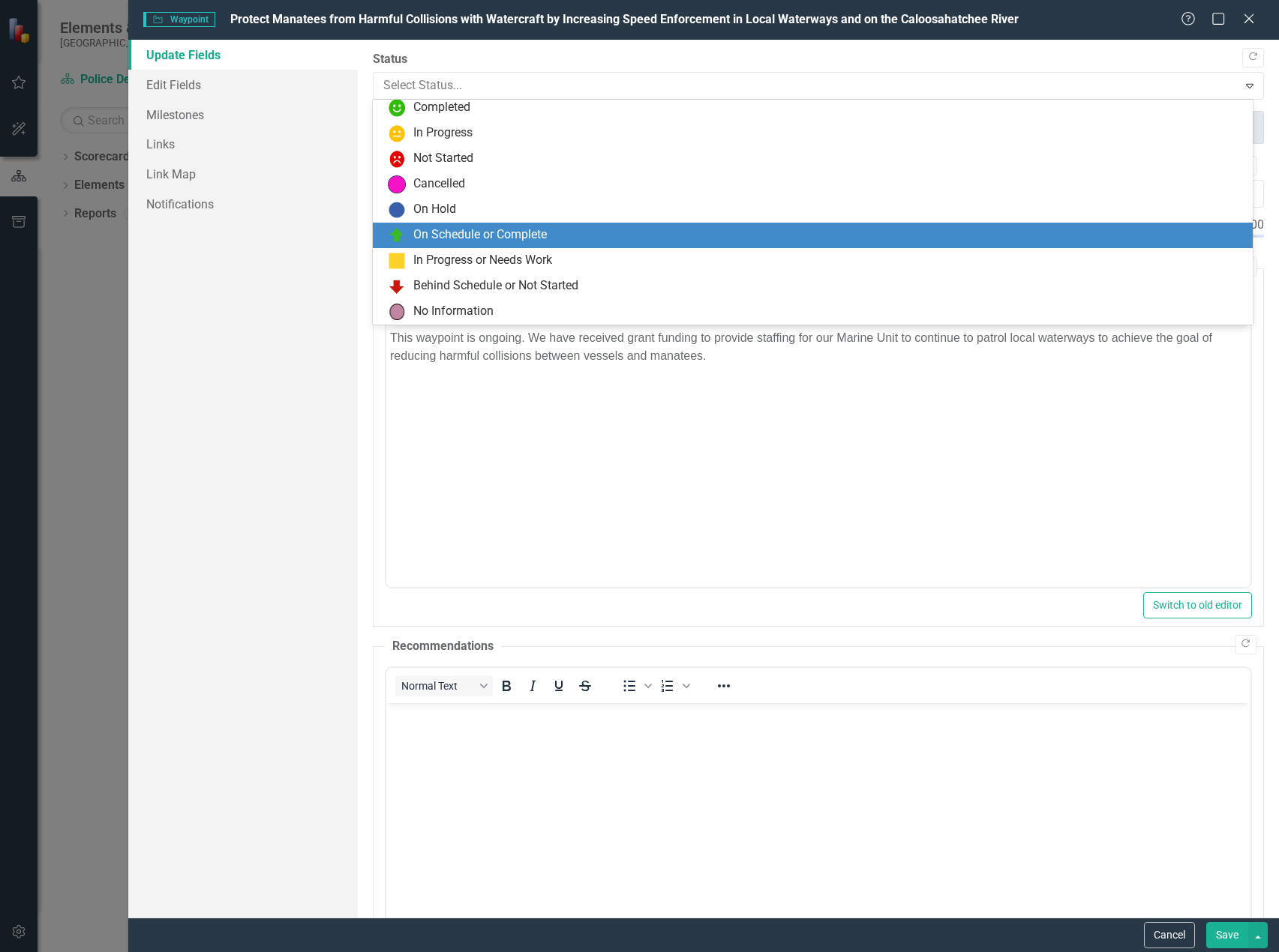
click at [467, 226] on div "On Schedule or Complete" at bounding box center [816, 235] width 856 height 18
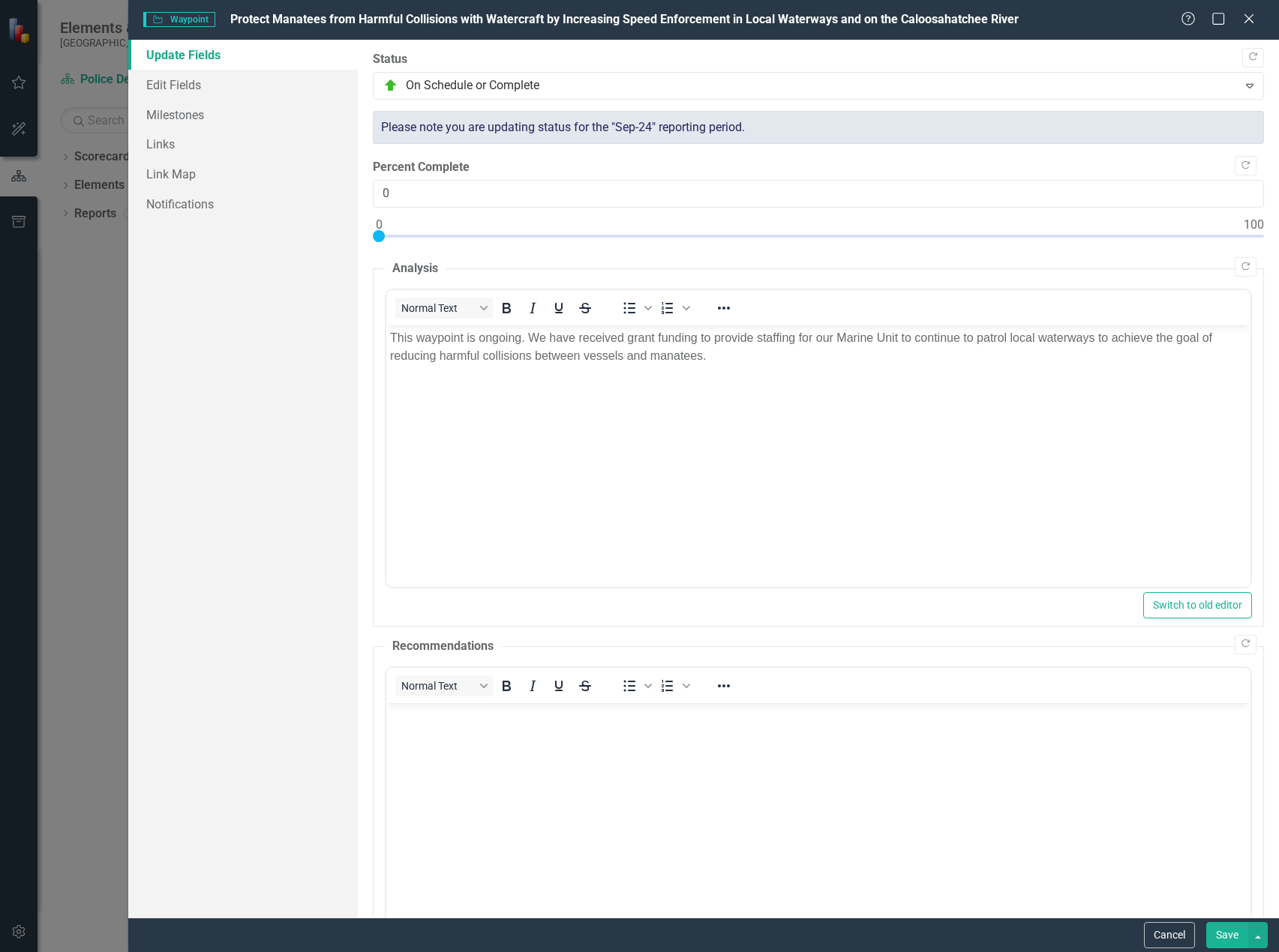
click at [1231, 931] on button "Save" at bounding box center [1227, 935] width 42 height 27
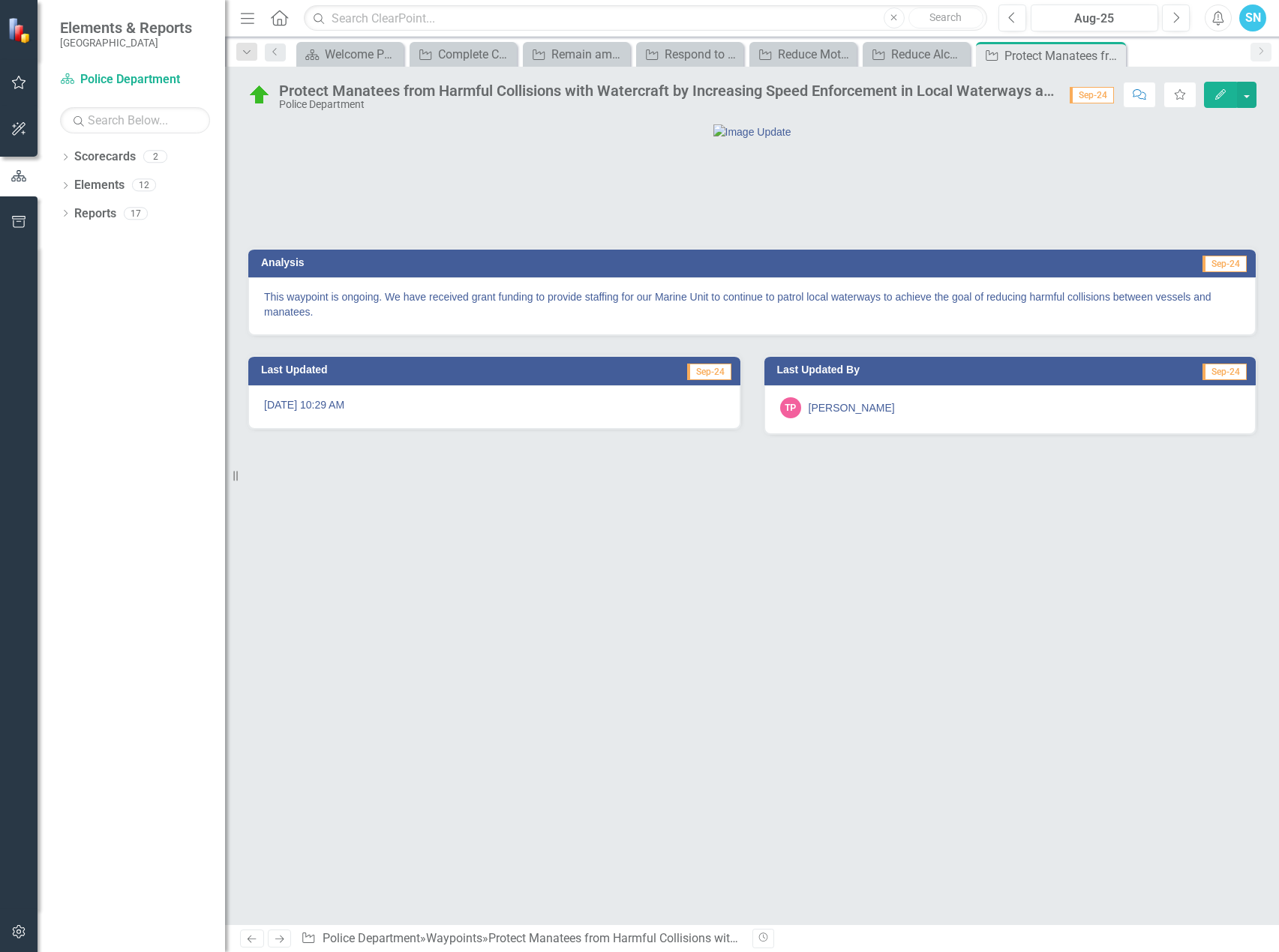
click at [276, 940] on icon at bounding box center [280, 939] width 9 height 8
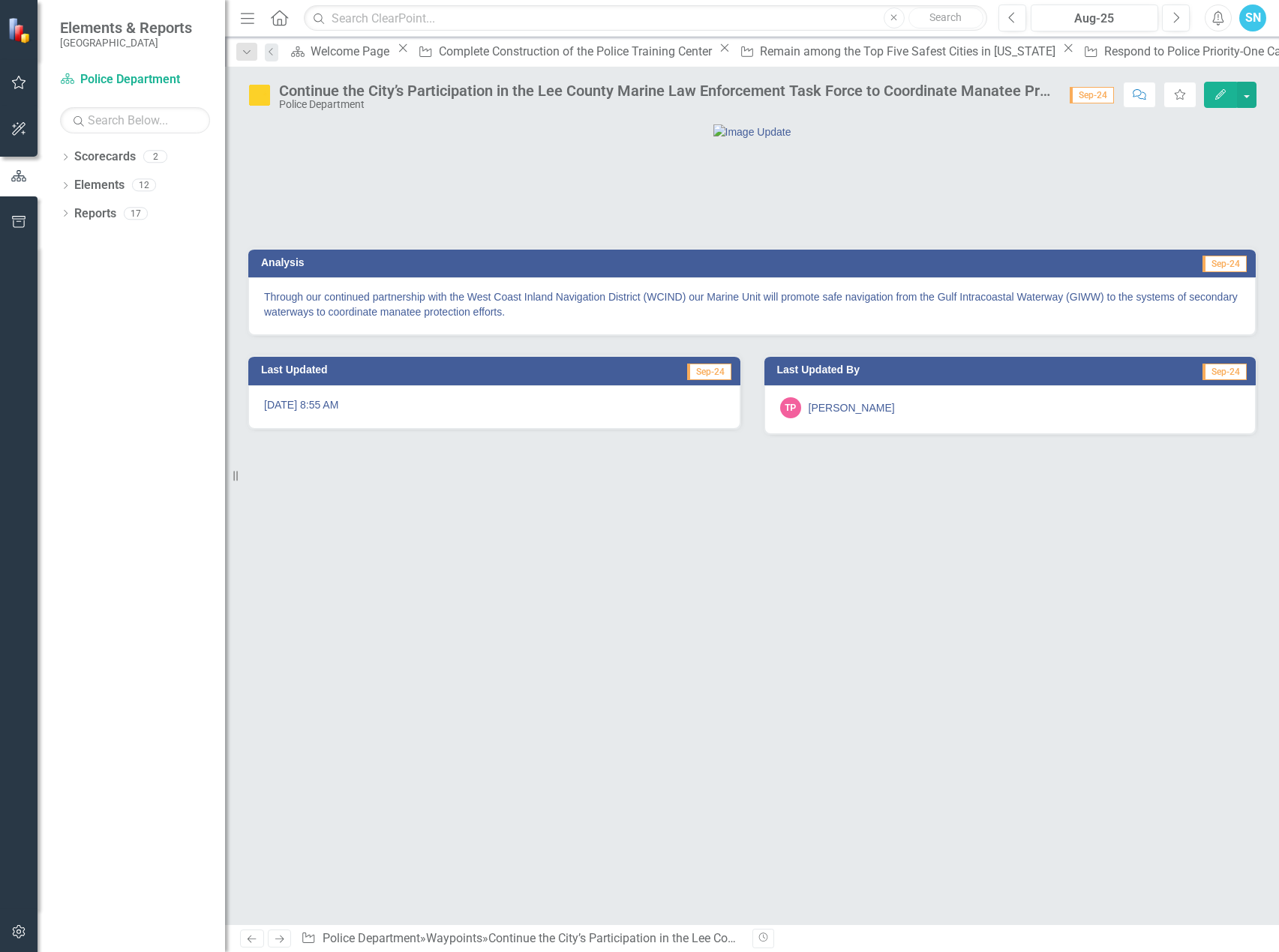
click at [1215, 89] on icon "Edit" at bounding box center [1221, 94] width 14 height 10
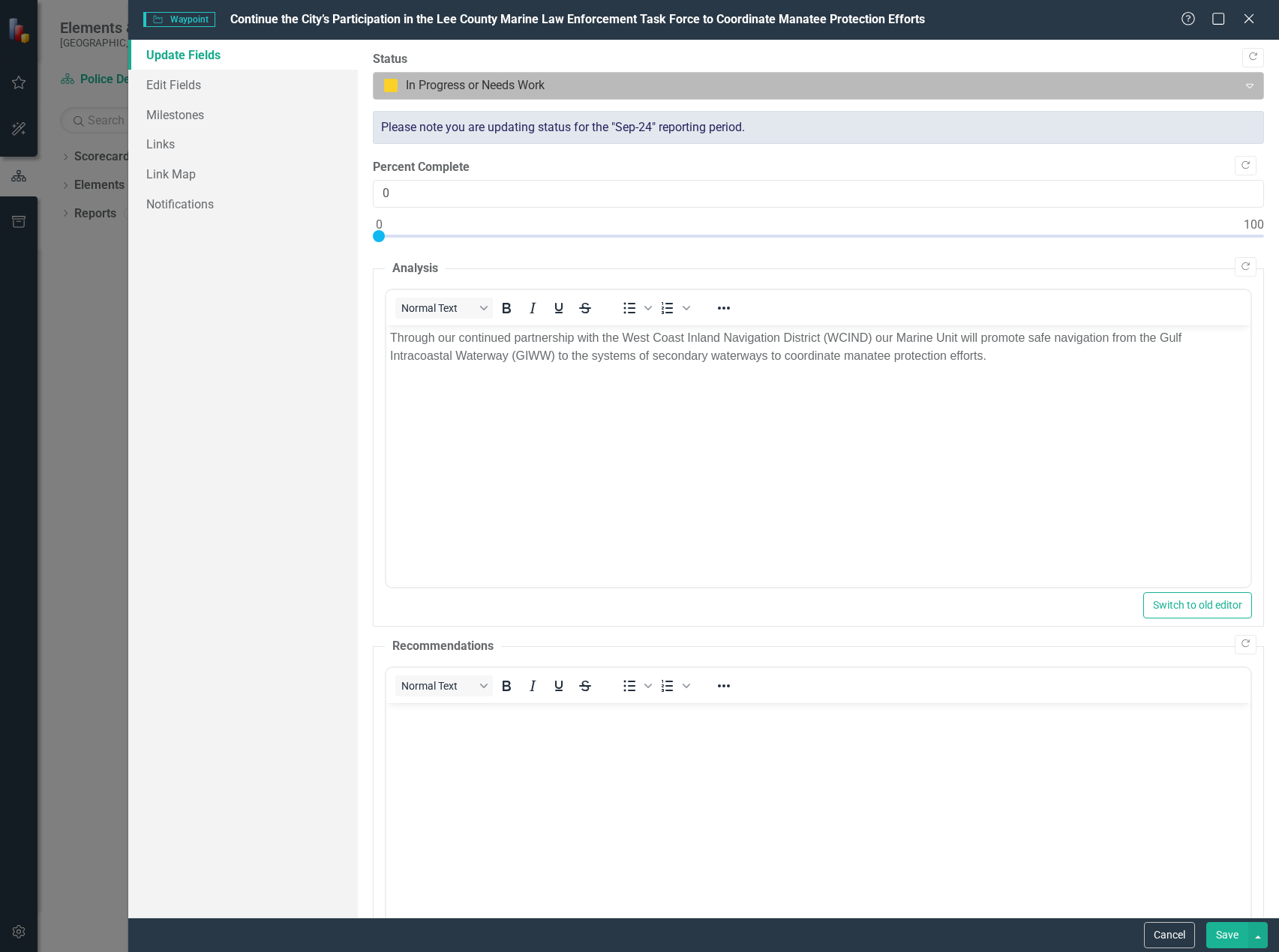
click at [423, 87] on div at bounding box center [805, 86] width 844 height 21
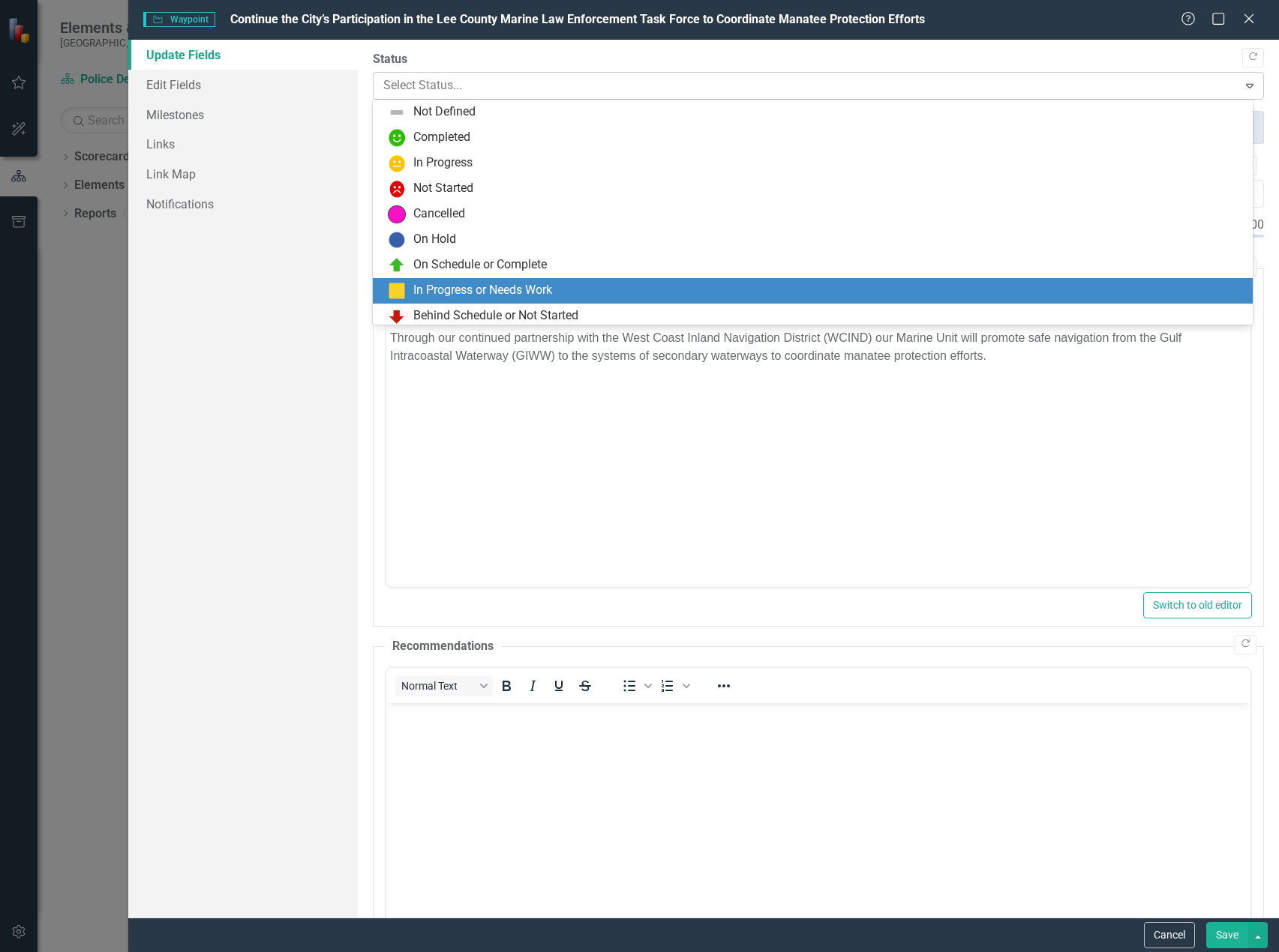
scroll to position [30, 0]
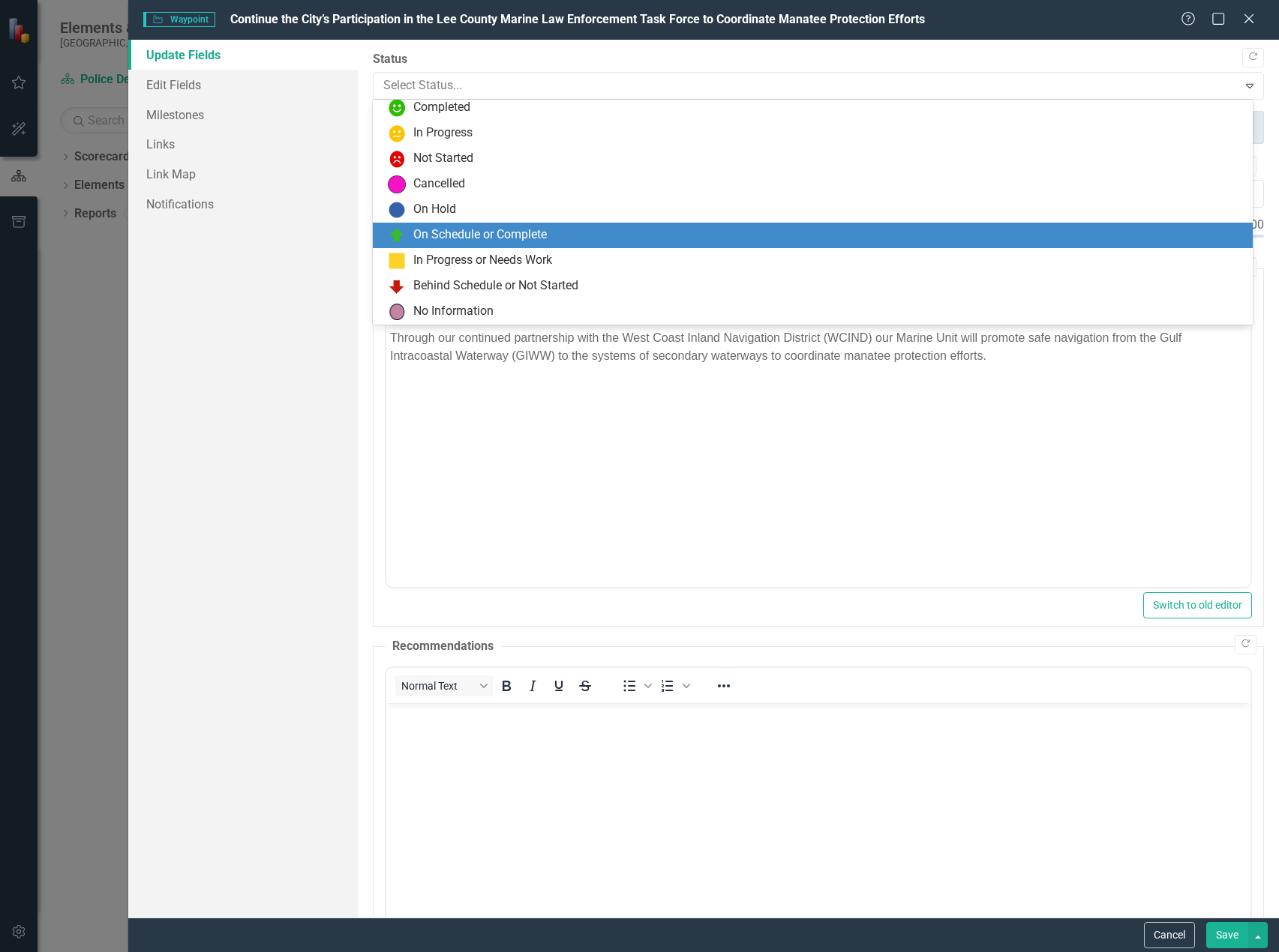
click at [418, 232] on div "On Schedule or Complete" at bounding box center [480, 235] width 134 height 17
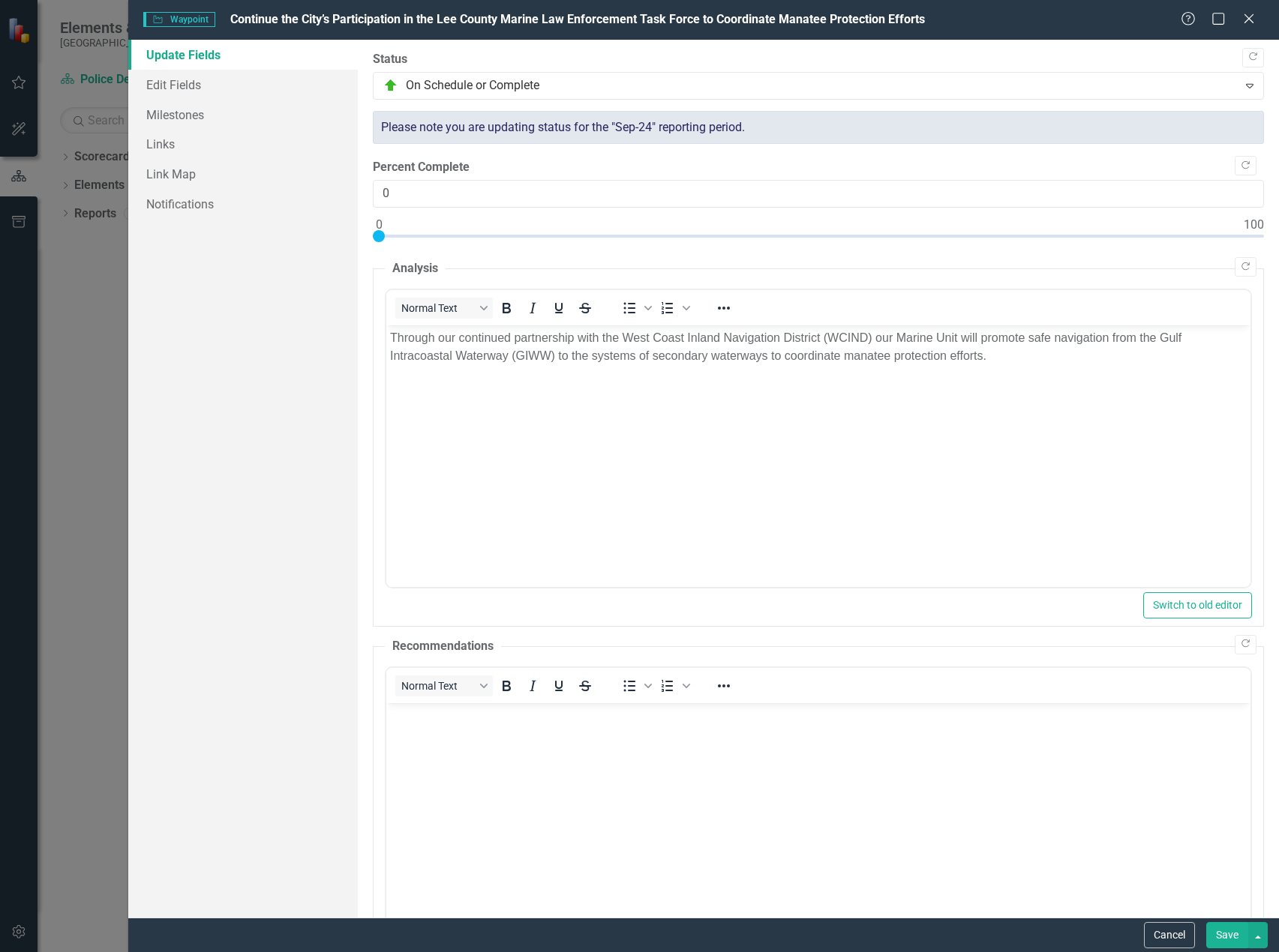
click at [1227, 930] on button "Save" at bounding box center [1227, 935] width 42 height 27
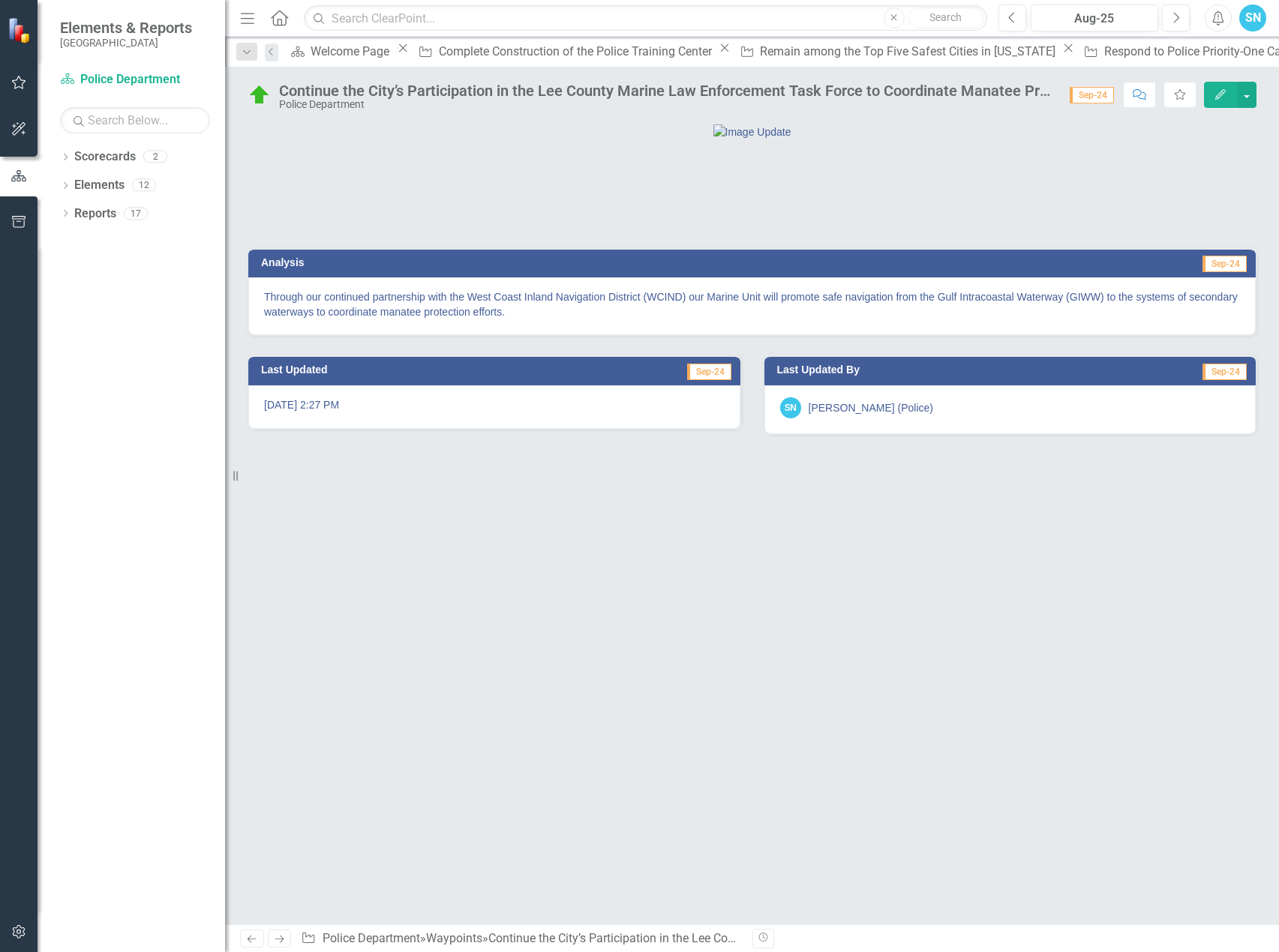
click at [276, 940] on icon "Next" at bounding box center [279, 938] width 13 height 9
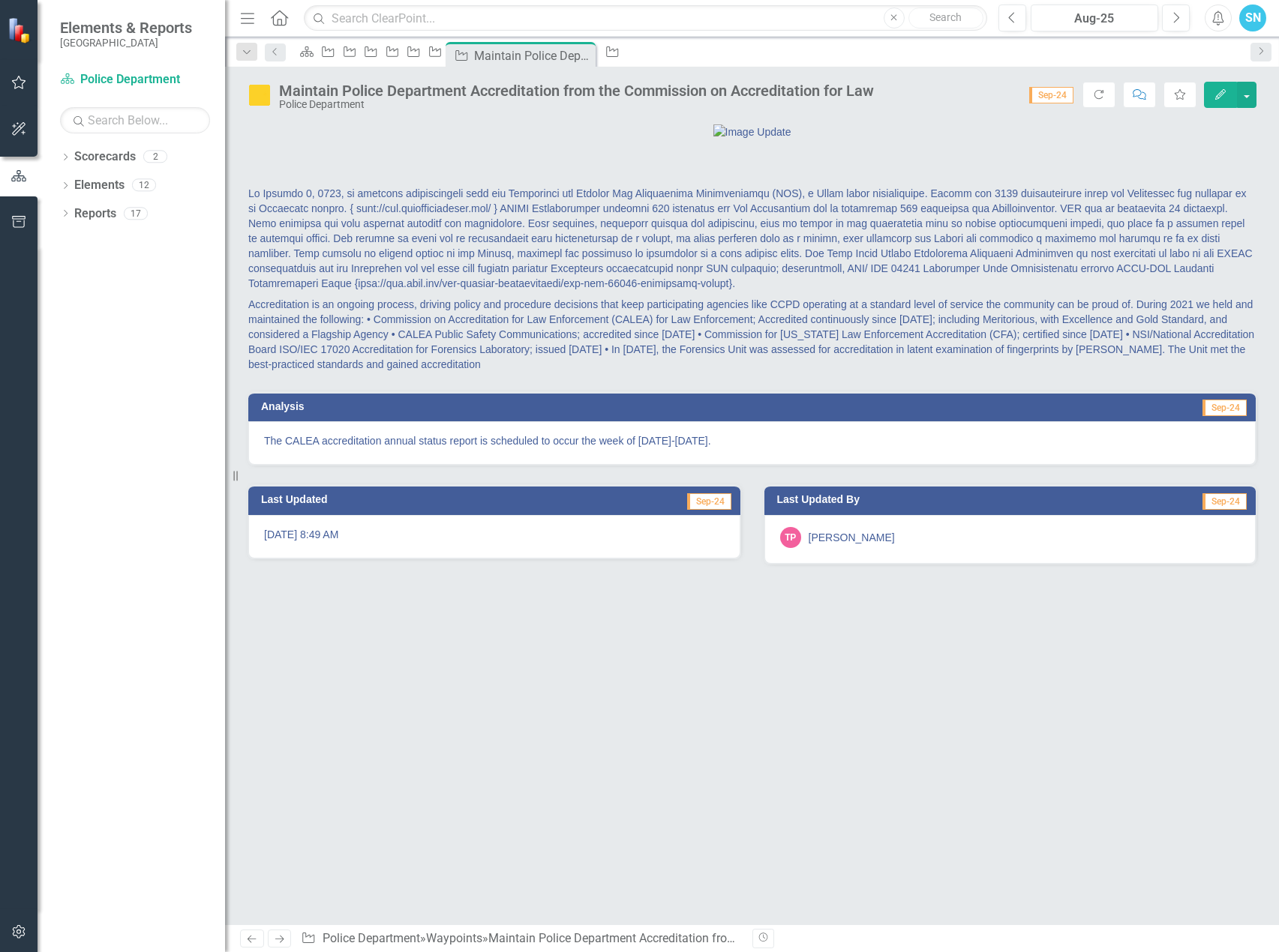
click at [250, 937] on icon at bounding box center [252, 939] width 9 height 8
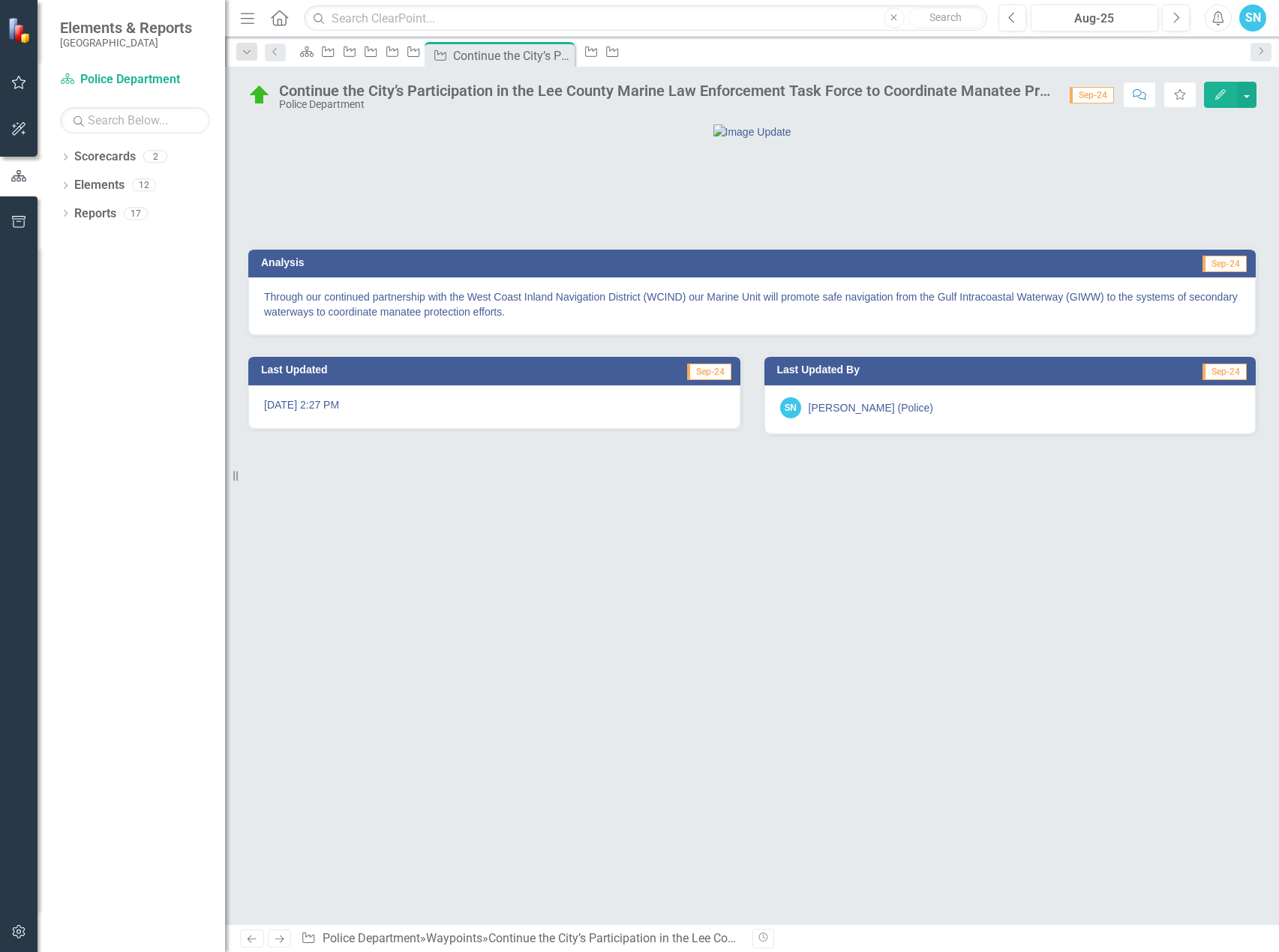
click at [250, 942] on icon at bounding box center [252, 939] width 9 height 8
click at [1221, 90] on icon "Edit" at bounding box center [1221, 94] width 14 height 10
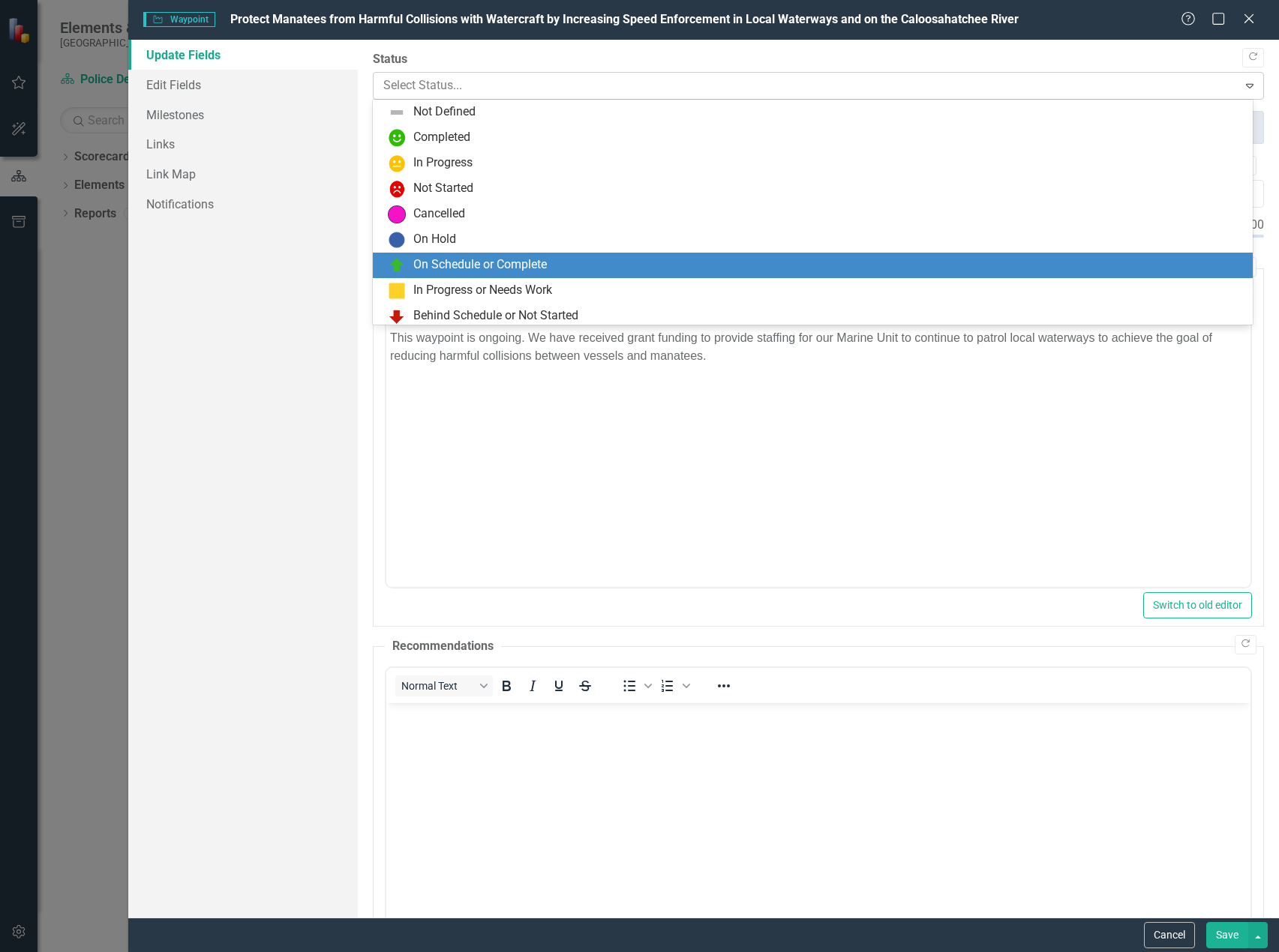
click at [703, 96] on div "Select Status..." at bounding box center [805, 86] width 860 height 27
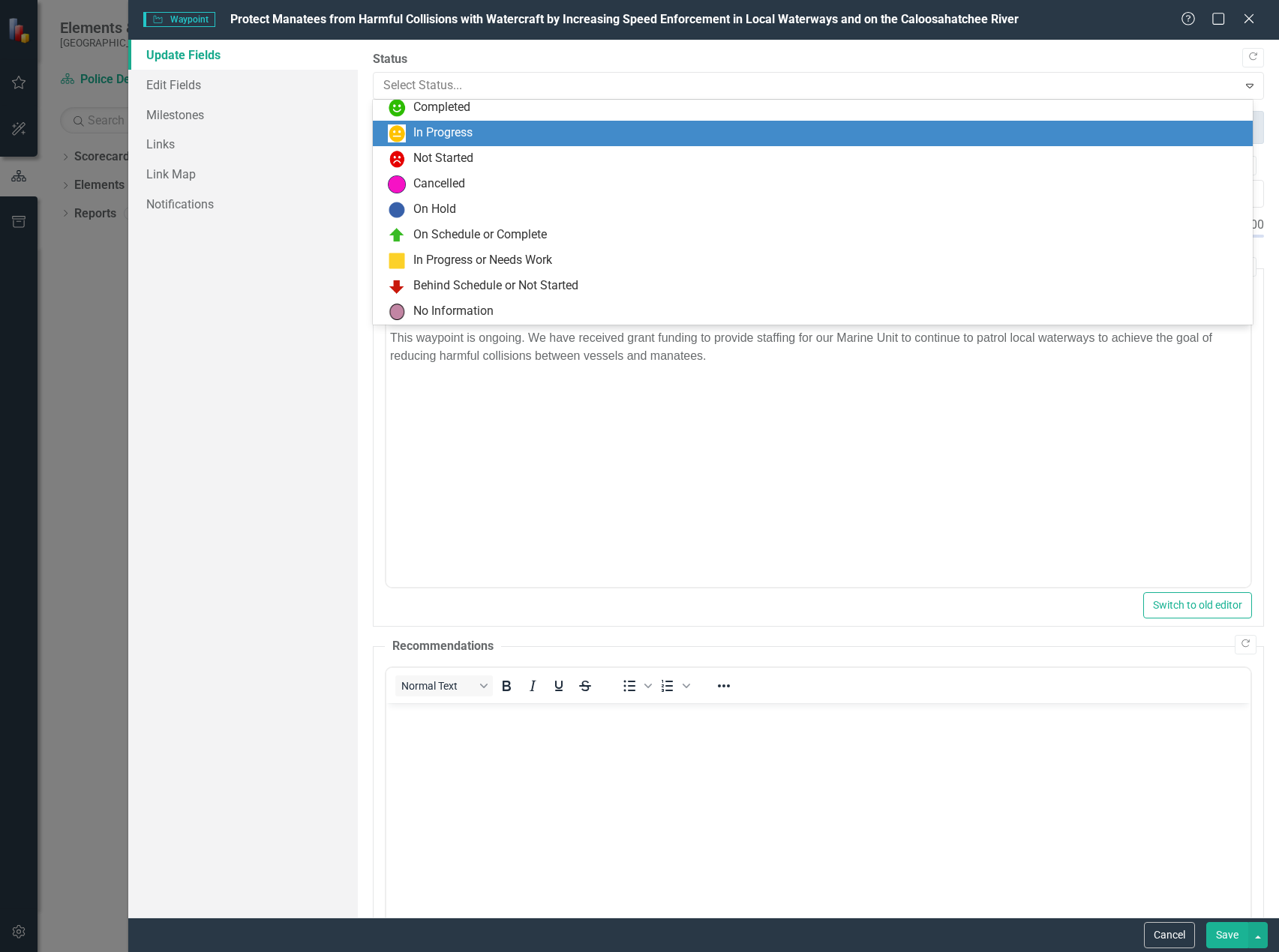
click at [469, 130] on div "In Progress" at bounding box center [443, 133] width 59 height 17
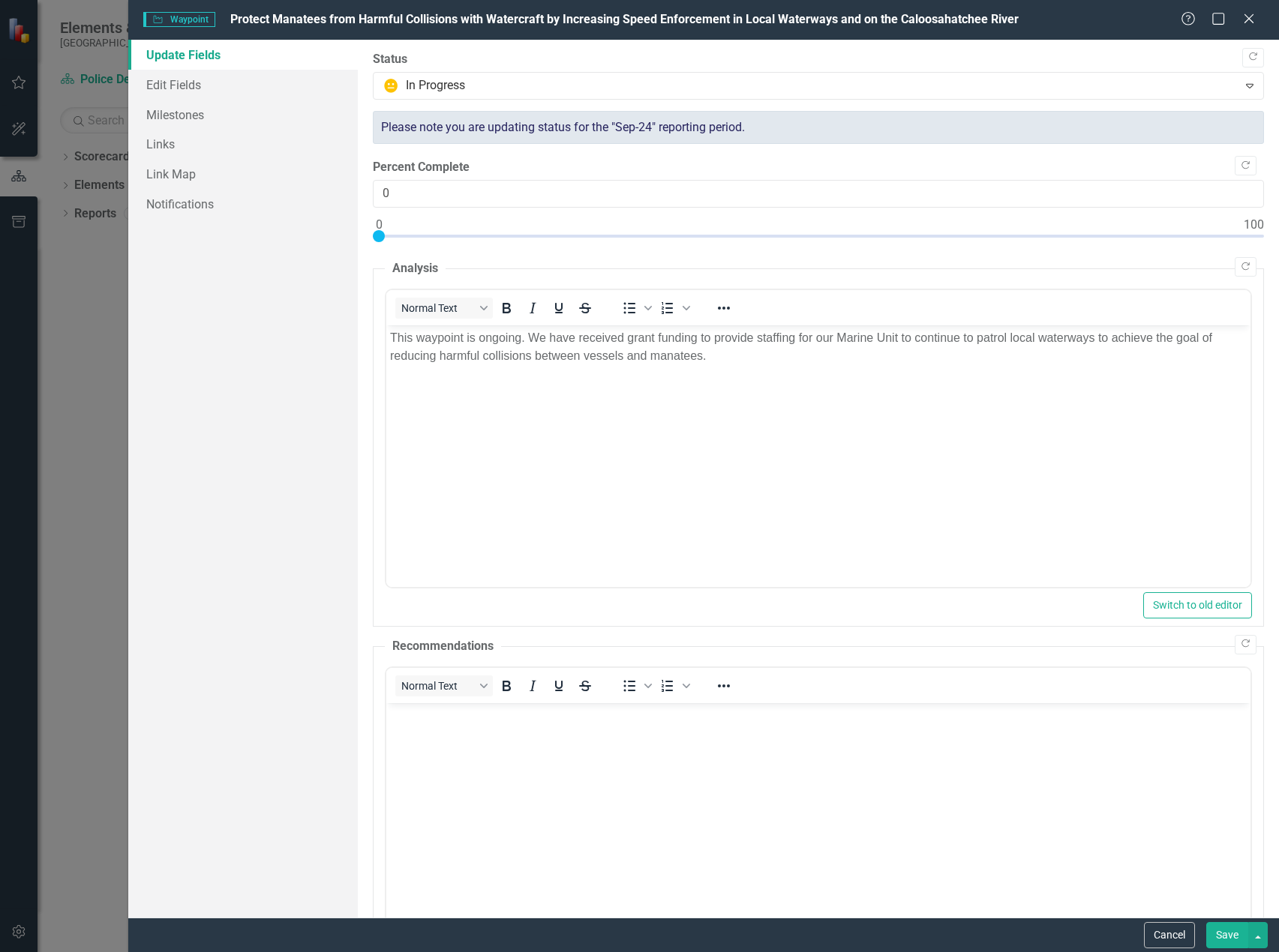
click at [1230, 931] on button "Save" at bounding box center [1227, 935] width 42 height 27
